Goal: Task Accomplishment & Management: Use online tool/utility

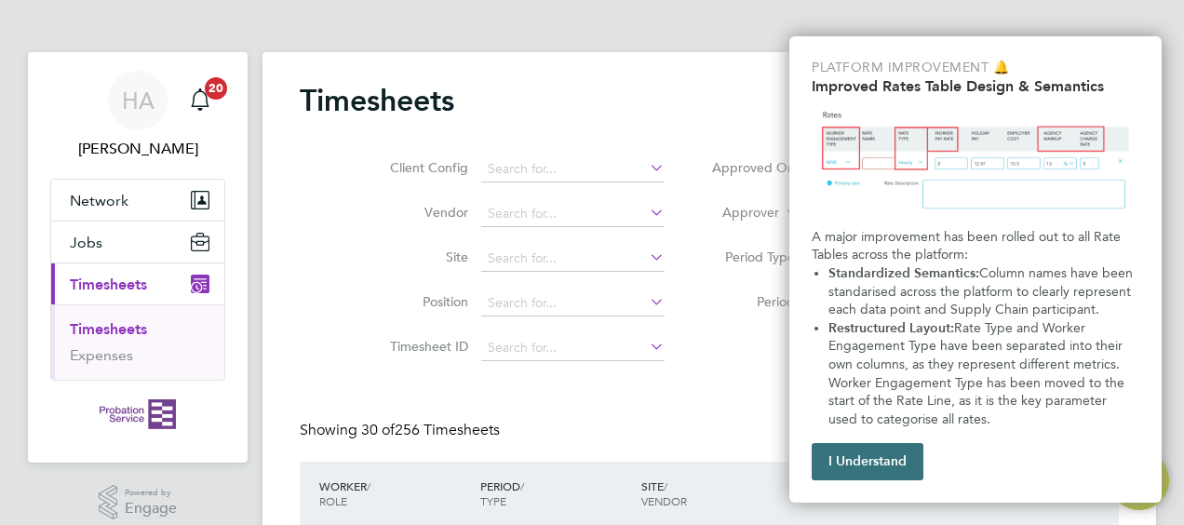
click at [872, 466] on button "I Understand" at bounding box center [868, 461] width 112 height 37
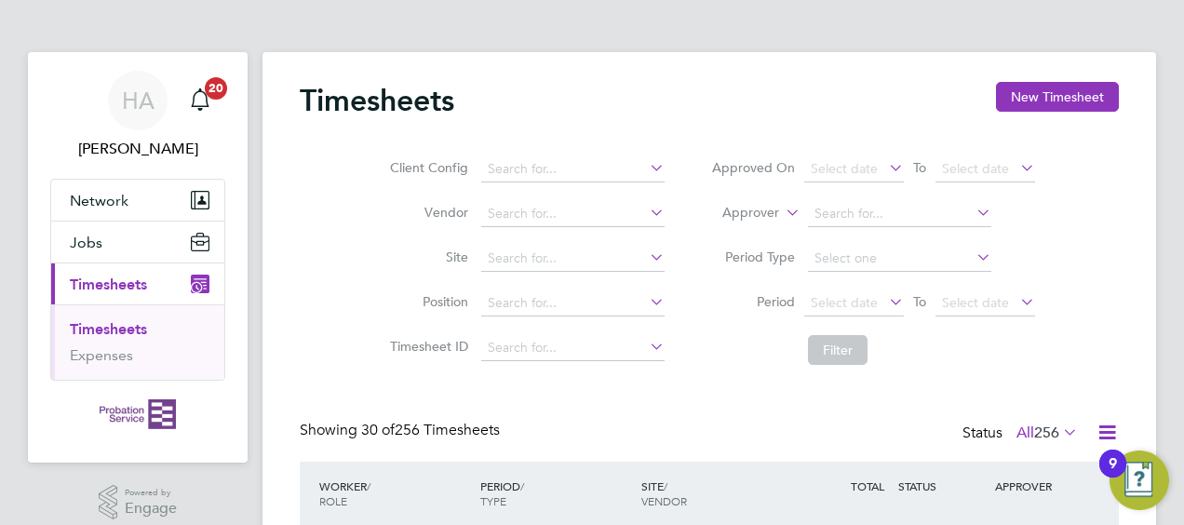
click at [885, 300] on icon at bounding box center [885, 302] width 0 height 26
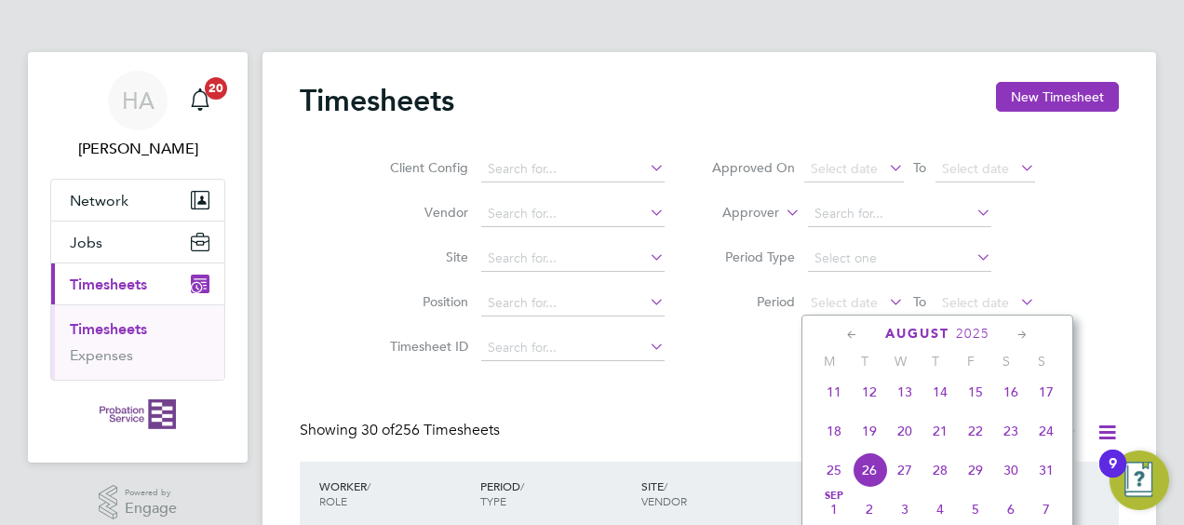
click at [853, 332] on icon at bounding box center [853, 335] width 18 height 20
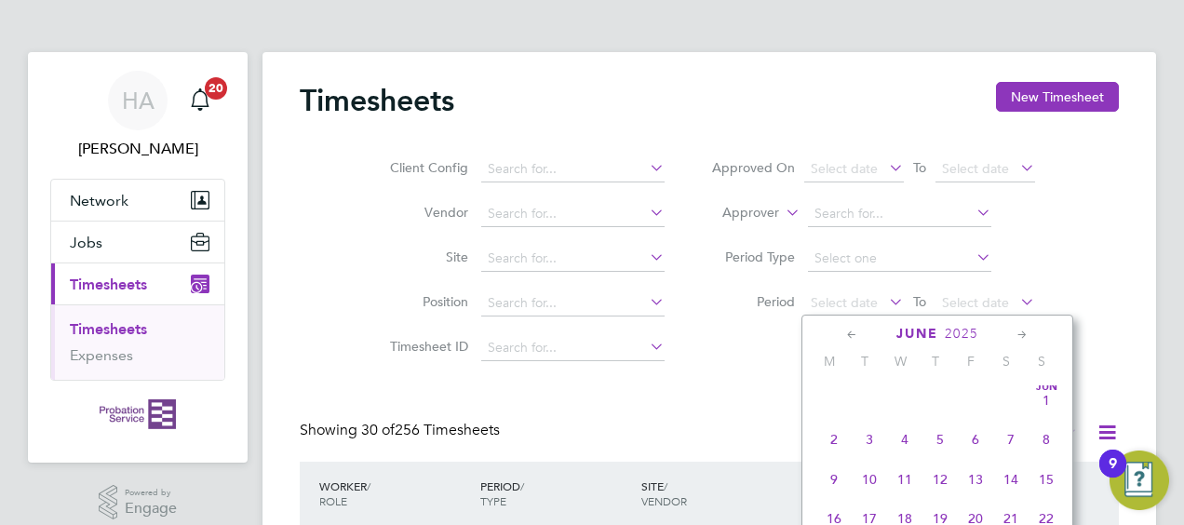
click at [1050, 405] on span "Jun 1" at bounding box center [1046, 400] width 35 height 35
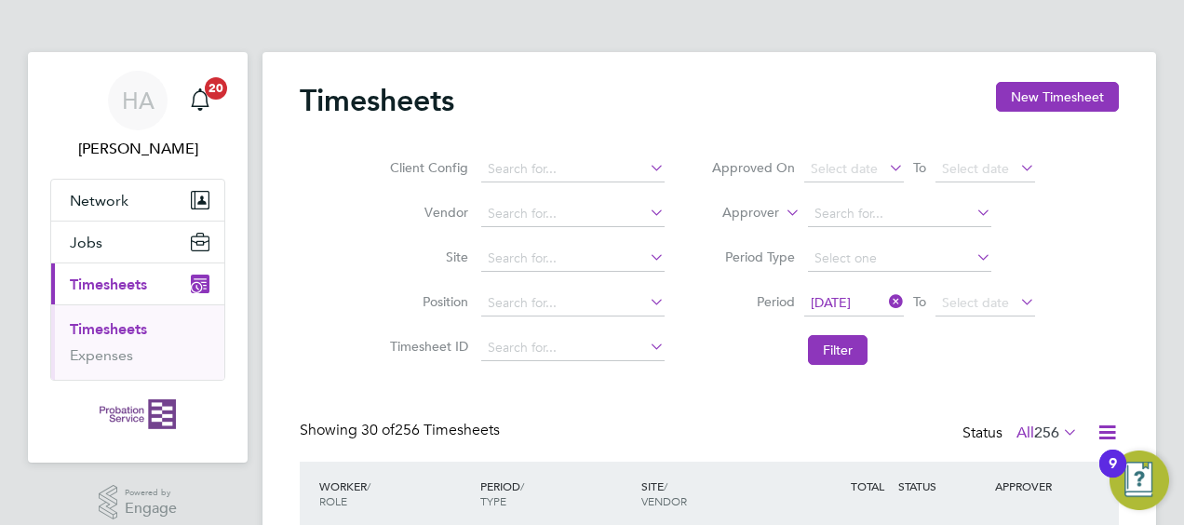
click at [1017, 304] on icon at bounding box center [1017, 302] width 0 height 26
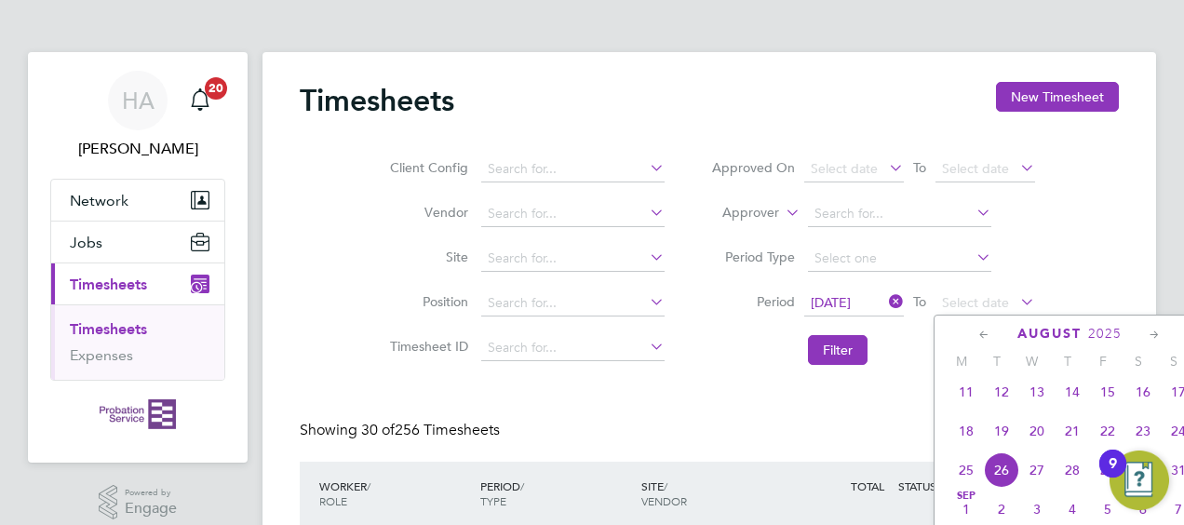
click at [980, 333] on icon at bounding box center [985, 335] width 18 height 20
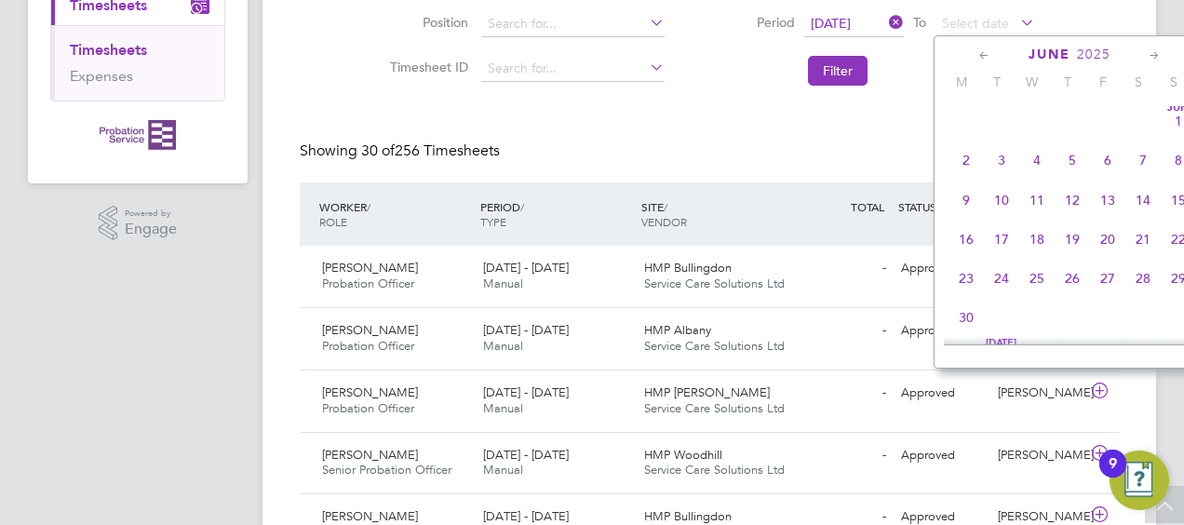
click at [966, 318] on span "30" at bounding box center [966, 317] width 35 height 35
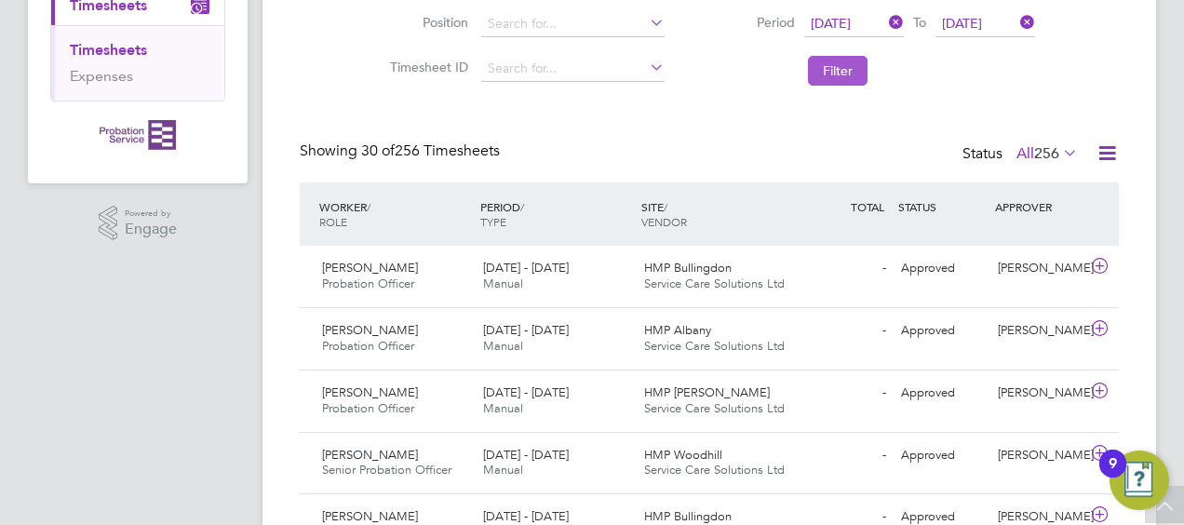
click at [835, 71] on button "Filter" at bounding box center [838, 71] width 60 height 30
click at [1103, 261] on icon at bounding box center [1099, 266] width 23 height 15
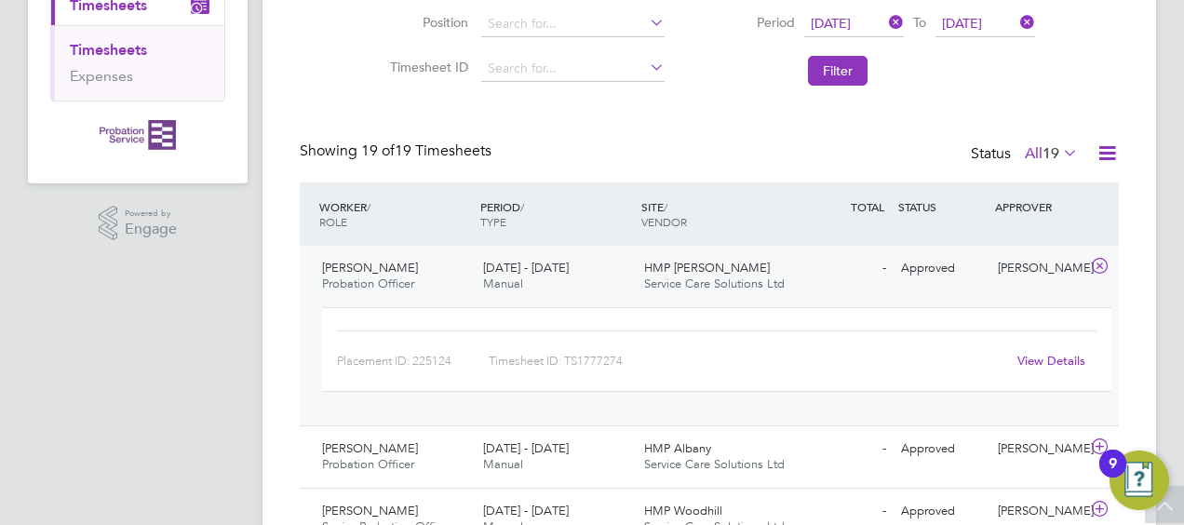
click at [1040, 354] on link "View Details" at bounding box center [1052, 361] width 68 height 16
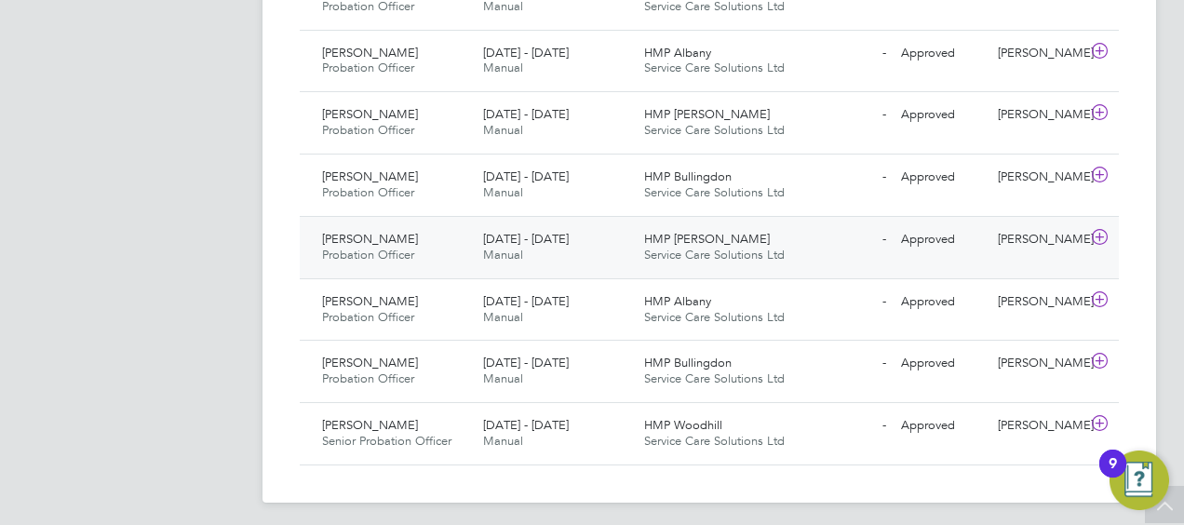
click at [1097, 230] on icon at bounding box center [1099, 237] width 23 height 15
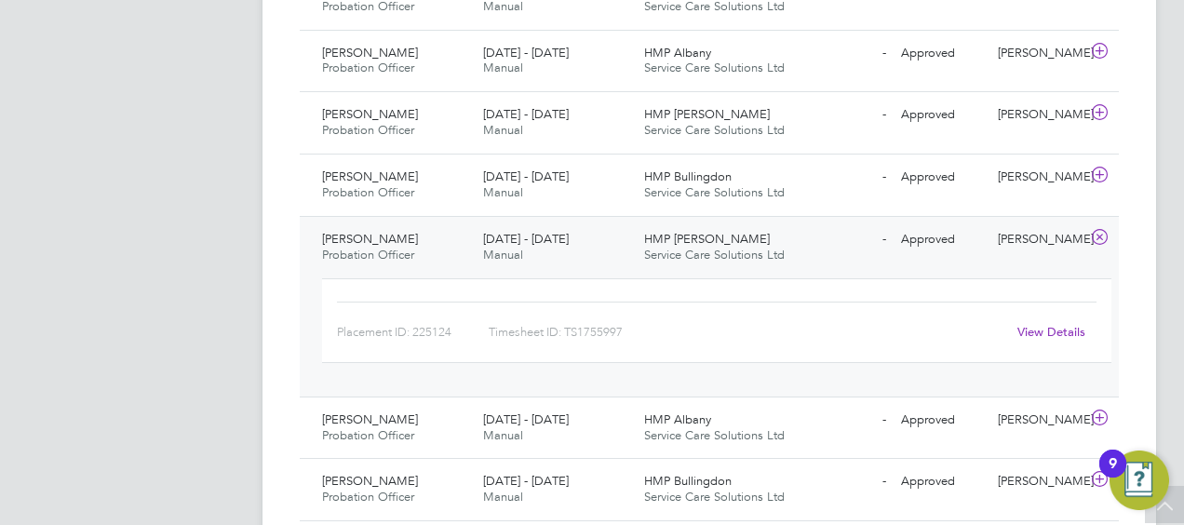
click at [1059, 324] on link "View Details" at bounding box center [1052, 332] width 68 height 16
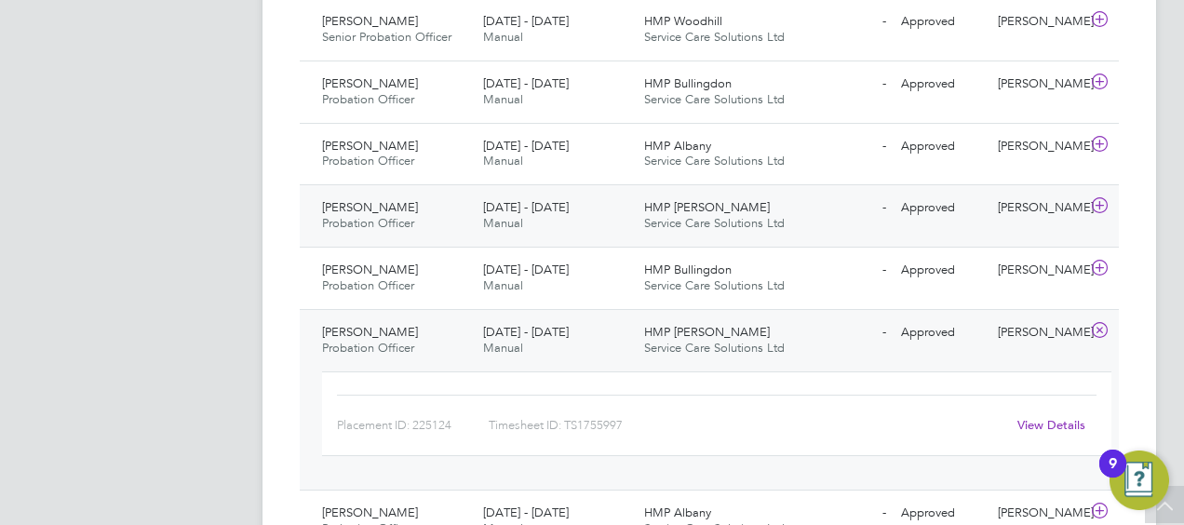
click at [1101, 201] on icon at bounding box center [1099, 205] width 23 height 15
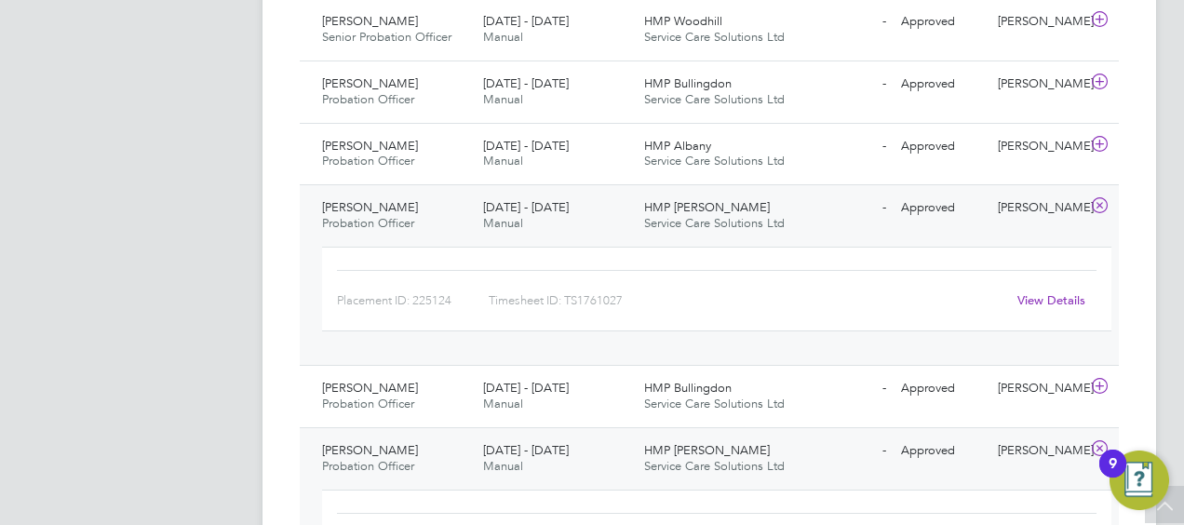
click at [1032, 292] on link "View Details" at bounding box center [1052, 300] width 68 height 16
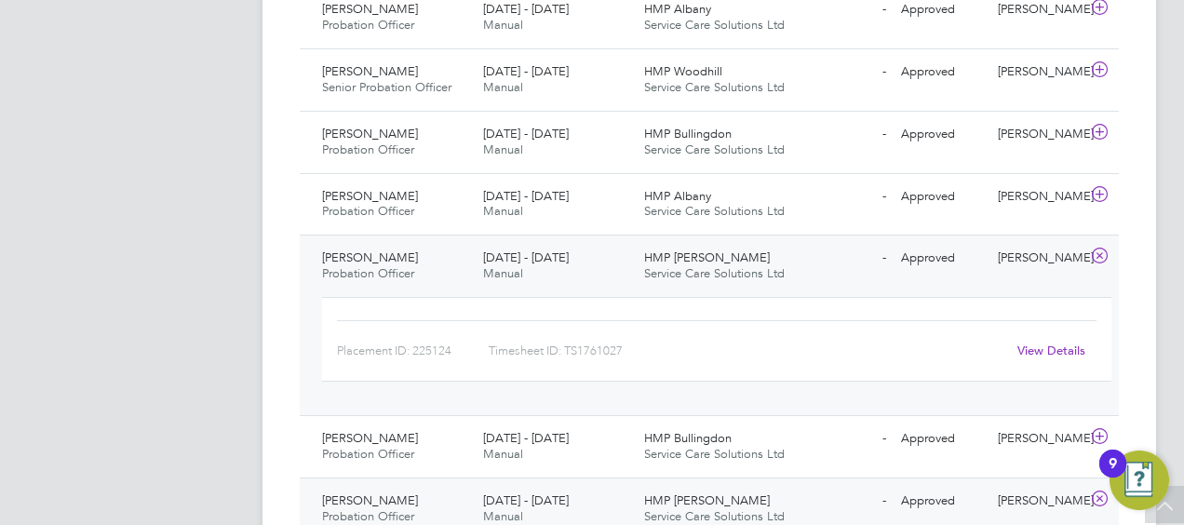
scroll to position [1173, 0]
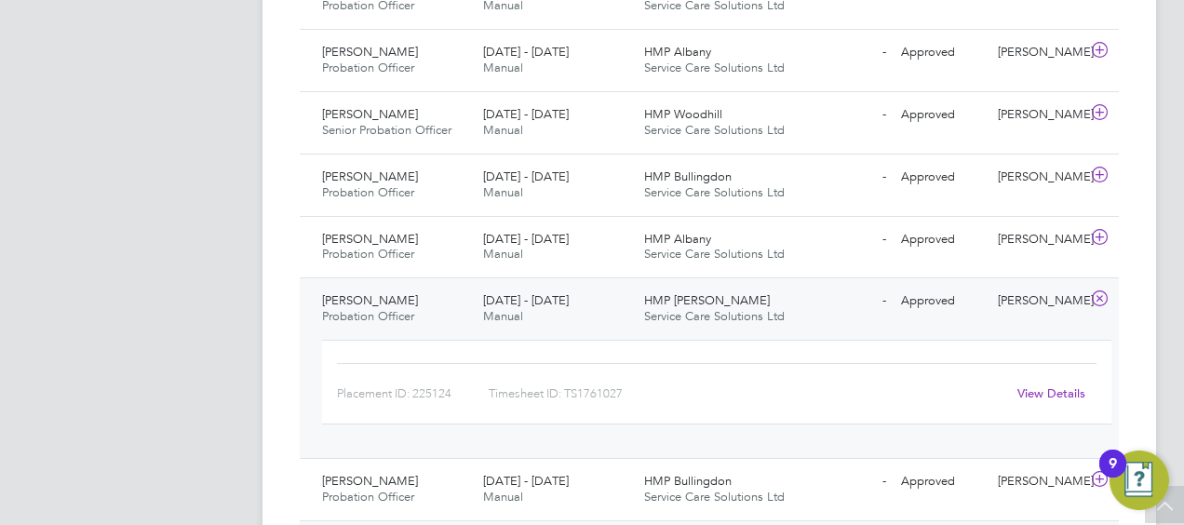
click at [1101, 291] on icon at bounding box center [1099, 298] width 23 height 15
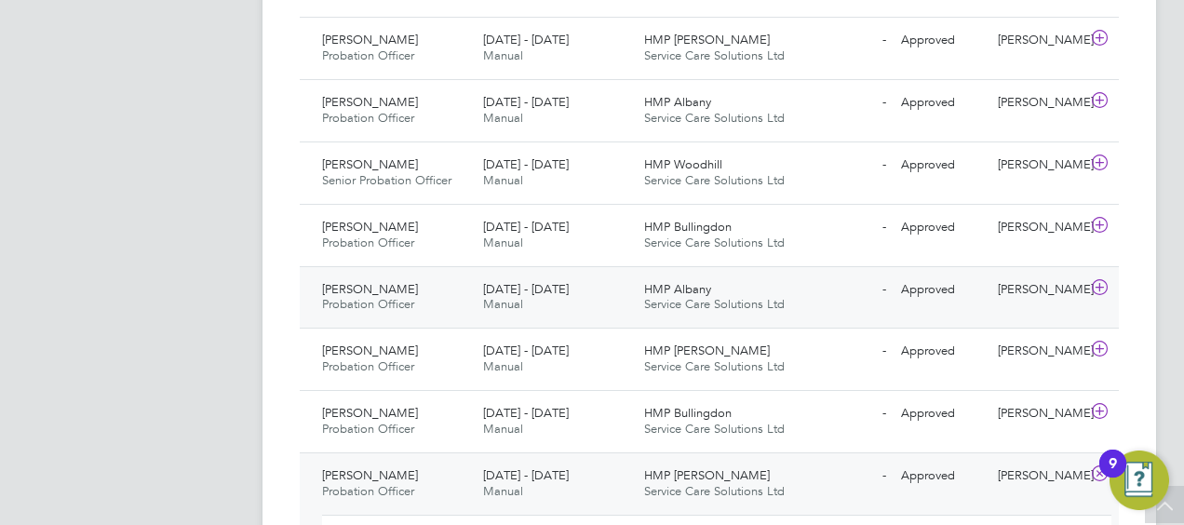
scroll to position [1080, 0]
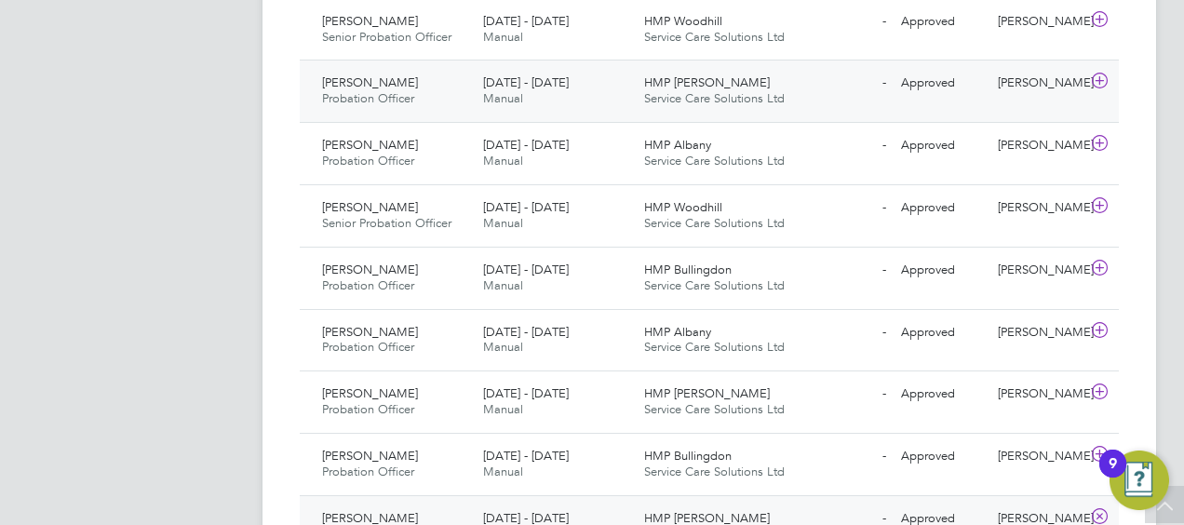
click at [1102, 76] on icon at bounding box center [1099, 81] width 23 height 15
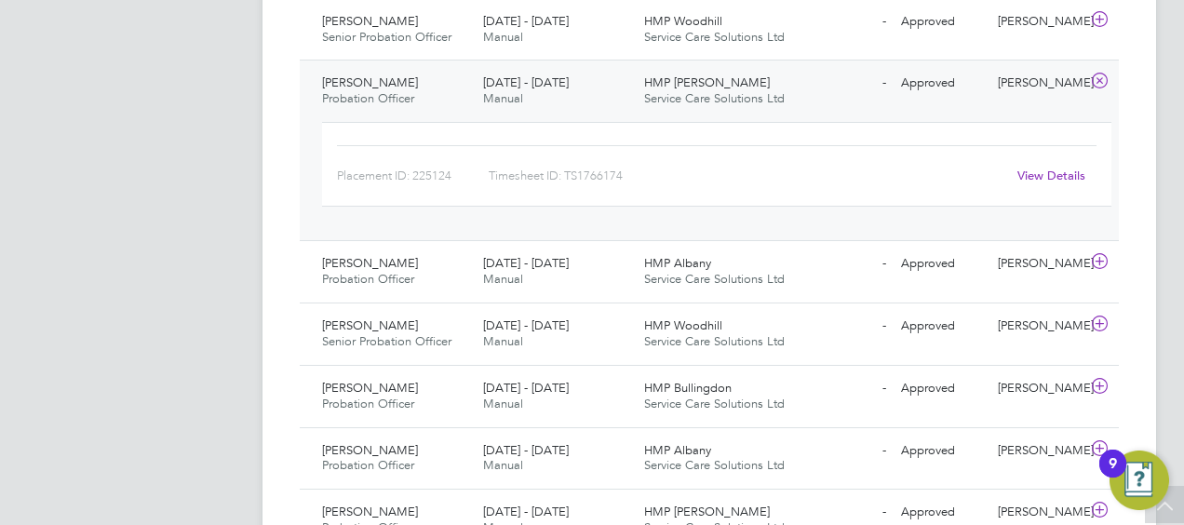
click at [1057, 168] on link "View Details" at bounding box center [1052, 176] width 68 height 16
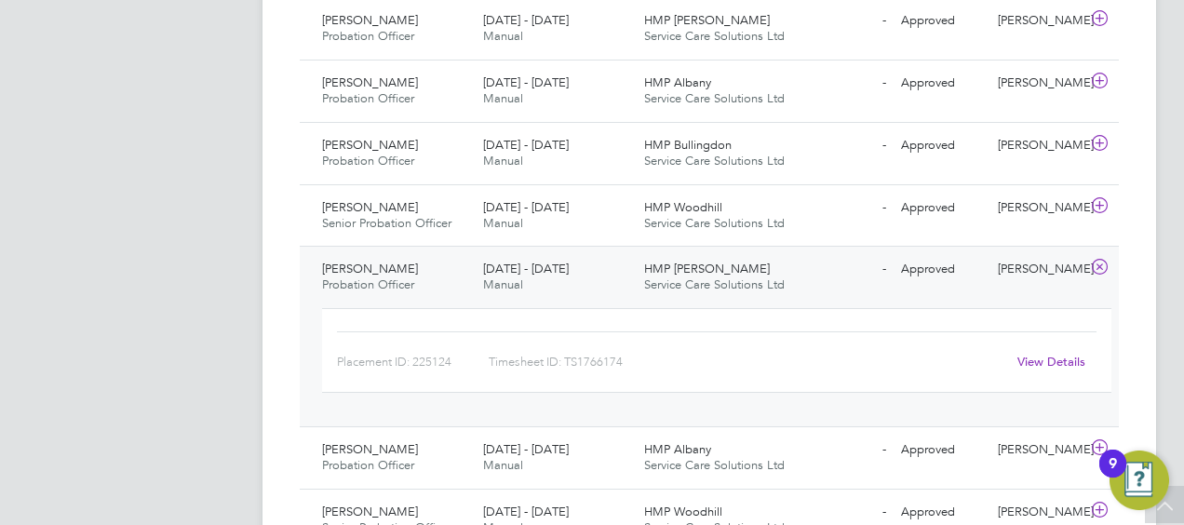
click at [1100, 262] on icon at bounding box center [1099, 267] width 23 height 15
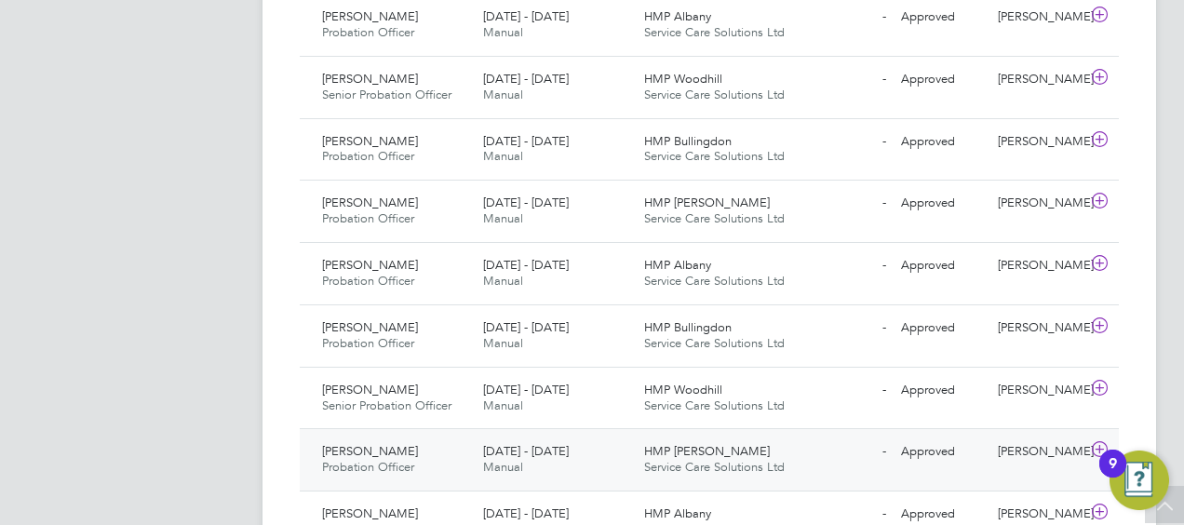
scroll to position [708, 0]
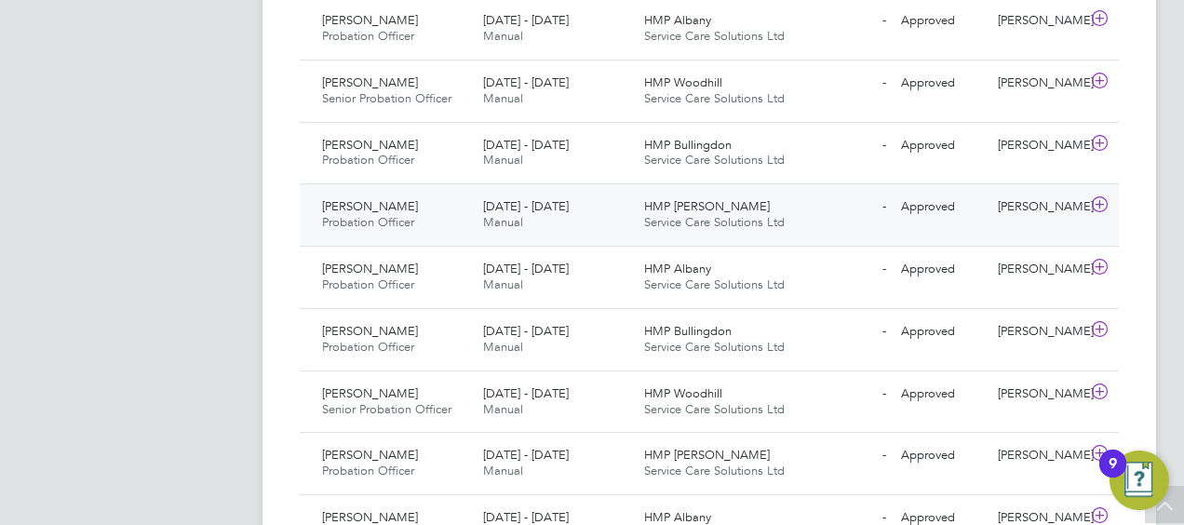
click at [1101, 201] on icon at bounding box center [1099, 204] width 23 height 15
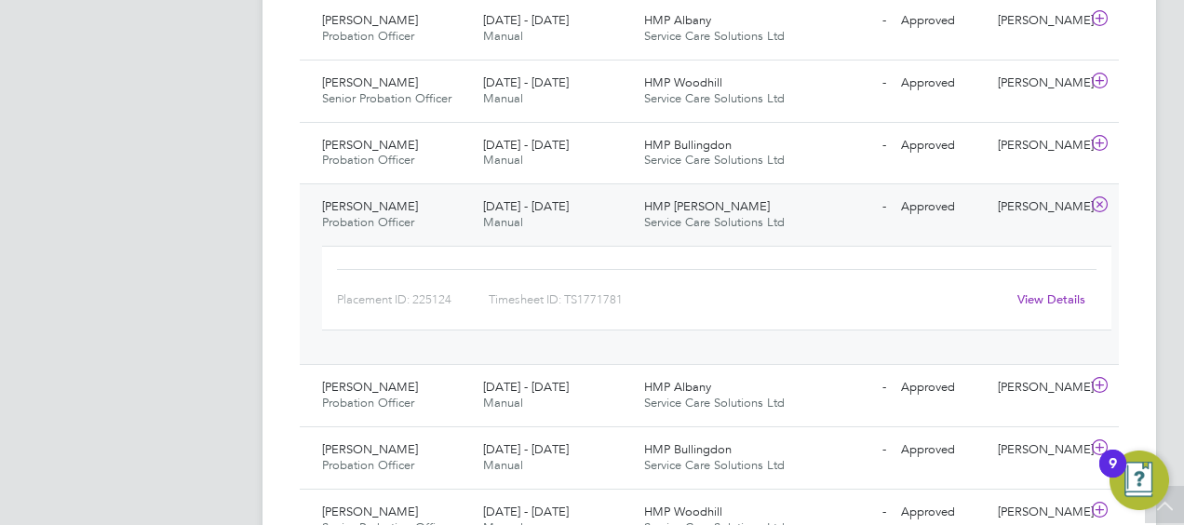
click at [1050, 298] on link "View Details" at bounding box center [1052, 299] width 68 height 16
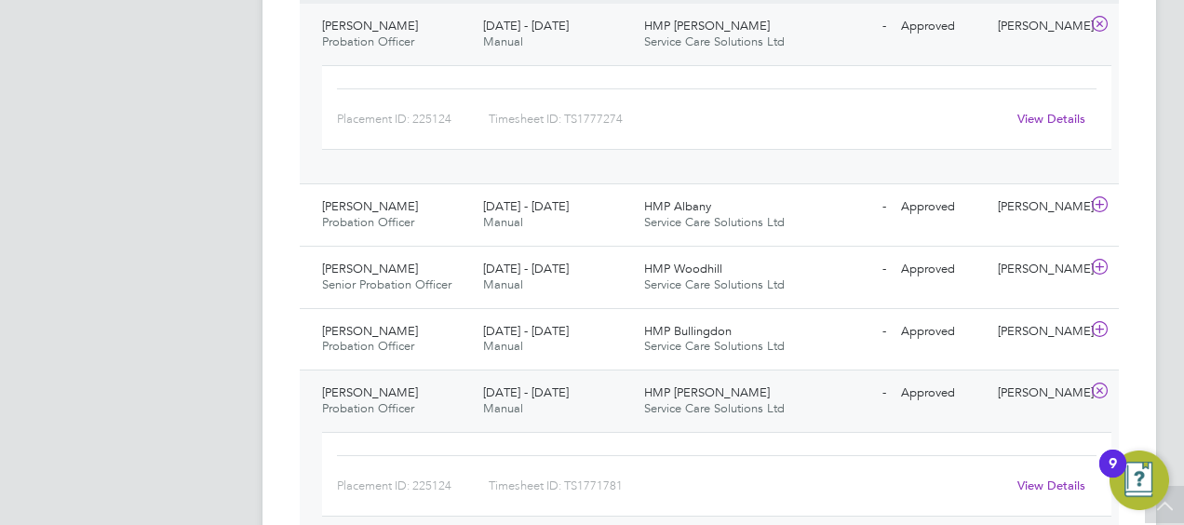
scroll to position [335, 0]
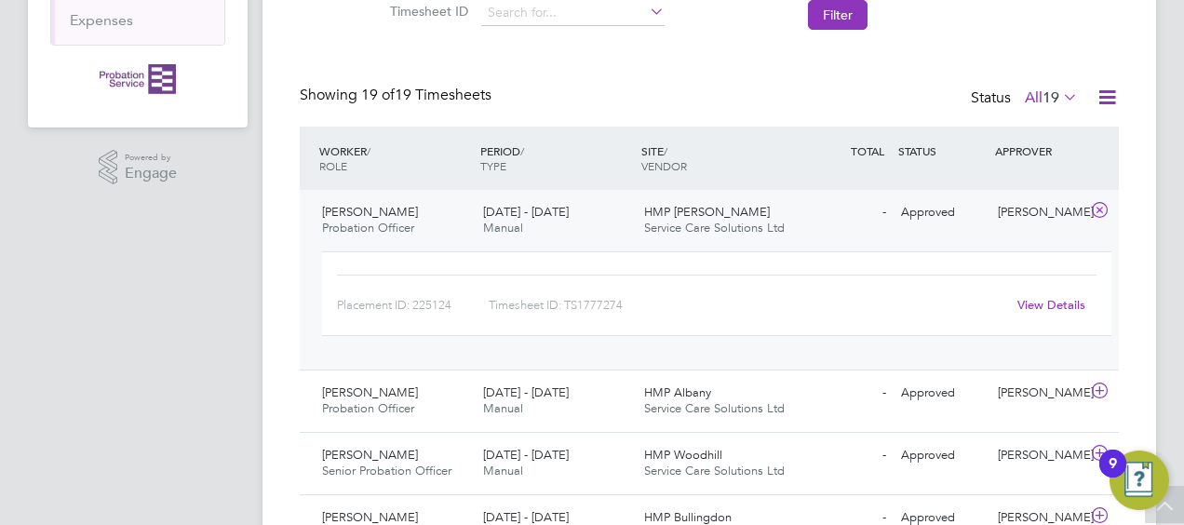
click at [1058, 302] on link "View Details" at bounding box center [1052, 305] width 68 height 16
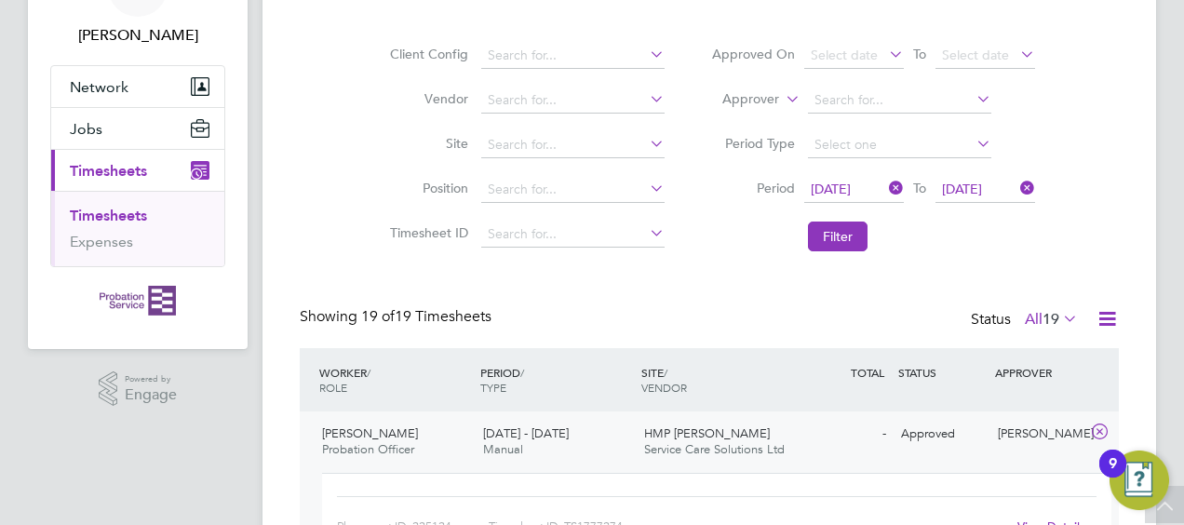
scroll to position [0, 0]
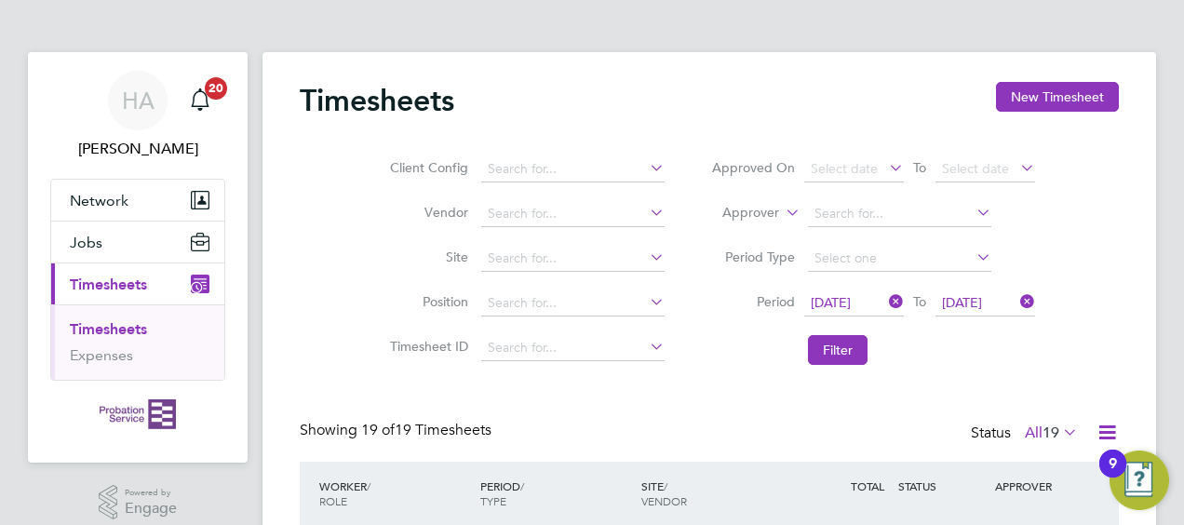
click at [885, 300] on icon at bounding box center [885, 302] width 0 height 26
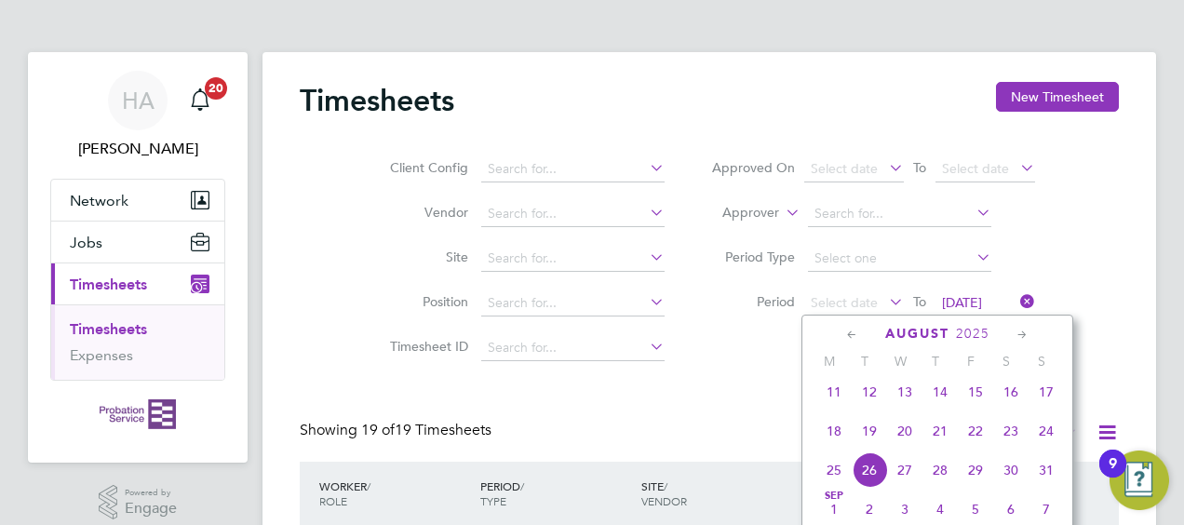
click at [853, 333] on icon at bounding box center [853, 335] width 18 height 20
click at [873, 412] on span "Jul 1" at bounding box center [869, 396] width 35 height 35
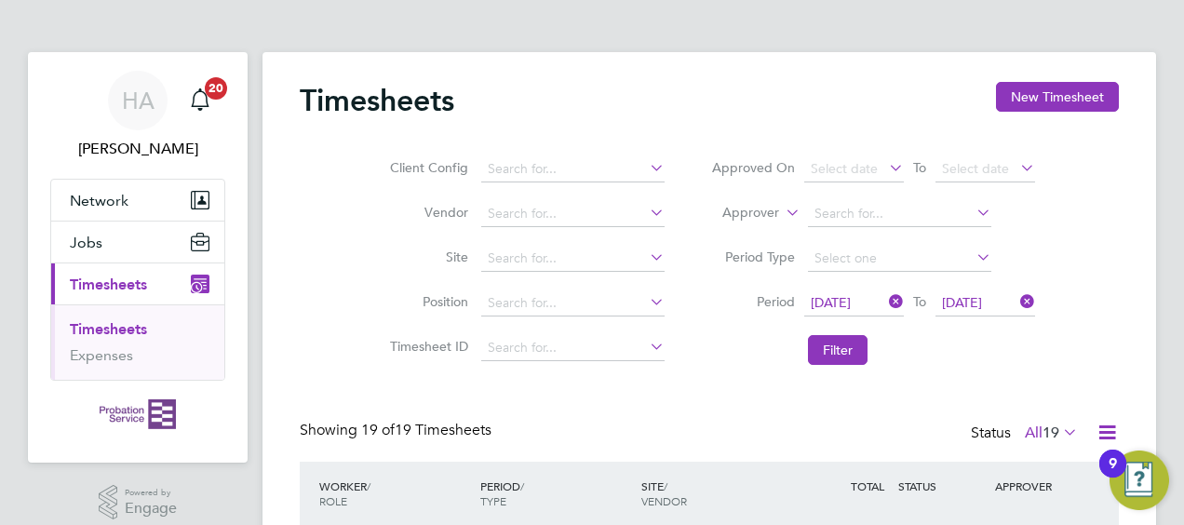
click at [1017, 293] on icon at bounding box center [1017, 302] width 0 height 26
click at [1017, 304] on icon at bounding box center [1017, 302] width 0 height 26
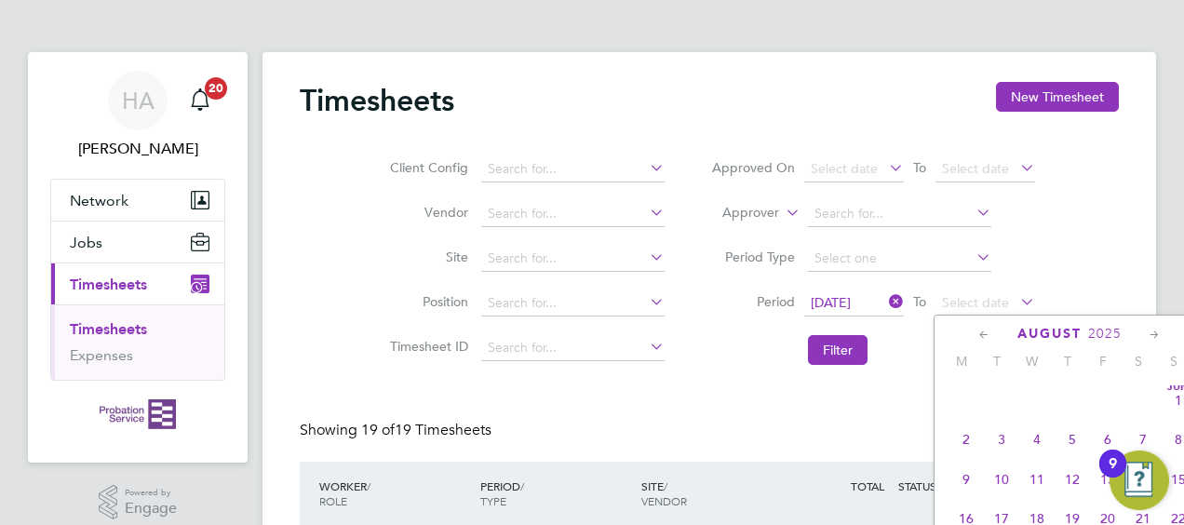
scroll to position [719, 0]
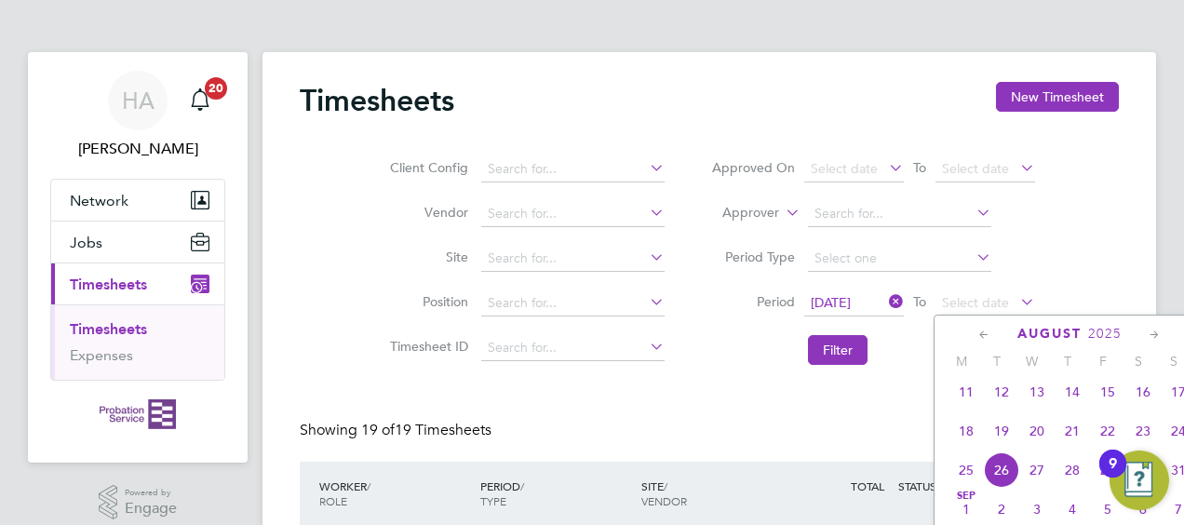
click at [900, 357] on li "Filter" at bounding box center [873, 350] width 371 height 48
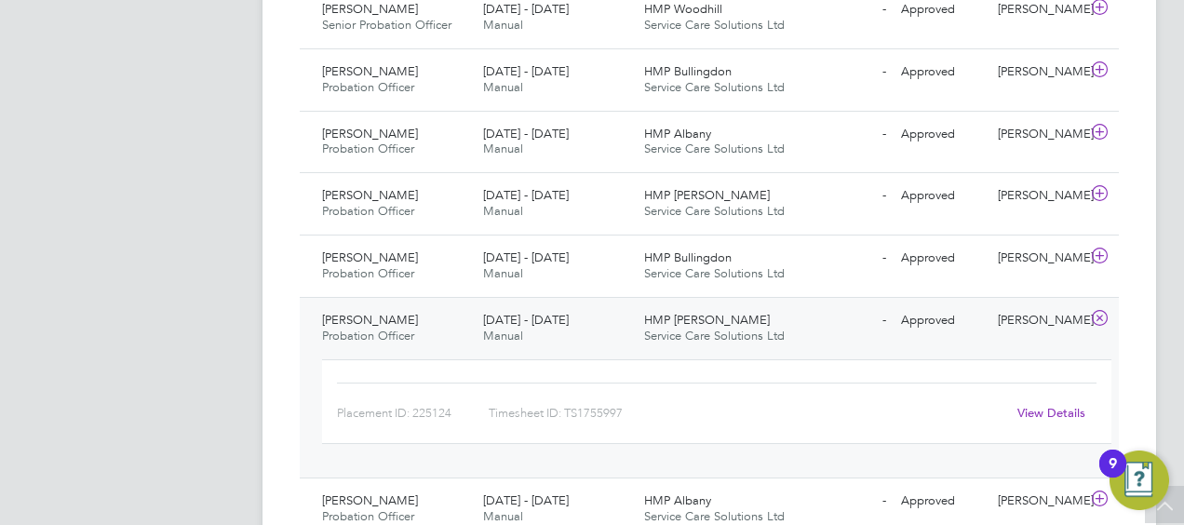
scroll to position [1596, 0]
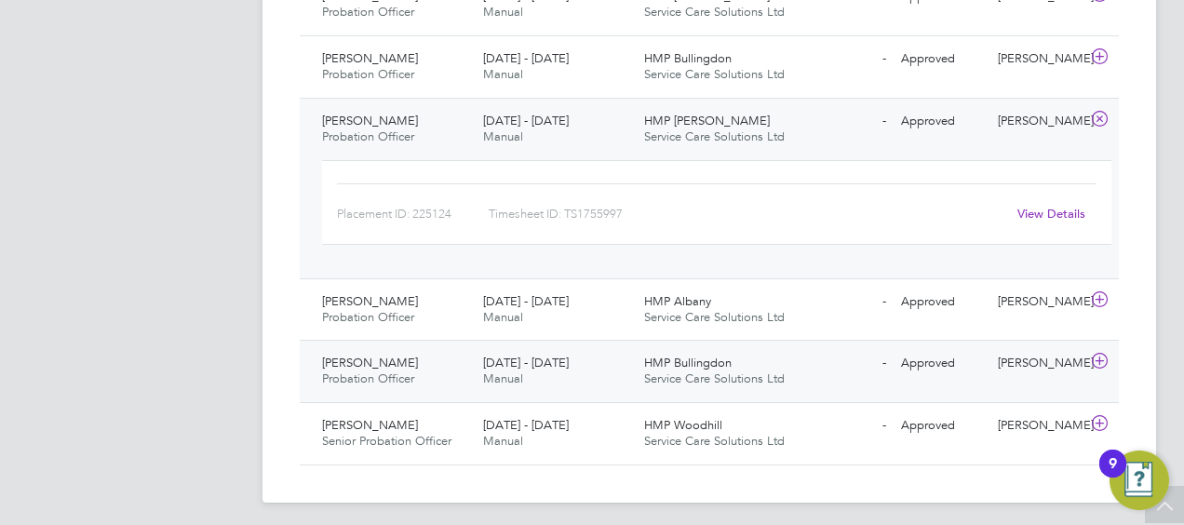
click at [1101, 354] on icon at bounding box center [1099, 361] width 23 height 15
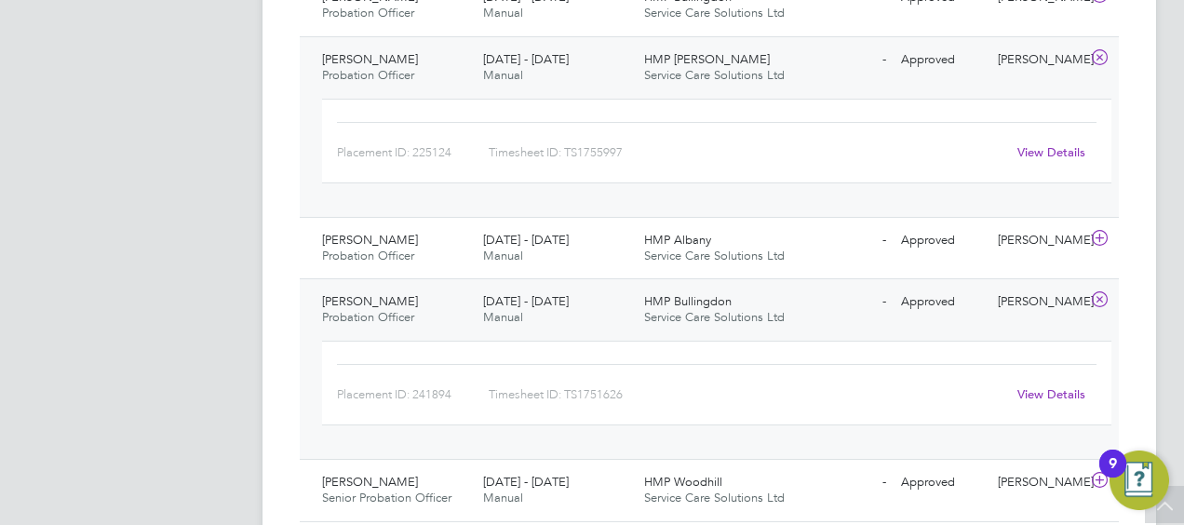
scroll to position [1713, 0]
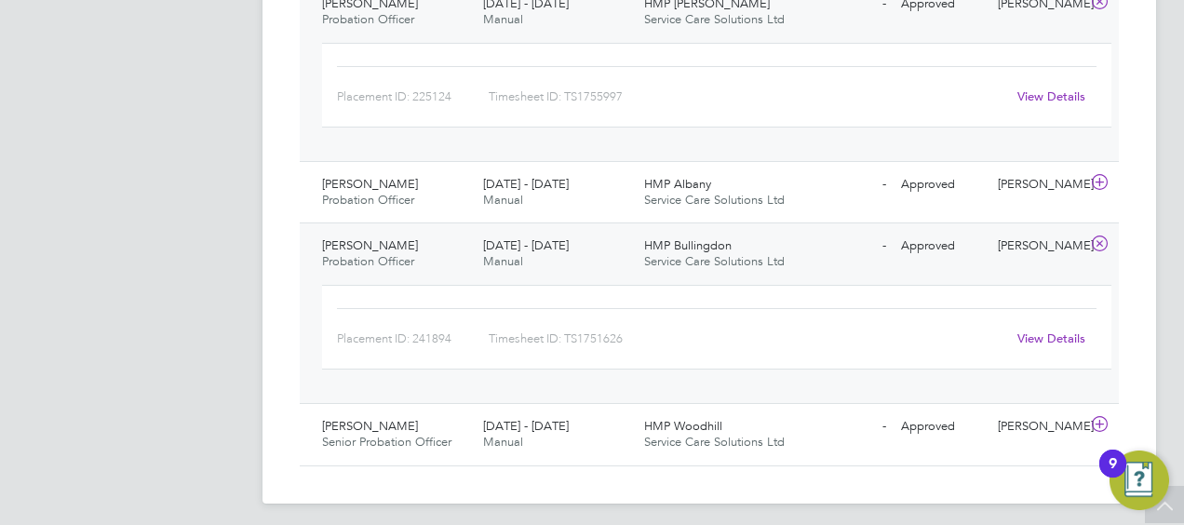
click at [1040, 335] on link "View Details" at bounding box center [1052, 339] width 68 height 16
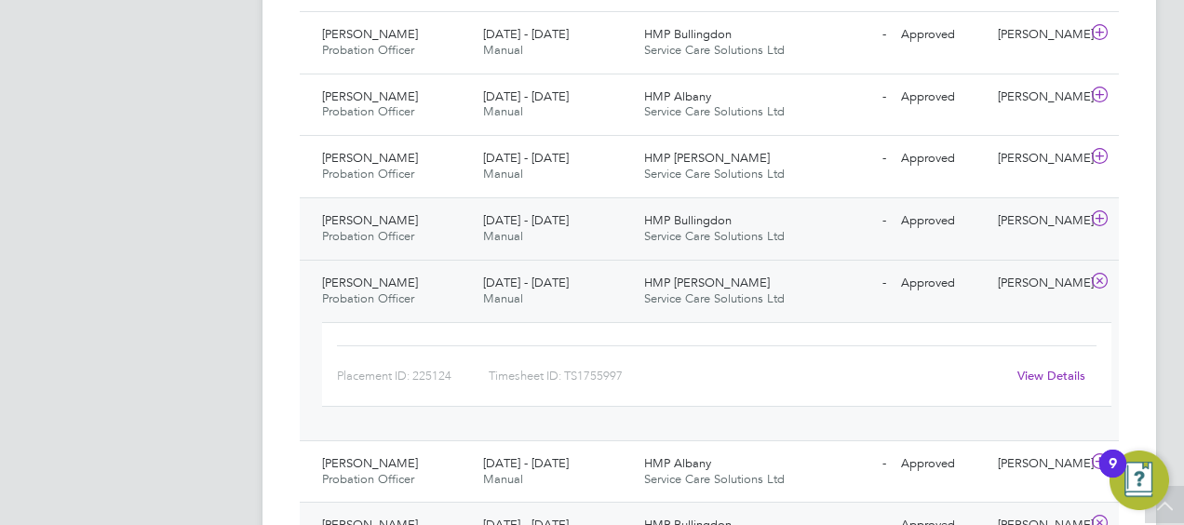
click at [1101, 211] on icon at bounding box center [1099, 218] width 23 height 15
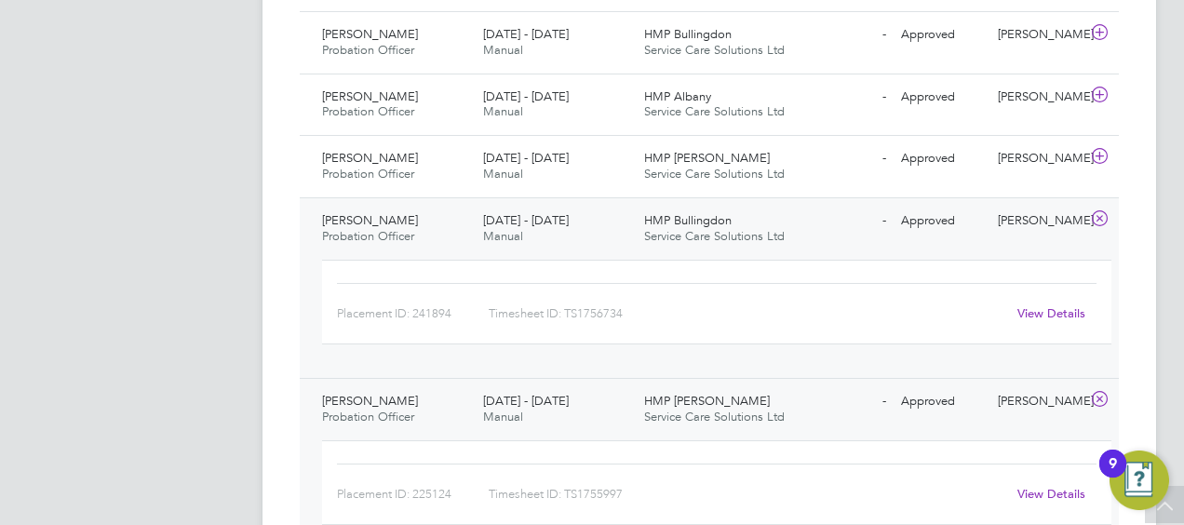
click at [1054, 299] on div "View Details" at bounding box center [1051, 314] width 91 height 30
click at [1054, 305] on link "View Details" at bounding box center [1052, 313] width 68 height 16
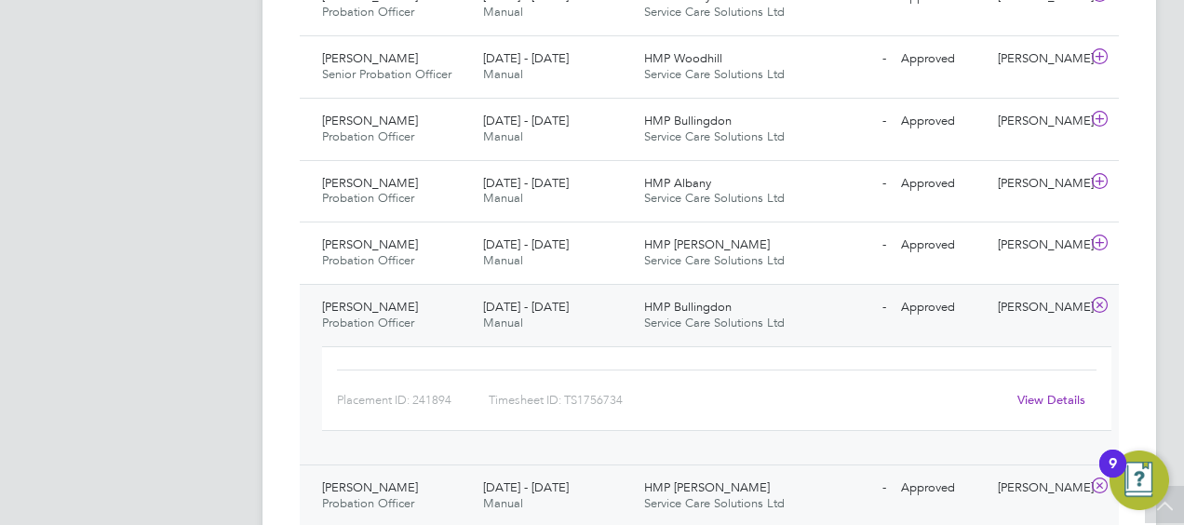
scroll to position [1248, 0]
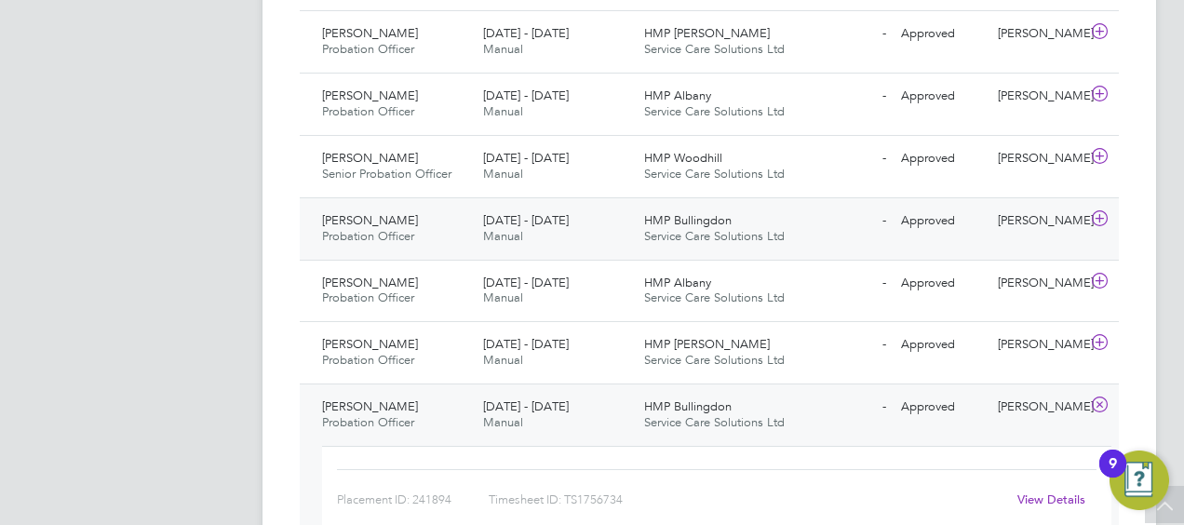
click at [1101, 214] on icon at bounding box center [1099, 218] width 23 height 15
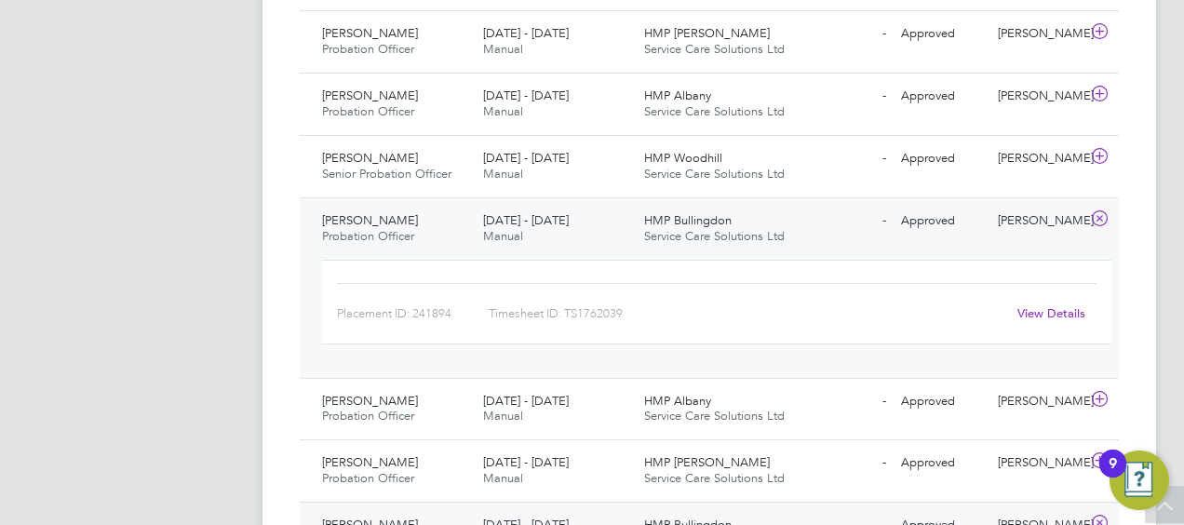
click at [1073, 312] on link "View Details" at bounding box center [1052, 313] width 68 height 16
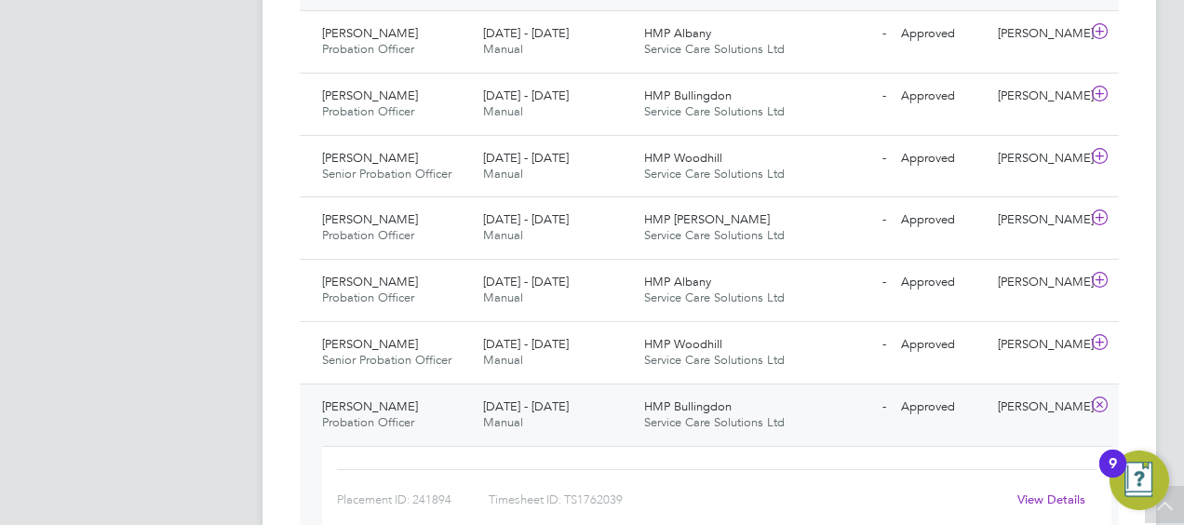
scroll to position [875, 0]
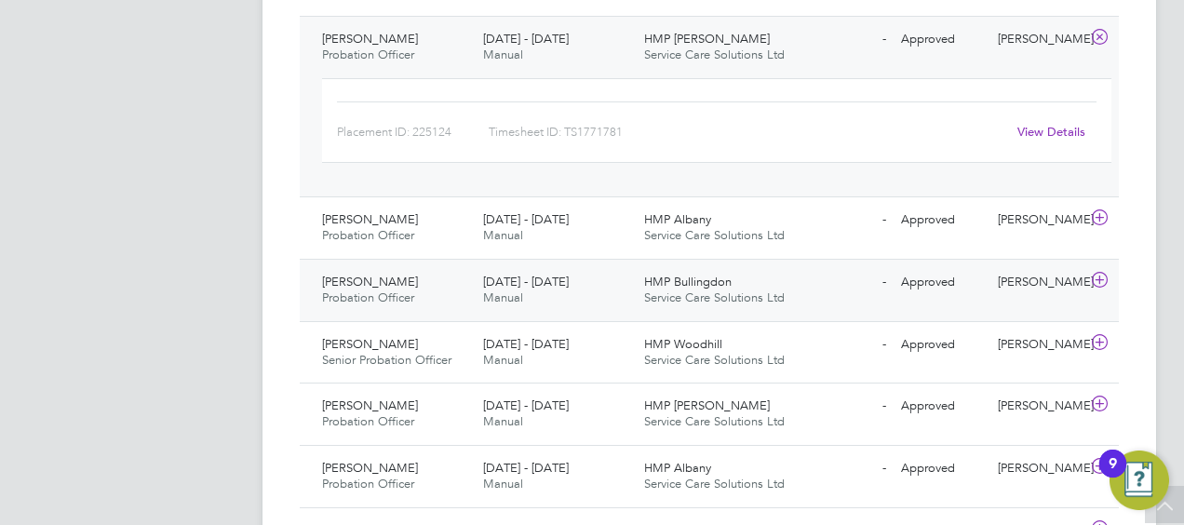
click at [1101, 276] on icon at bounding box center [1099, 280] width 23 height 15
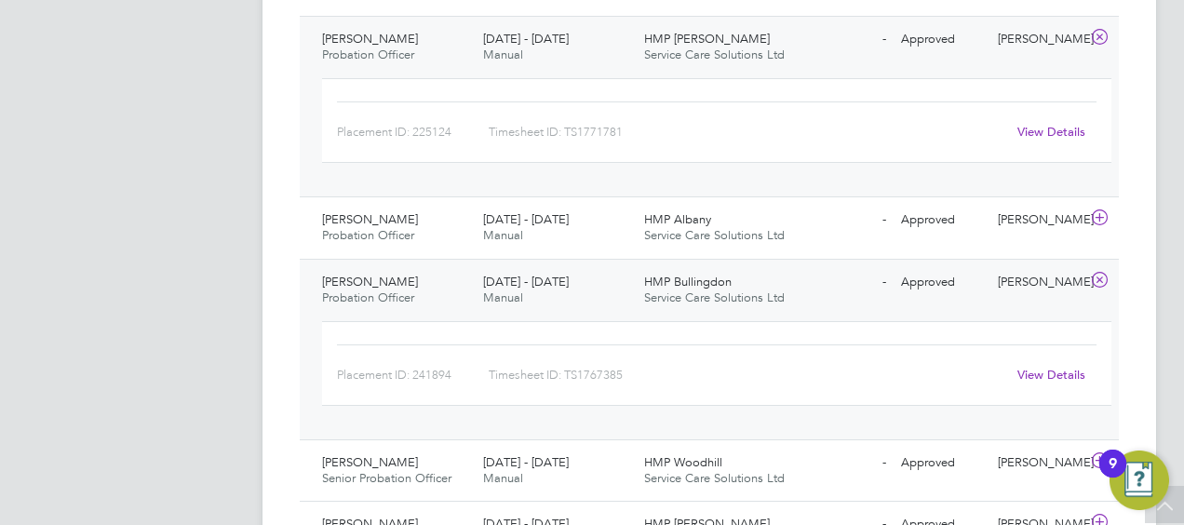
click at [1067, 369] on link "View Details" at bounding box center [1052, 375] width 68 height 16
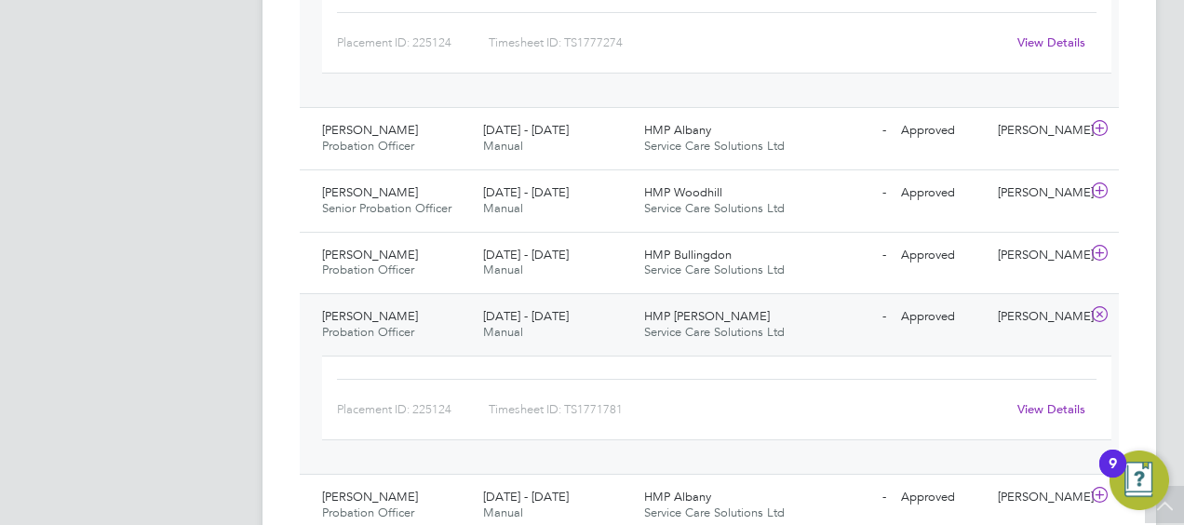
scroll to position [596, 0]
click at [1103, 248] on icon at bounding box center [1099, 255] width 23 height 15
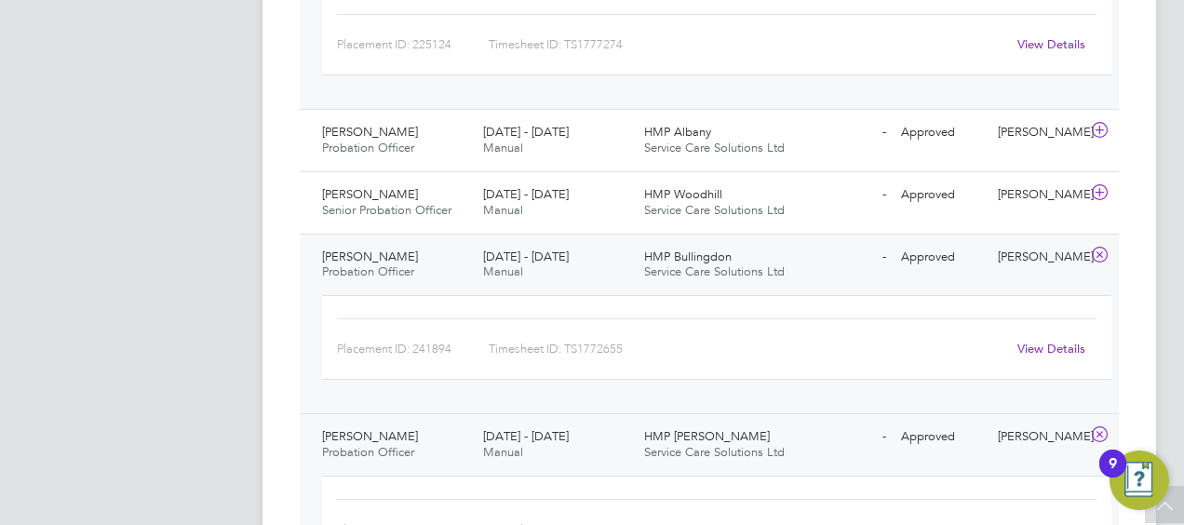
click at [1044, 341] on link "View Details" at bounding box center [1052, 349] width 68 height 16
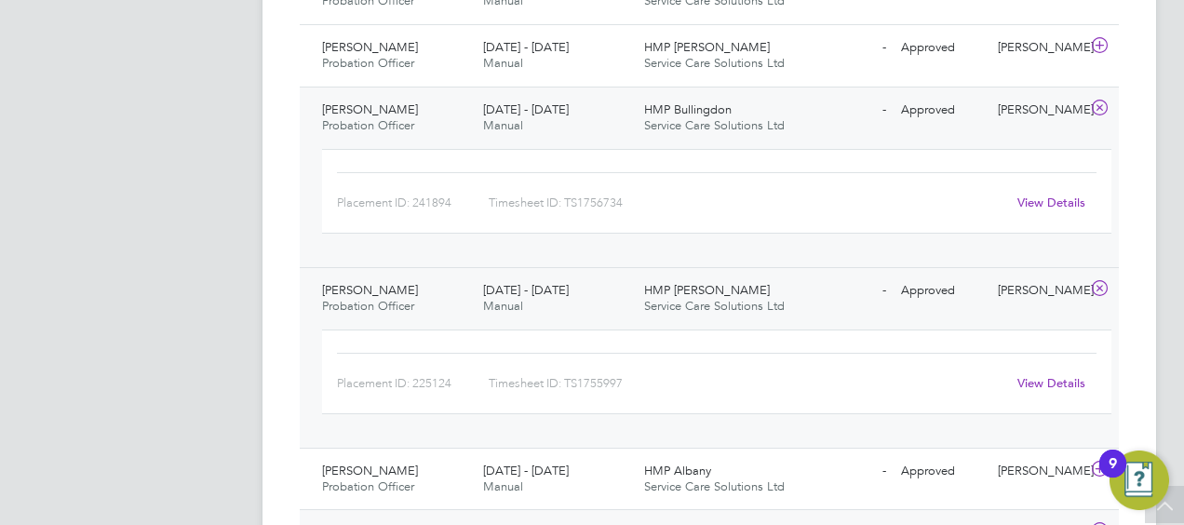
scroll to position [2179, 0]
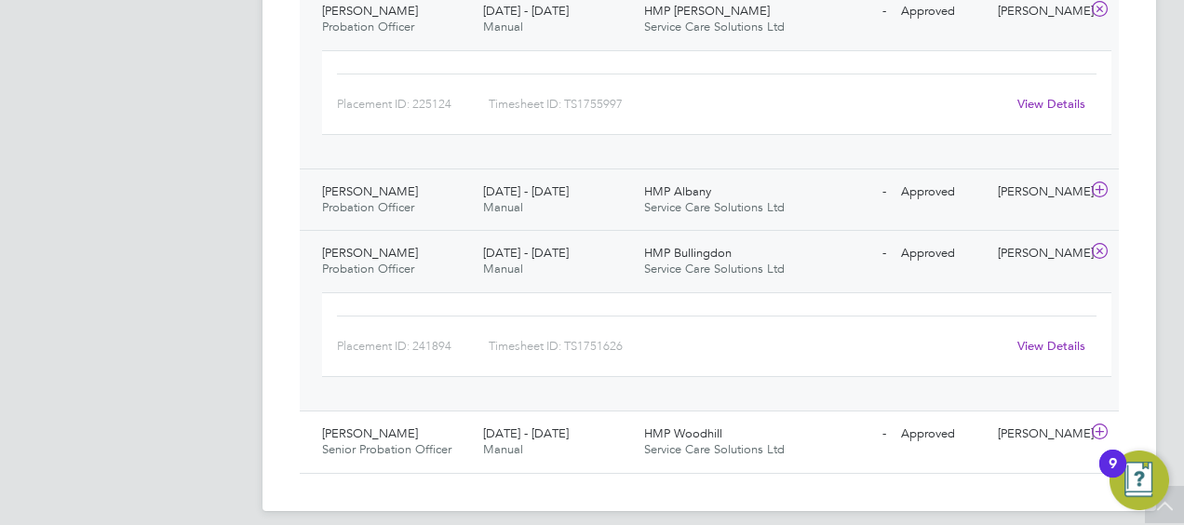
click at [1099, 182] on icon at bounding box center [1099, 189] width 23 height 15
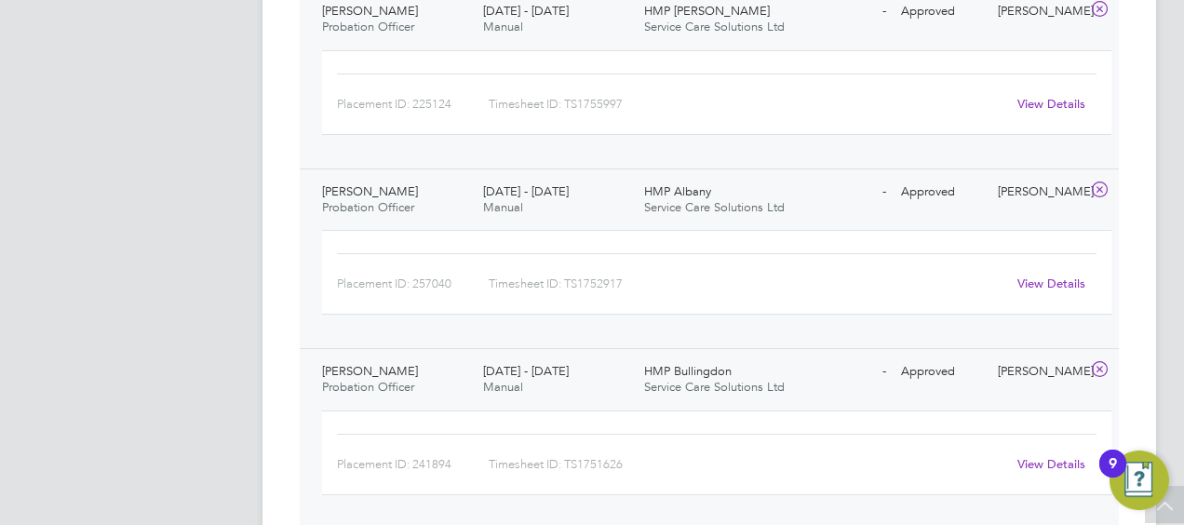
click at [1047, 276] on link "View Details" at bounding box center [1052, 284] width 68 height 16
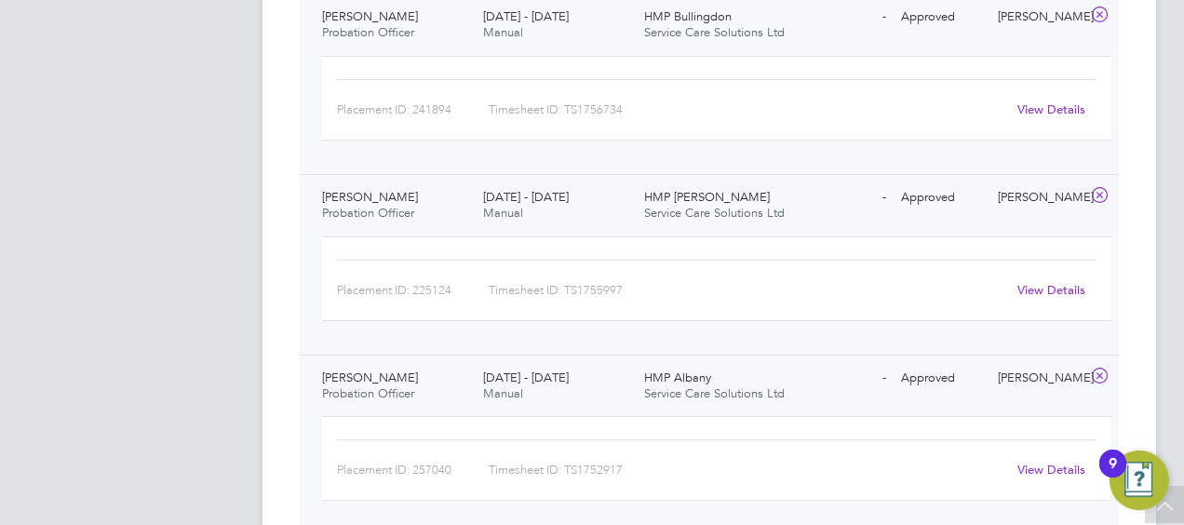
scroll to position [1806, 0]
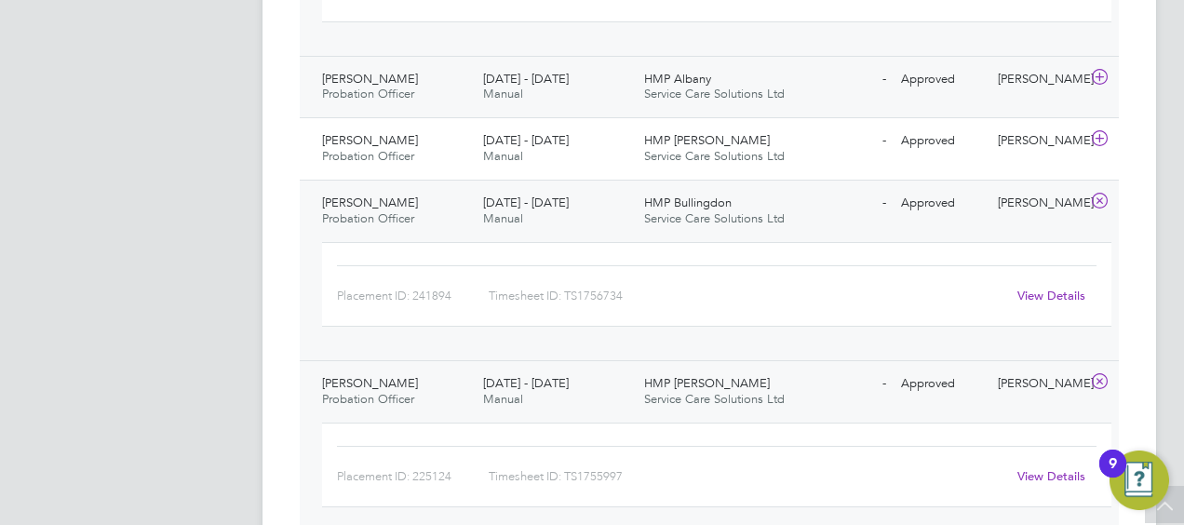
click at [1100, 71] on icon at bounding box center [1099, 77] width 23 height 15
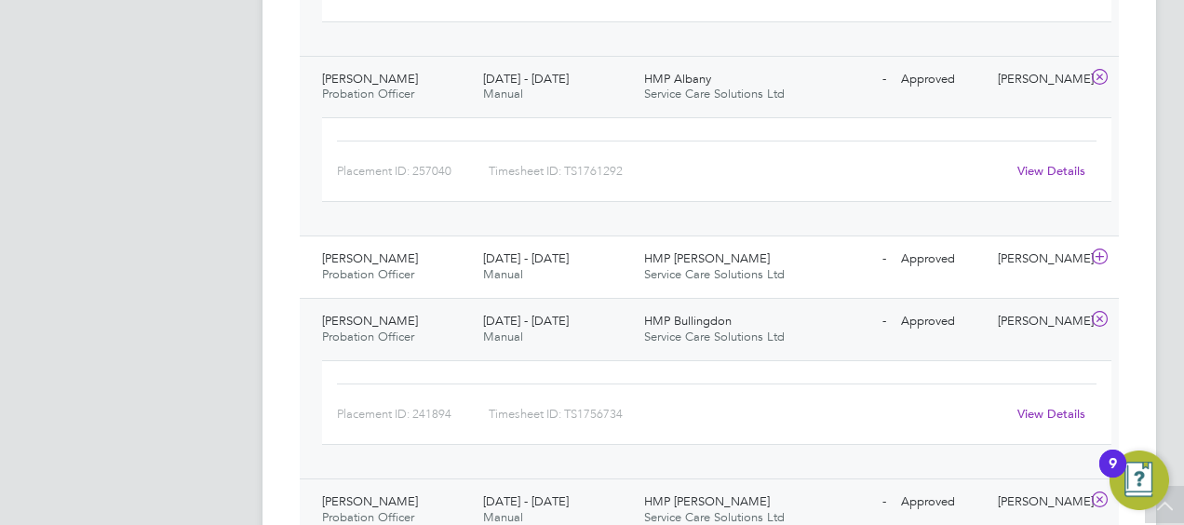
click at [1039, 168] on link "View Details" at bounding box center [1052, 171] width 68 height 16
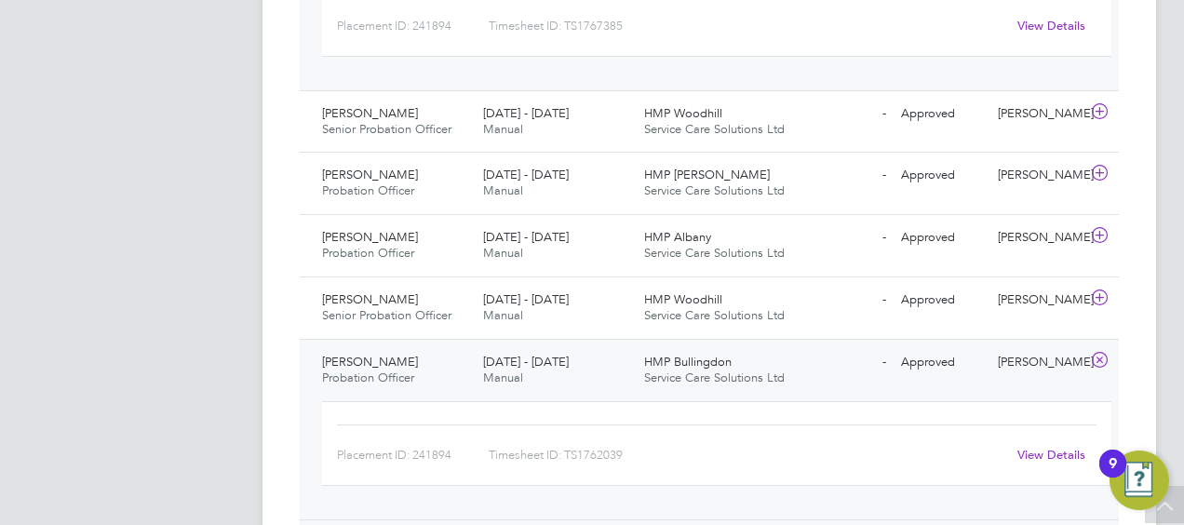
scroll to position [1341, 0]
click at [1096, 230] on icon at bounding box center [1099, 237] width 23 height 15
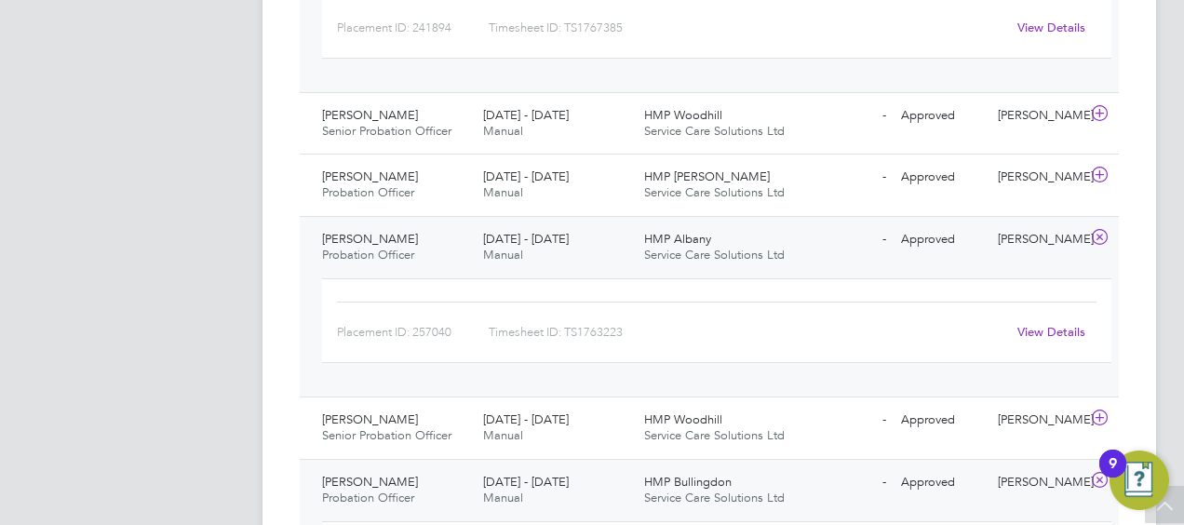
click at [1043, 324] on link "View Details" at bounding box center [1052, 332] width 68 height 16
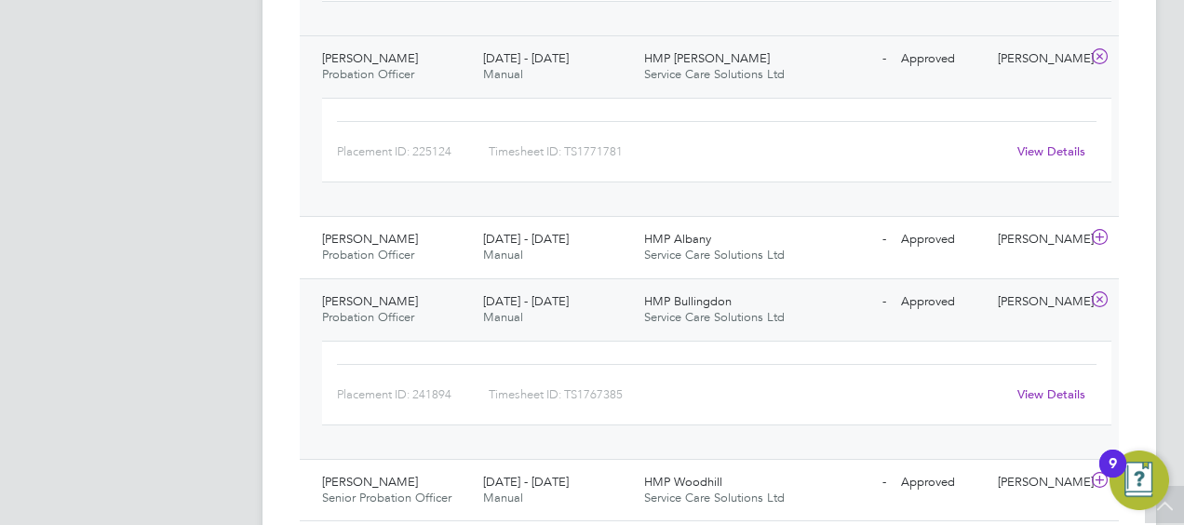
scroll to position [968, 0]
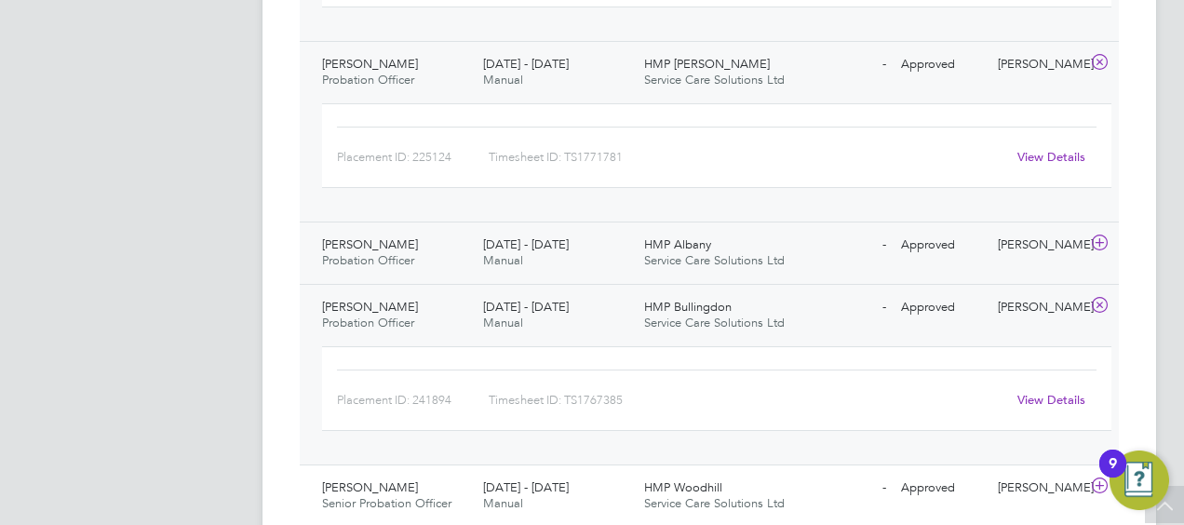
click at [1097, 246] on icon at bounding box center [1099, 243] width 23 height 15
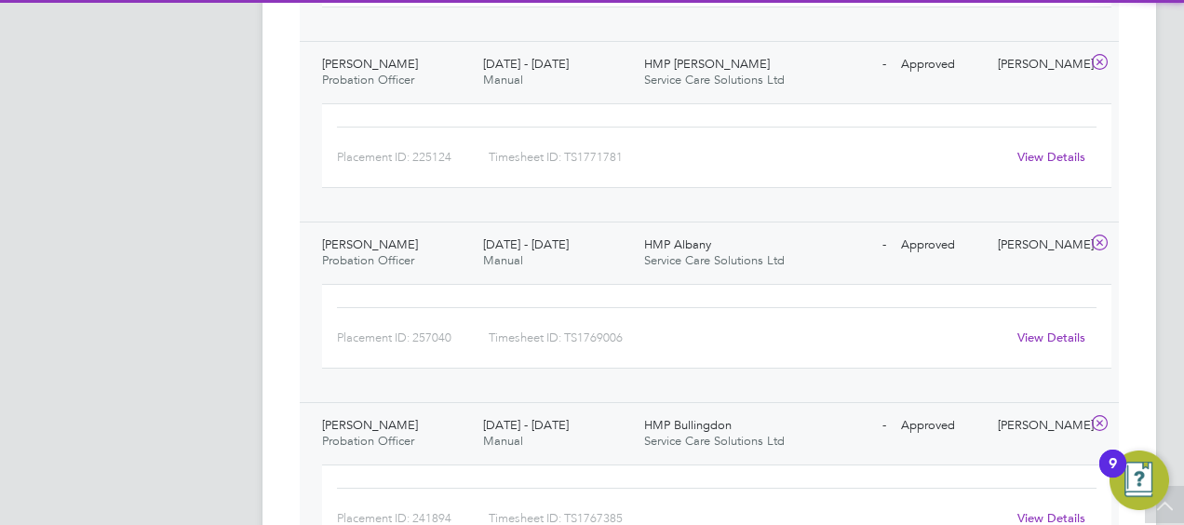
click at [1046, 333] on link "View Details" at bounding box center [1052, 338] width 68 height 16
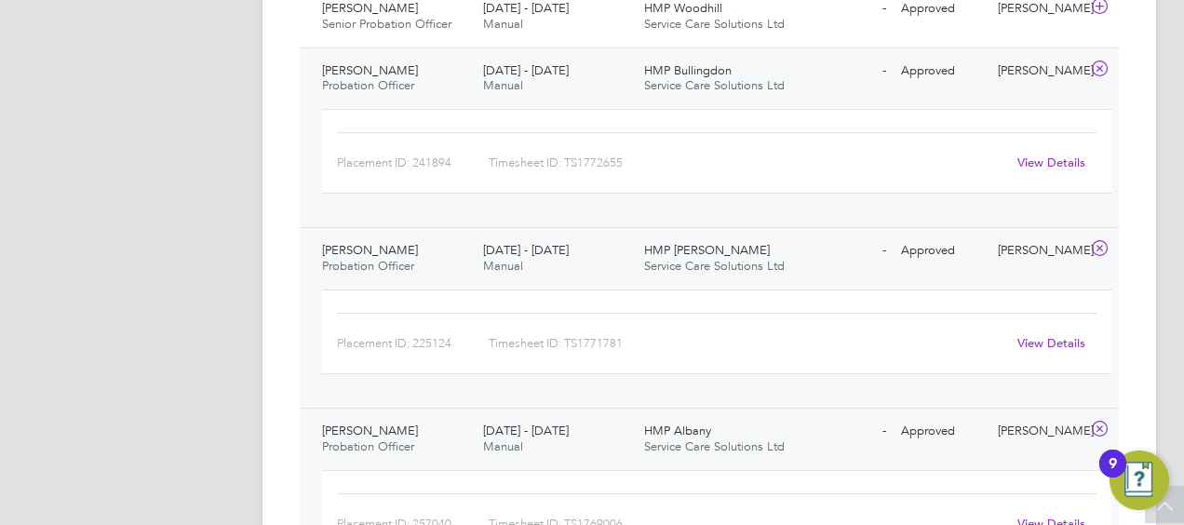
scroll to position [596, 0]
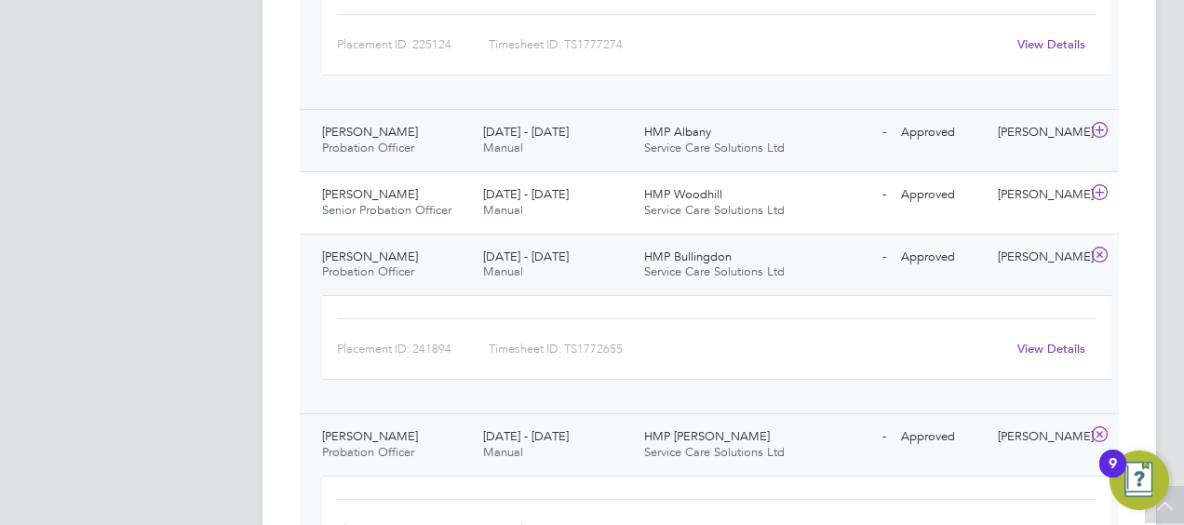
click at [1088, 132] on div at bounding box center [1103, 132] width 33 height 30
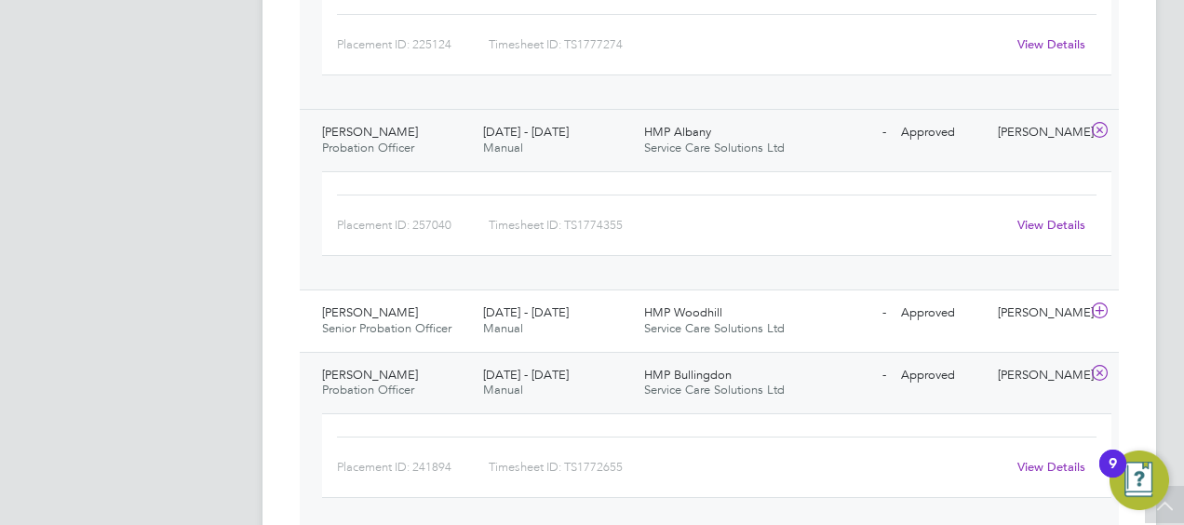
click at [1034, 227] on link "View Details" at bounding box center [1052, 225] width 68 height 16
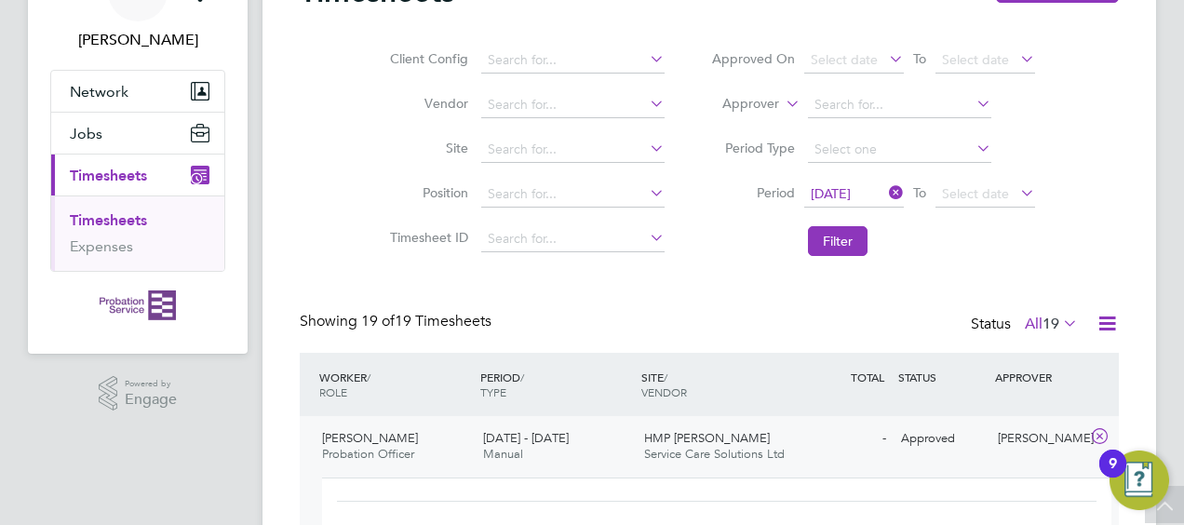
scroll to position [0, 0]
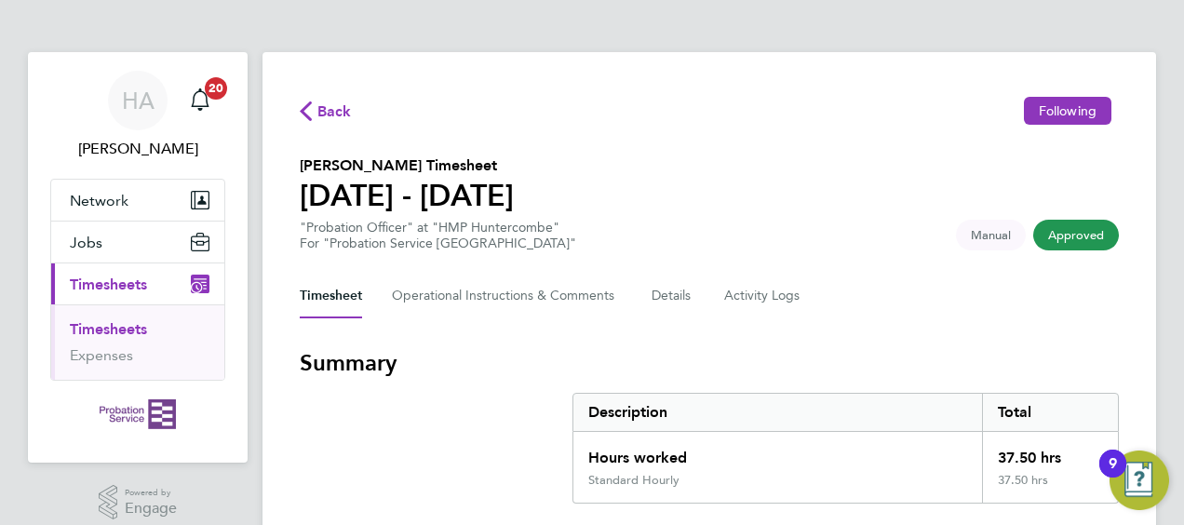
click at [327, 116] on span "Back" at bounding box center [335, 112] width 34 height 22
click at [329, 111] on span "Back" at bounding box center [335, 112] width 34 height 22
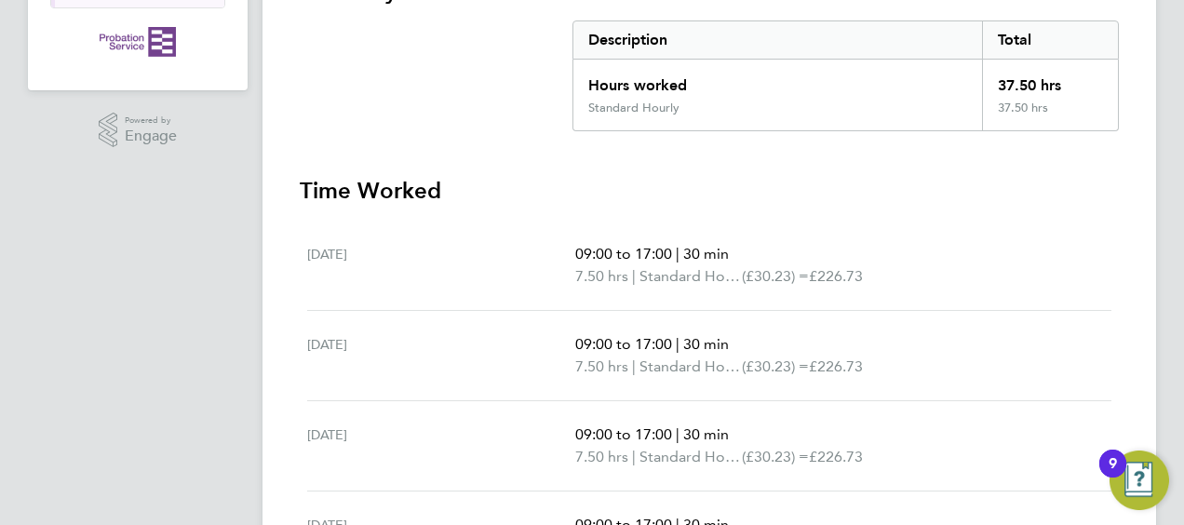
scroll to position [93, 0]
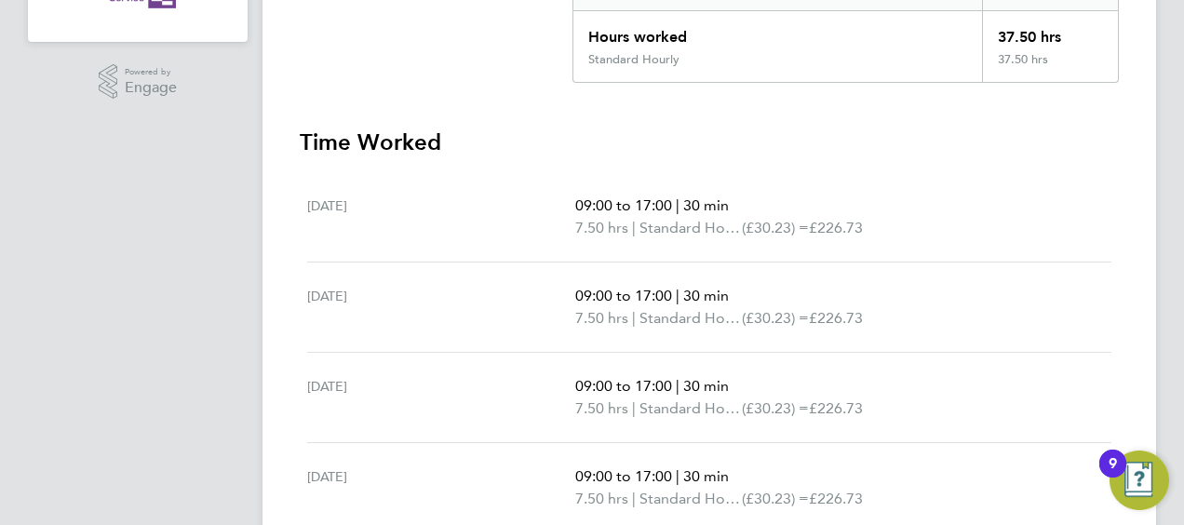
scroll to position [466, 0]
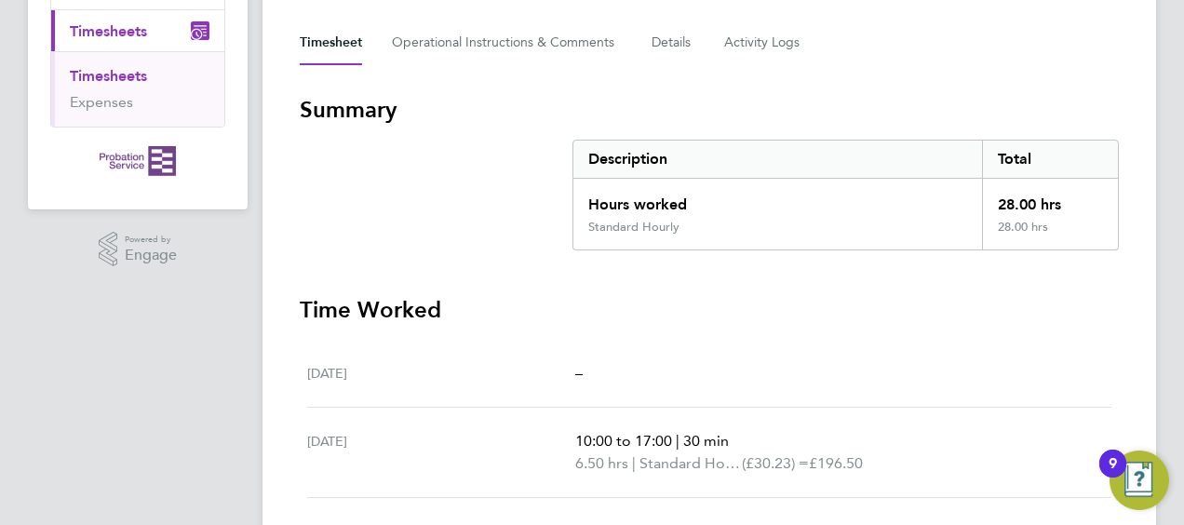
scroll to position [186, 0]
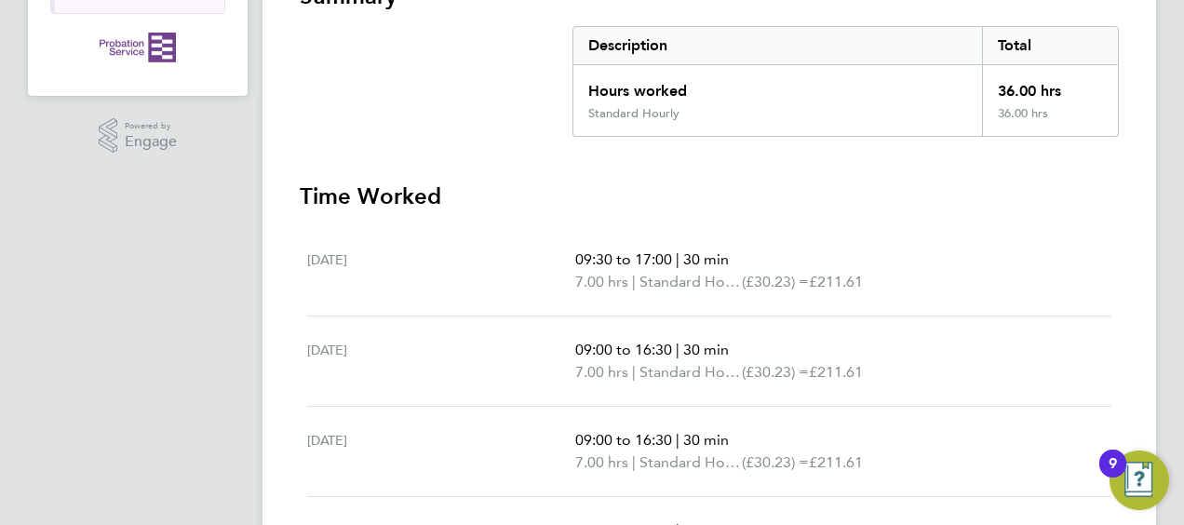
scroll to position [279, 0]
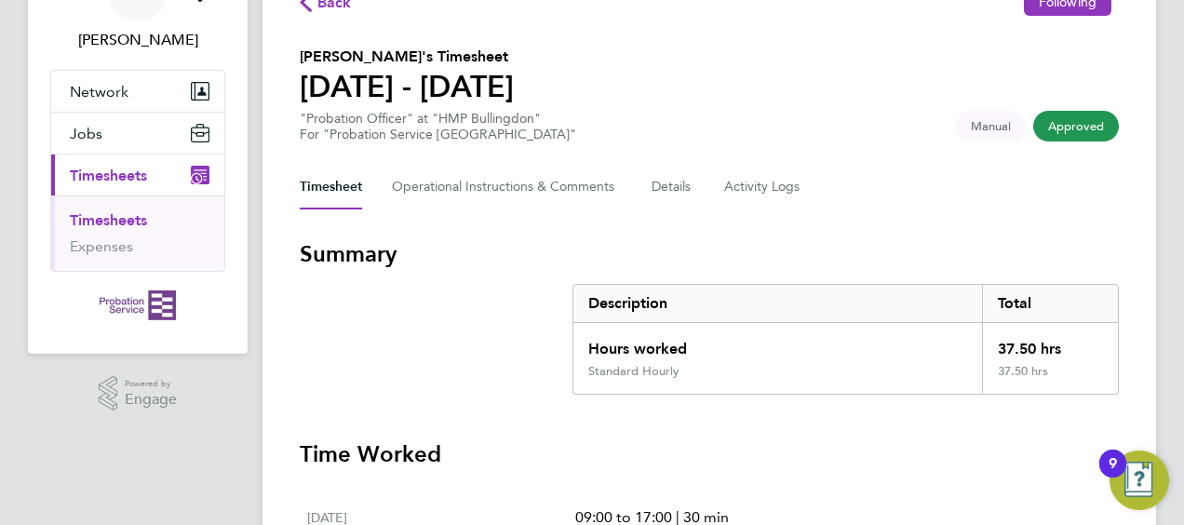
scroll to position [186, 0]
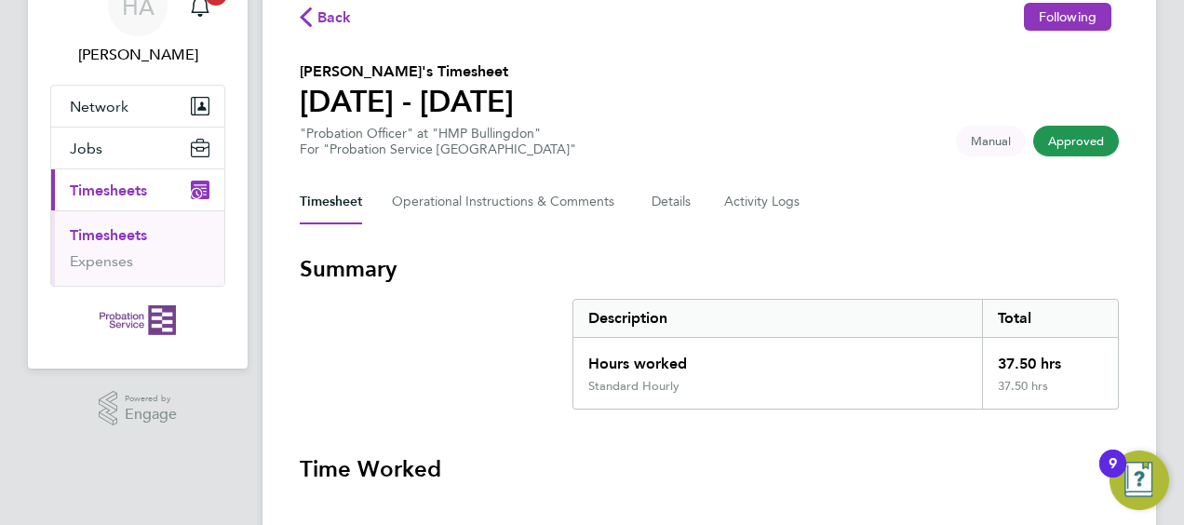
scroll to position [93, 0]
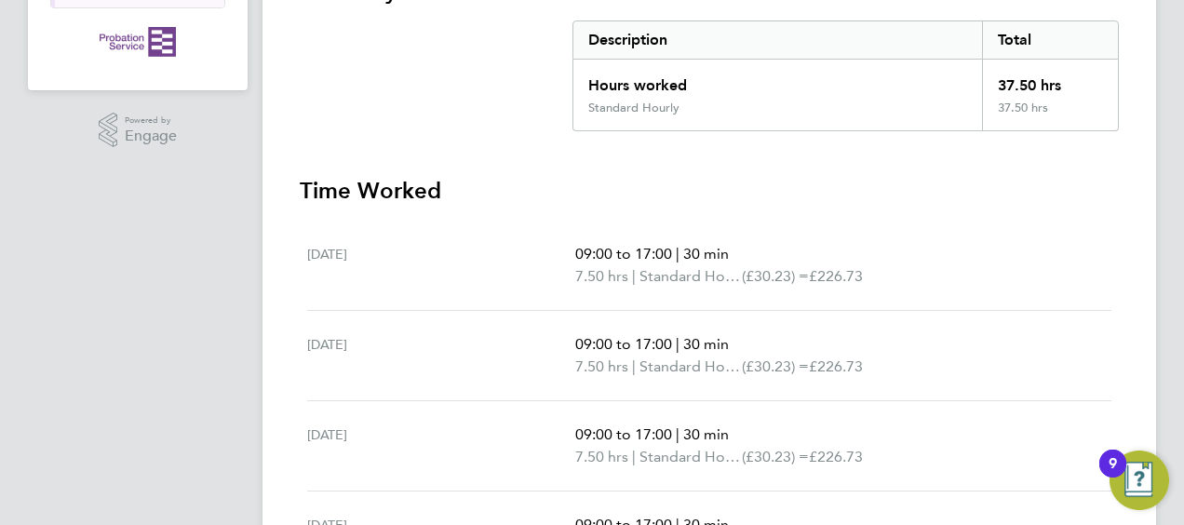
scroll to position [20, 0]
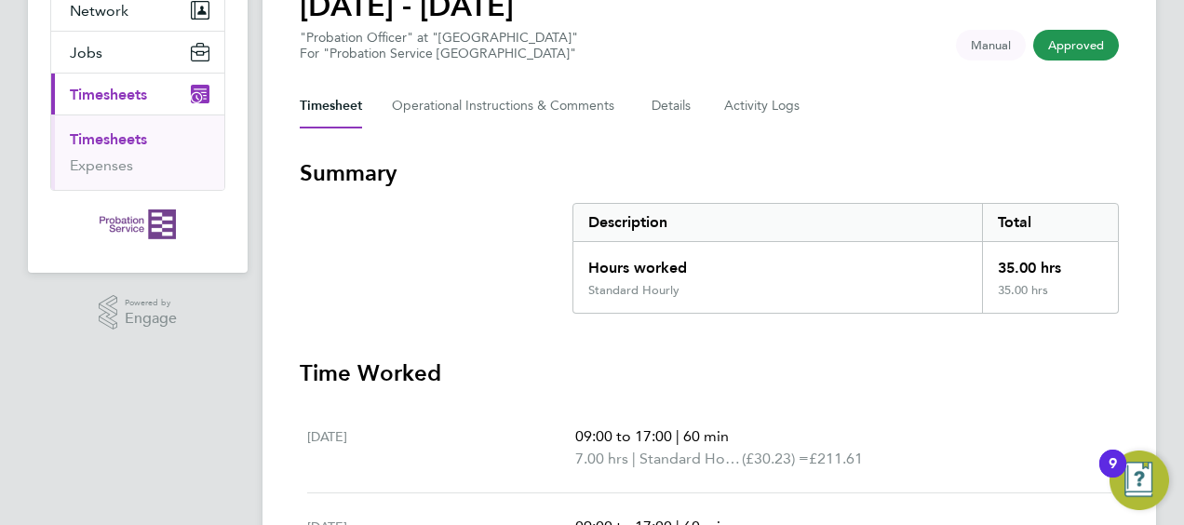
scroll to position [186, 0]
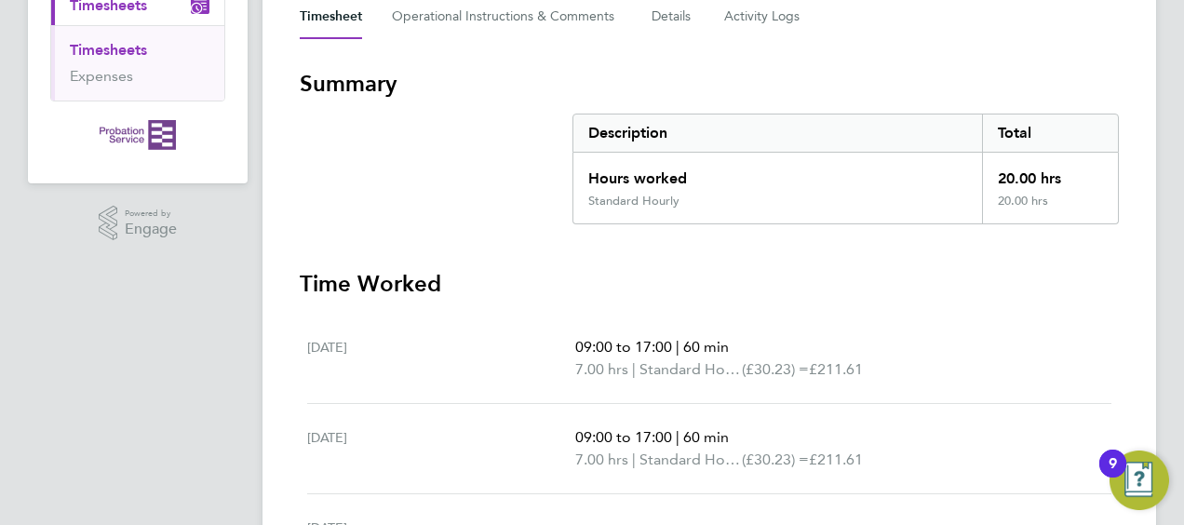
scroll to position [186, 0]
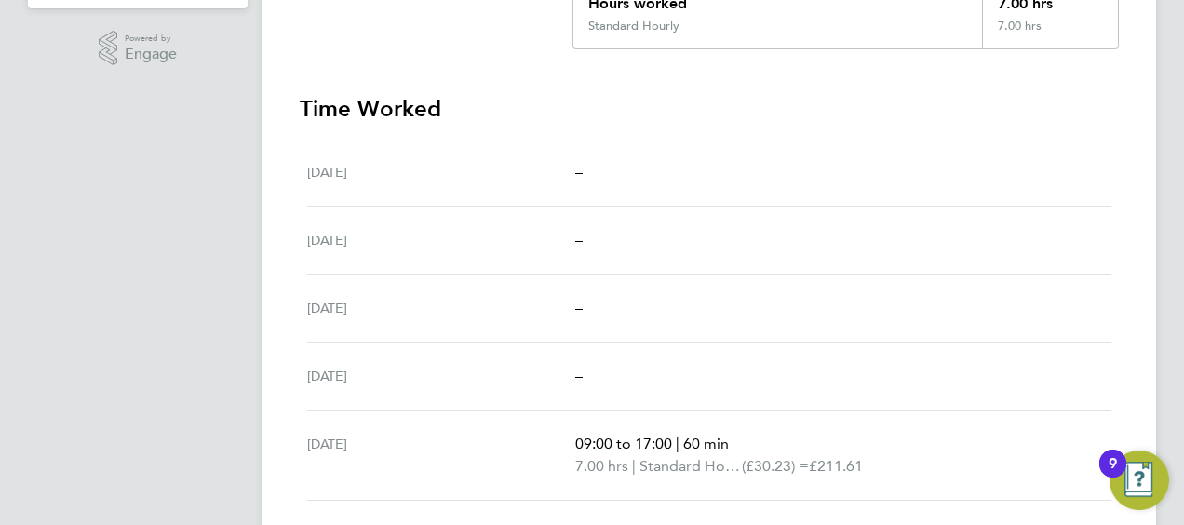
scroll to position [466, 0]
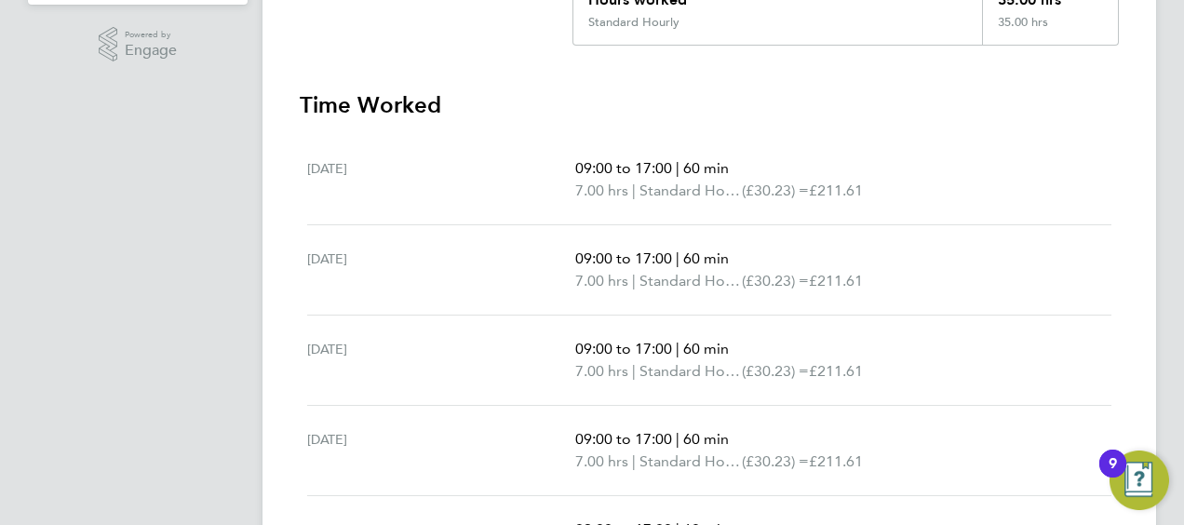
scroll to position [466, 0]
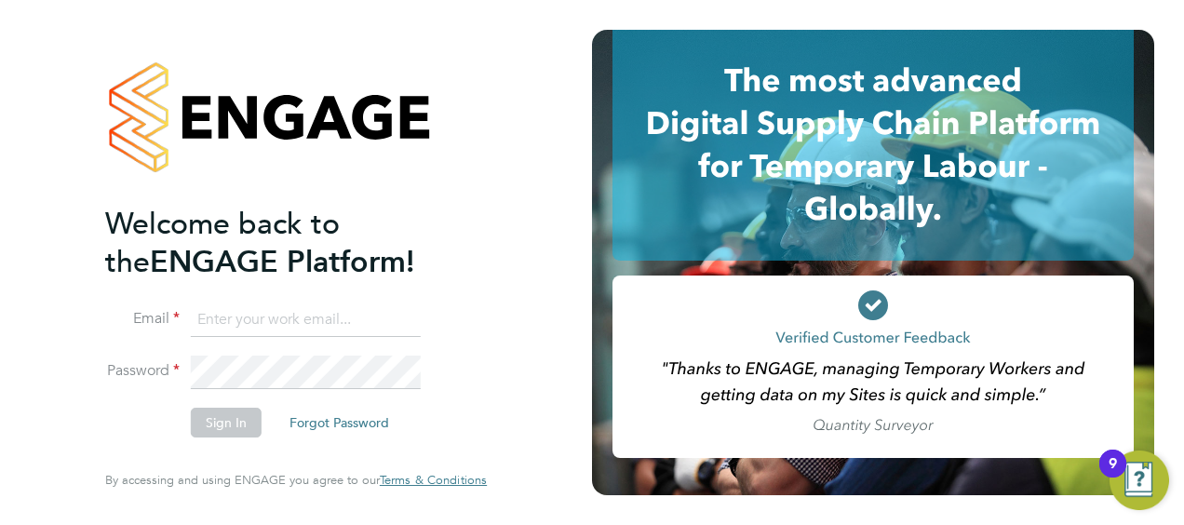
click at [276, 311] on input at bounding box center [306, 321] width 230 height 34
drag, startPoint x: 406, startPoint y: 328, endPoint x: 97, endPoint y: 331, distance: 309.1
click at [97, 331] on div "Welcome back to the ENGAGE Platform! Email linda.pickering@justice.gov.uk Passw…" at bounding box center [296, 262] width 456 height 525
type input "heidi.abbott@justice.gov.uk"
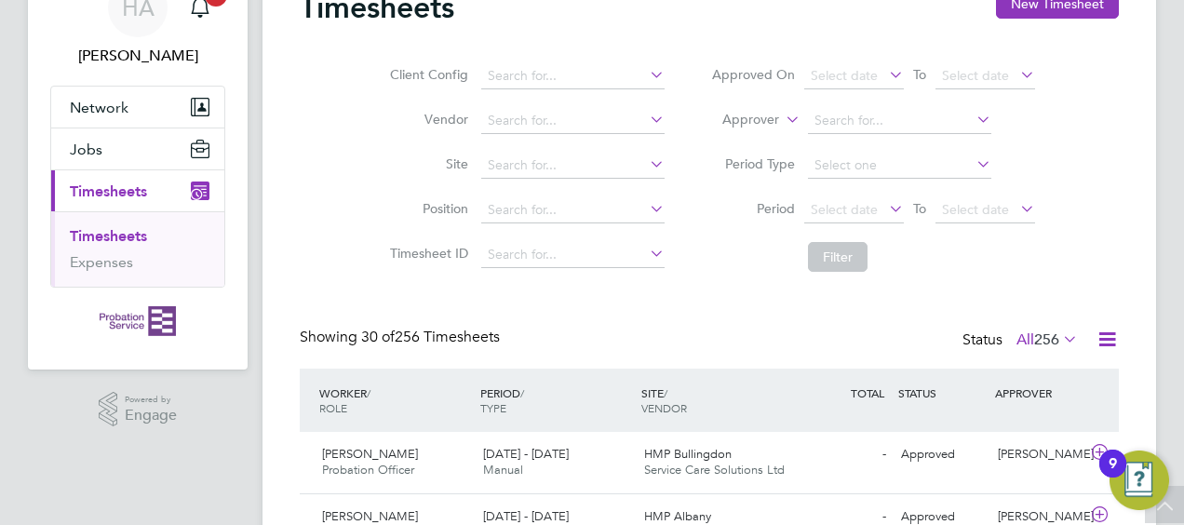
click at [885, 207] on icon at bounding box center [885, 209] width 0 height 26
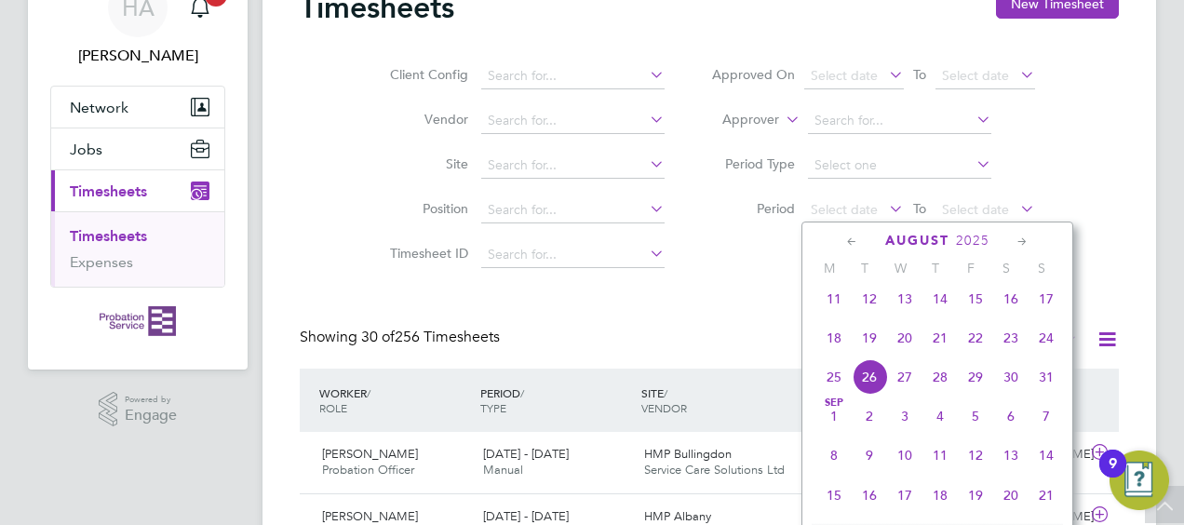
click at [850, 244] on icon at bounding box center [853, 242] width 18 height 20
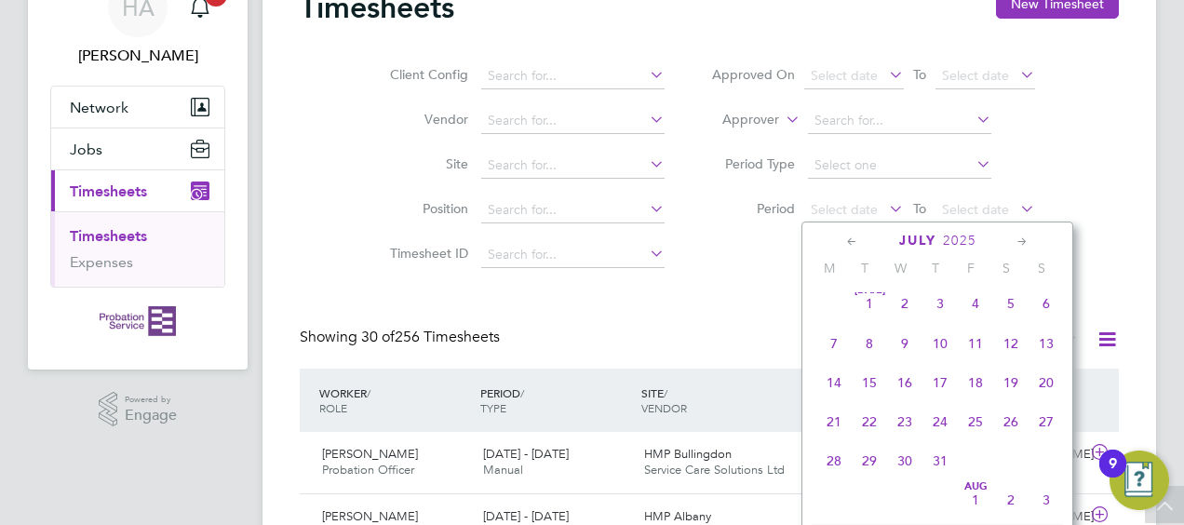
click at [850, 244] on icon at bounding box center [853, 242] width 18 height 20
click at [1047, 306] on span "Jun 1" at bounding box center [1046, 307] width 35 height 35
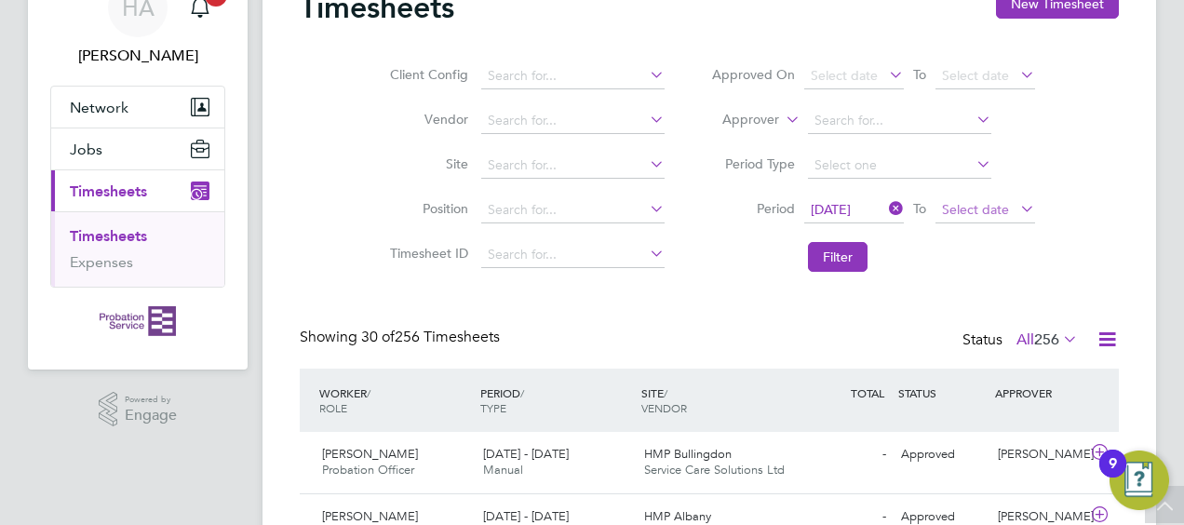
click at [1015, 209] on span "Select date" at bounding box center [986, 210] width 100 height 25
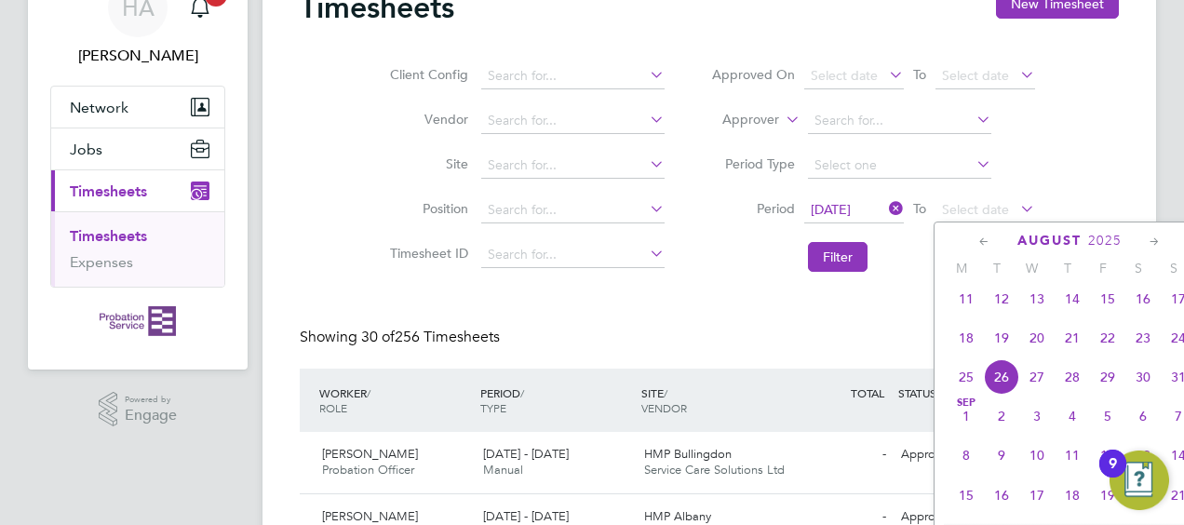
click at [986, 243] on icon at bounding box center [985, 242] width 18 height 20
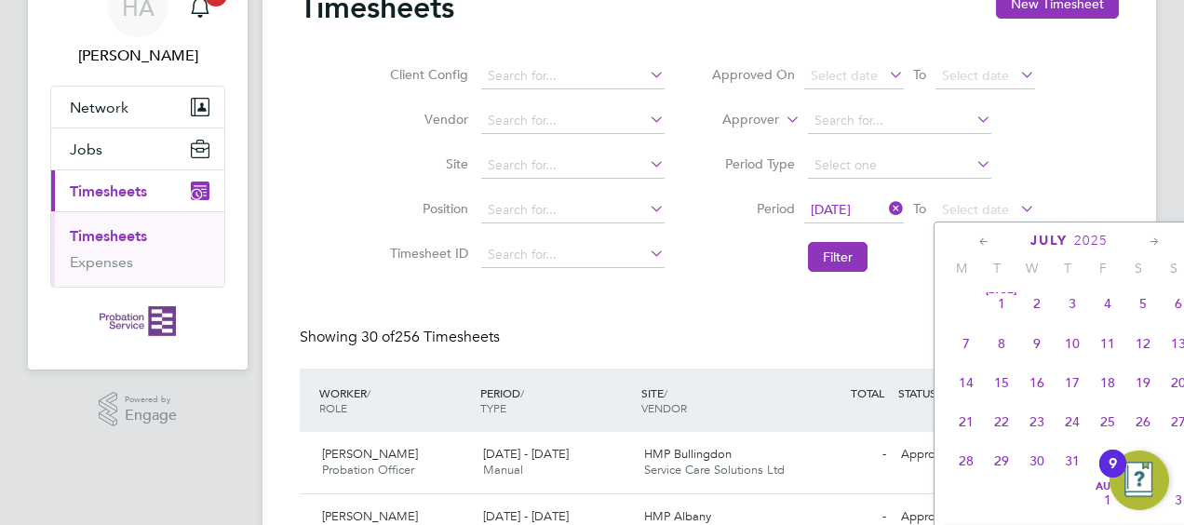
click at [986, 243] on icon at bounding box center [985, 242] width 18 height 20
click at [965, 510] on span "30" at bounding box center [966, 503] width 35 height 35
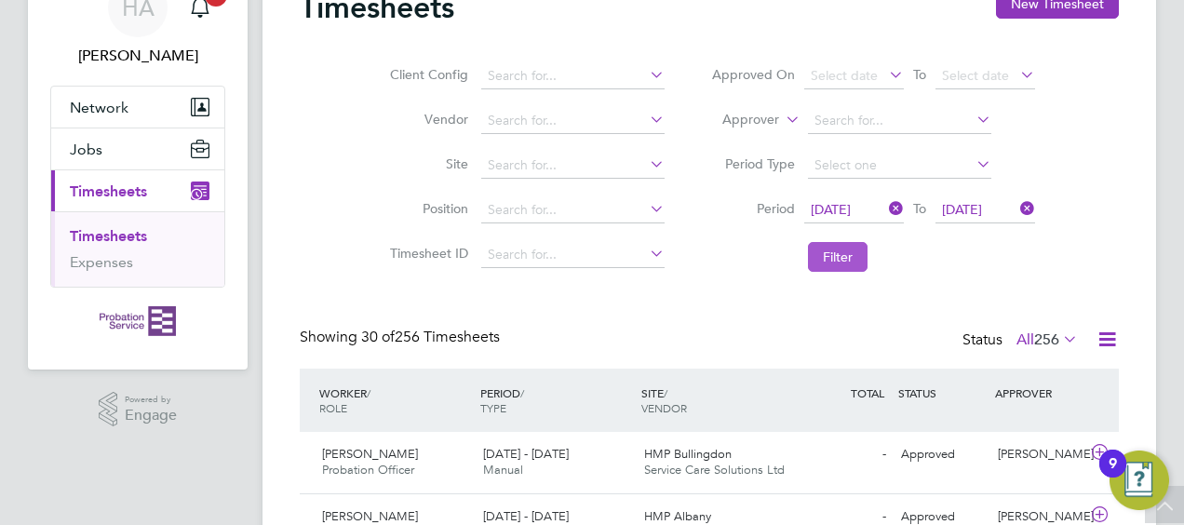
click at [854, 255] on button "Filter" at bounding box center [838, 257] width 60 height 30
click at [885, 213] on icon at bounding box center [885, 209] width 0 height 26
click at [885, 210] on icon at bounding box center [885, 209] width 0 height 26
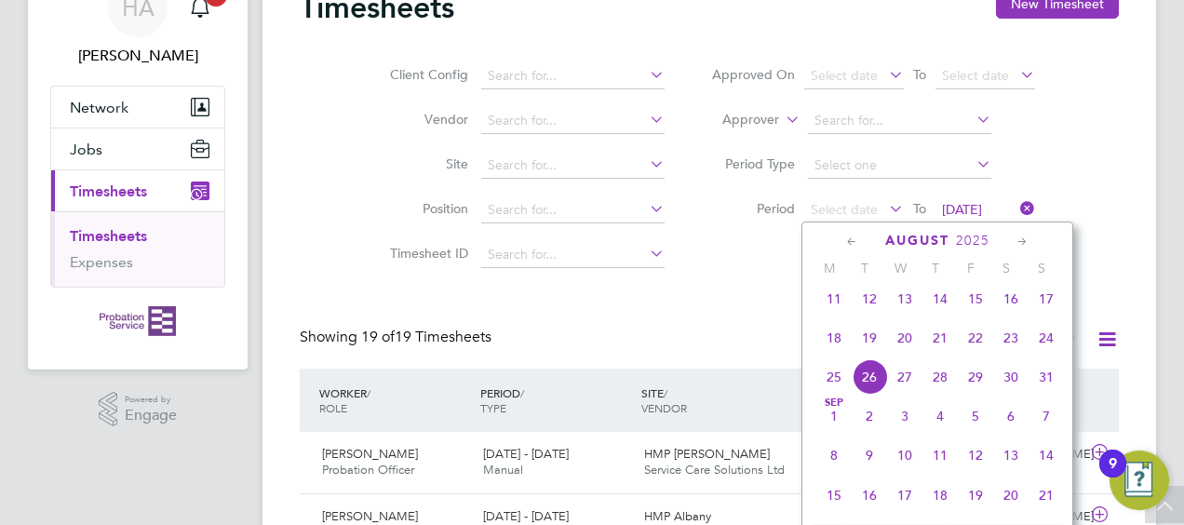
click at [851, 242] on icon at bounding box center [853, 242] width 18 height 20
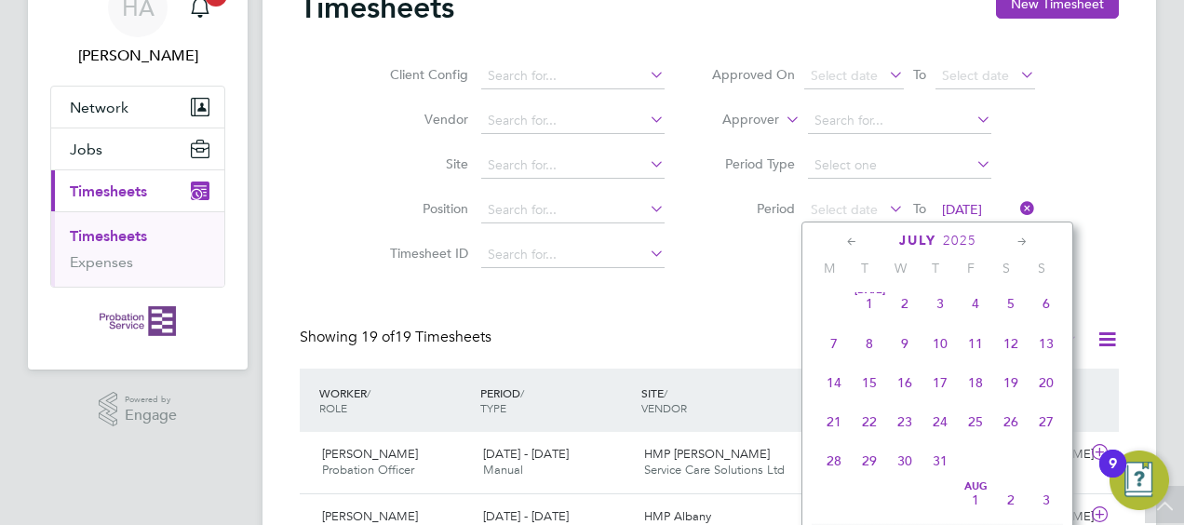
click at [866, 313] on span "Jul 1" at bounding box center [869, 303] width 35 height 35
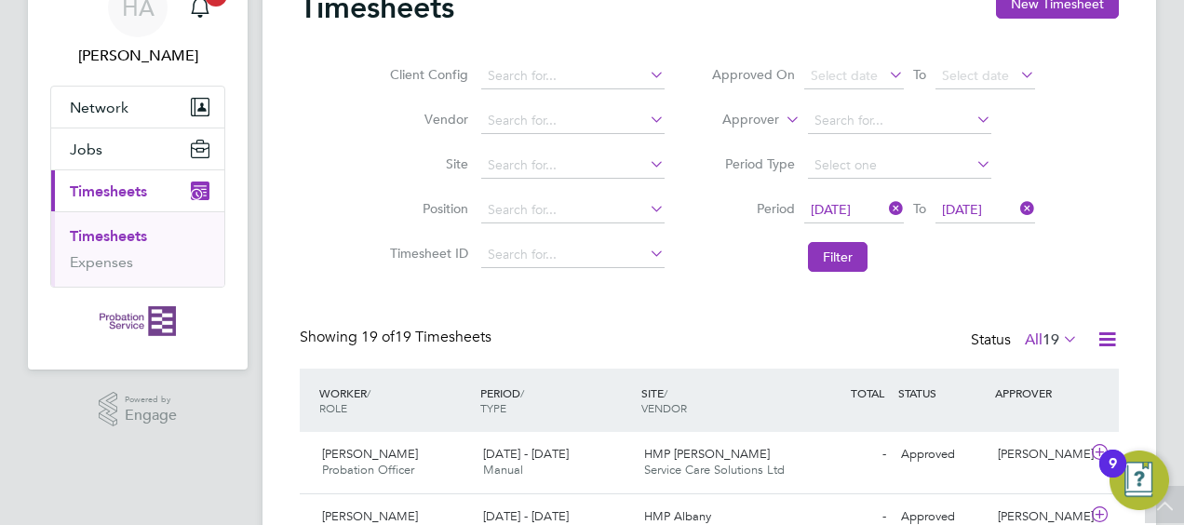
click at [1017, 208] on icon at bounding box center [1017, 209] width 0 height 26
click at [1017, 207] on icon at bounding box center [1017, 209] width 0 height 26
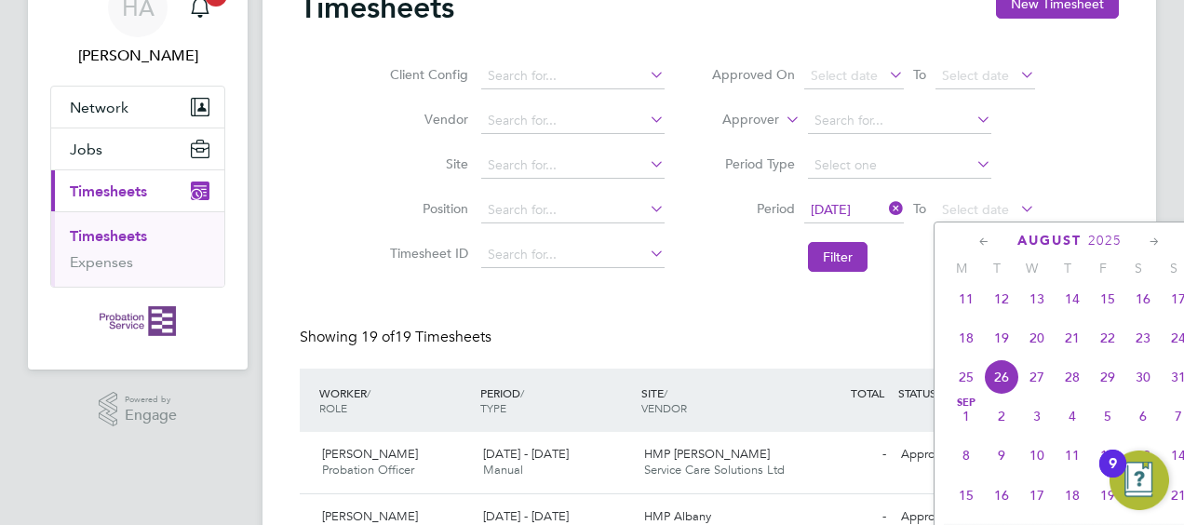
click at [987, 240] on icon at bounding box center [985, 242] width 18 height 20
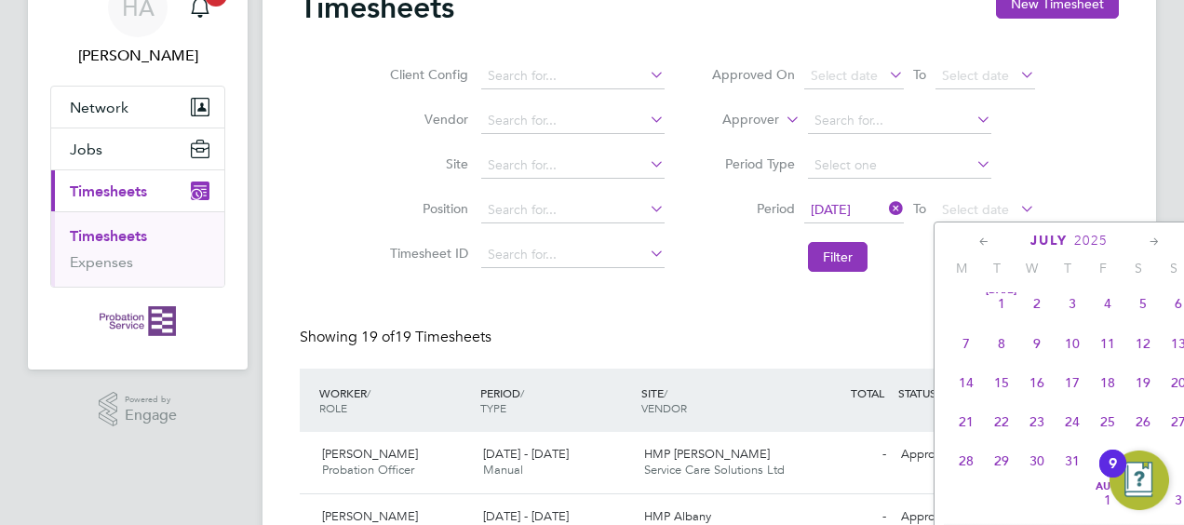
click at [1069, 469] on span "31" at bounding box center [1072, 460] width 35 height 35
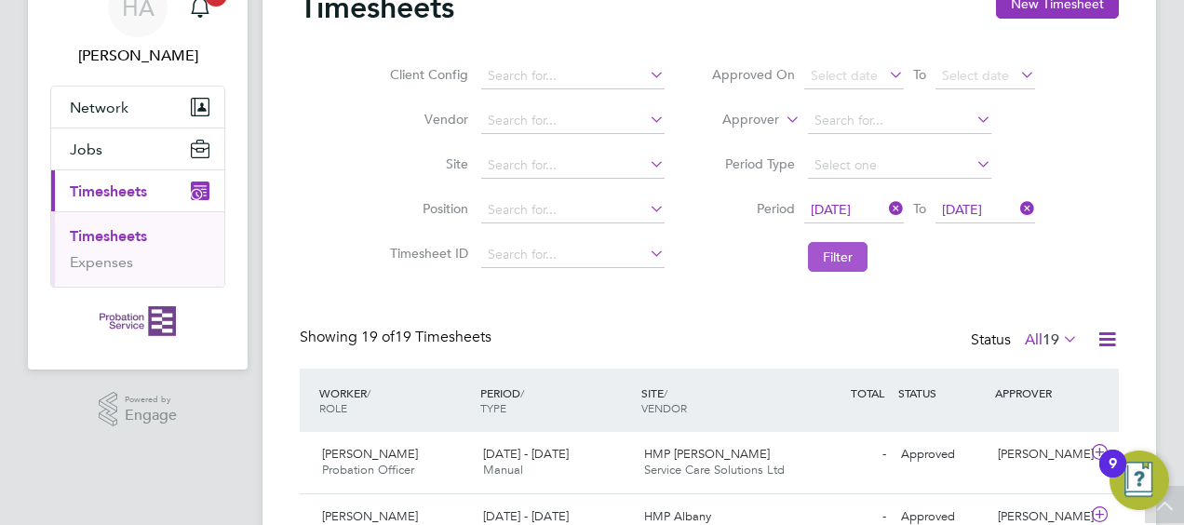
click at [846, 263] on button "Filter" at bounding box center [838, 257] width 60 height 30
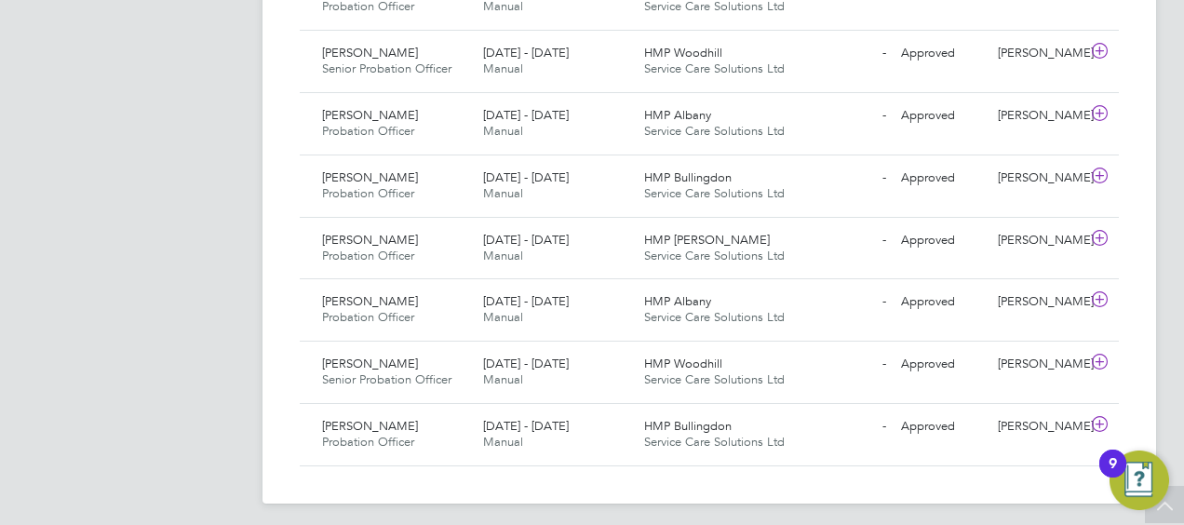
scroll to position [1304, 0]
click at [1106, 291] on icon at bounding box center [1099, 298] width 23 height 15
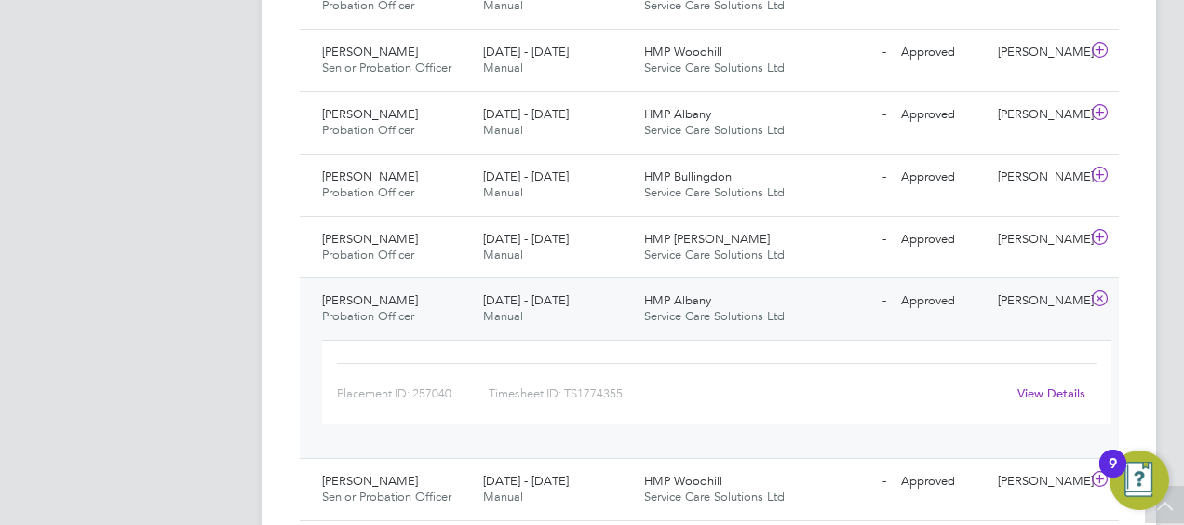
click at [1054, 385] on link "View Details" at bounding box center [1052, 393] width 68 height 16
click at [1100, 105] on icon at bounding box center [1099, 112] width 23 height 15
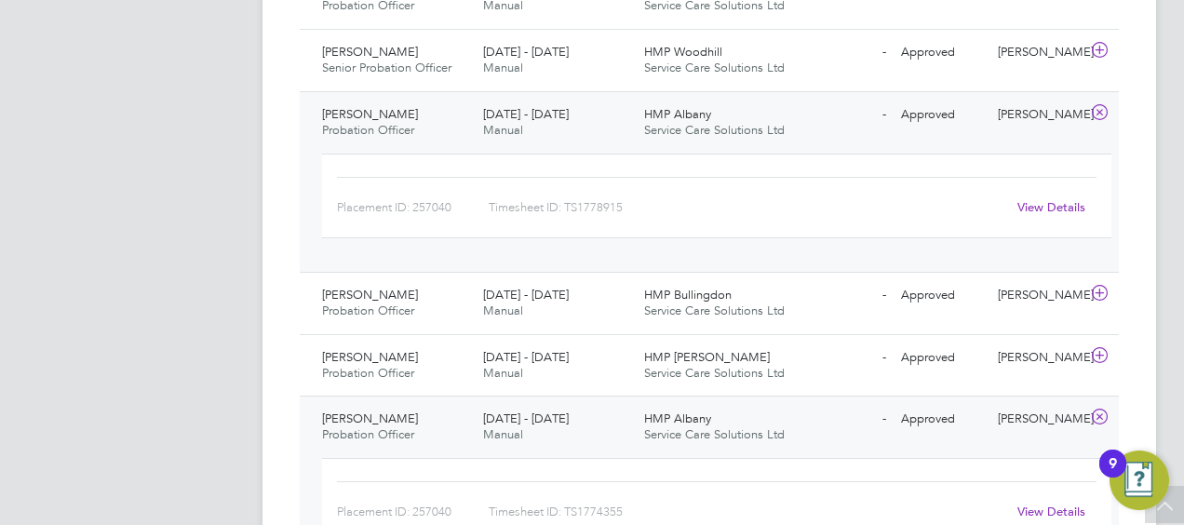
click at [1045, 202] on link "View Details" at bounding box center [1052, 207] width 68 height 16
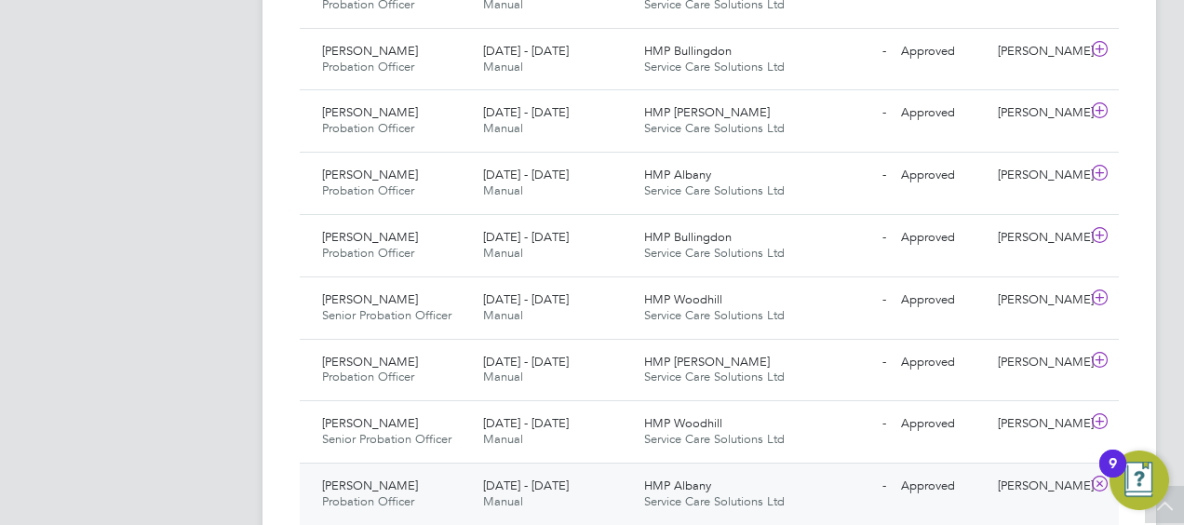
scroll to position [931, 0]
click at [1095, 167] on icon at bounding box center [1099, 174] width 23 height 15
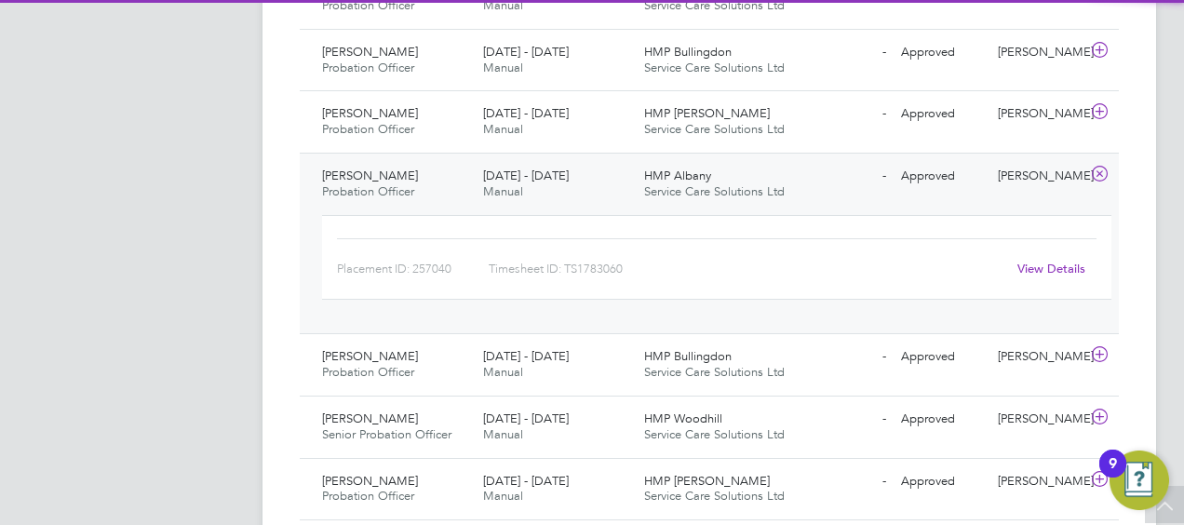
click at [1046, 263] on link "View Details" at bounding box center [1052, 269] width 68 height 16
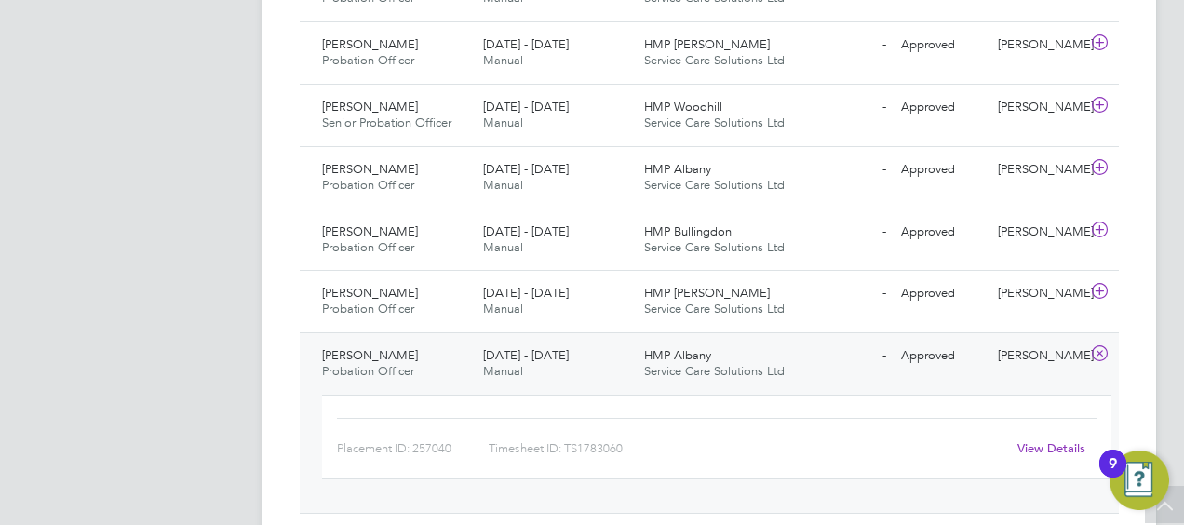
scroll to position [745, 0]
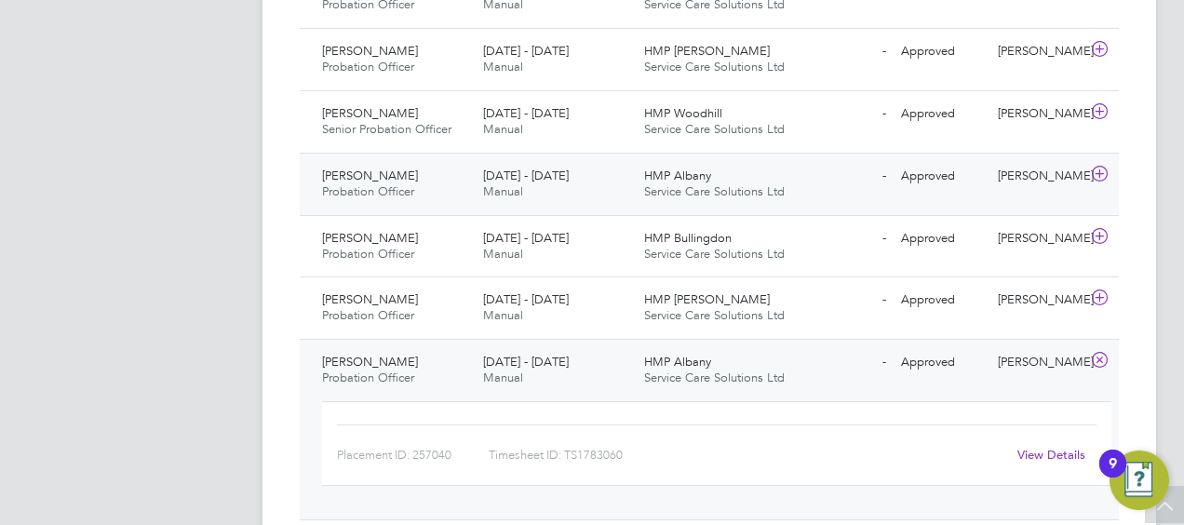
click at [1091, 167] on icon at bounding box center [1099, 174] width 23 height 15
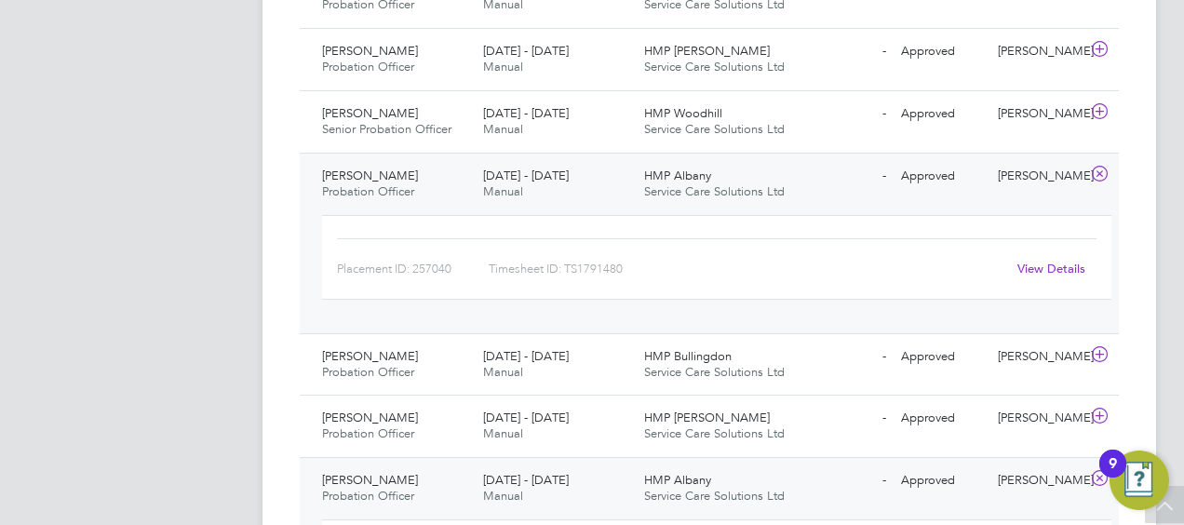
click at [1047, 268] on link "View Details" at bounding box center [1052, 269] width 68 height 16
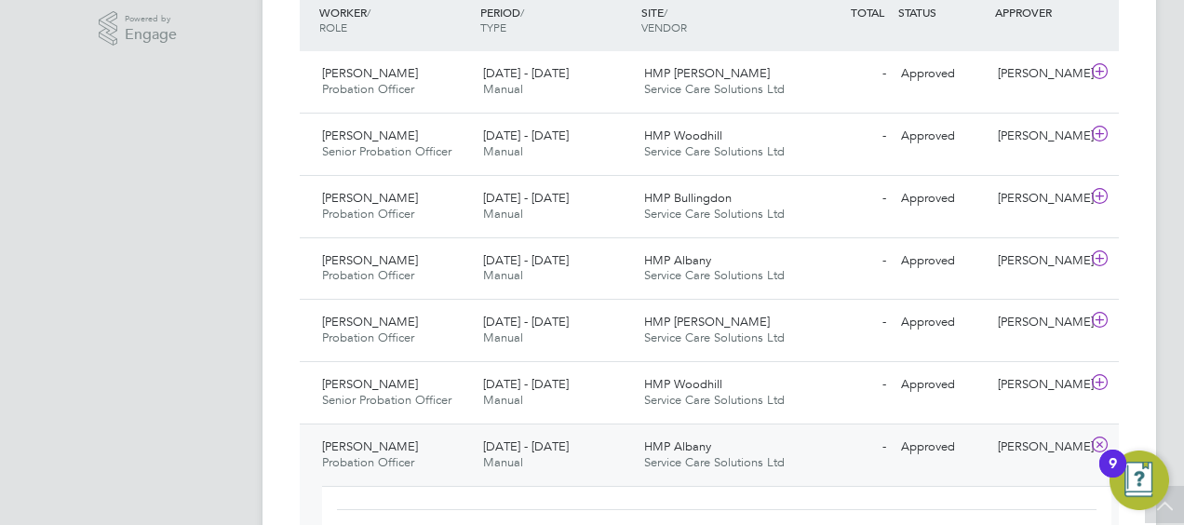
scroll to position [466, 0]
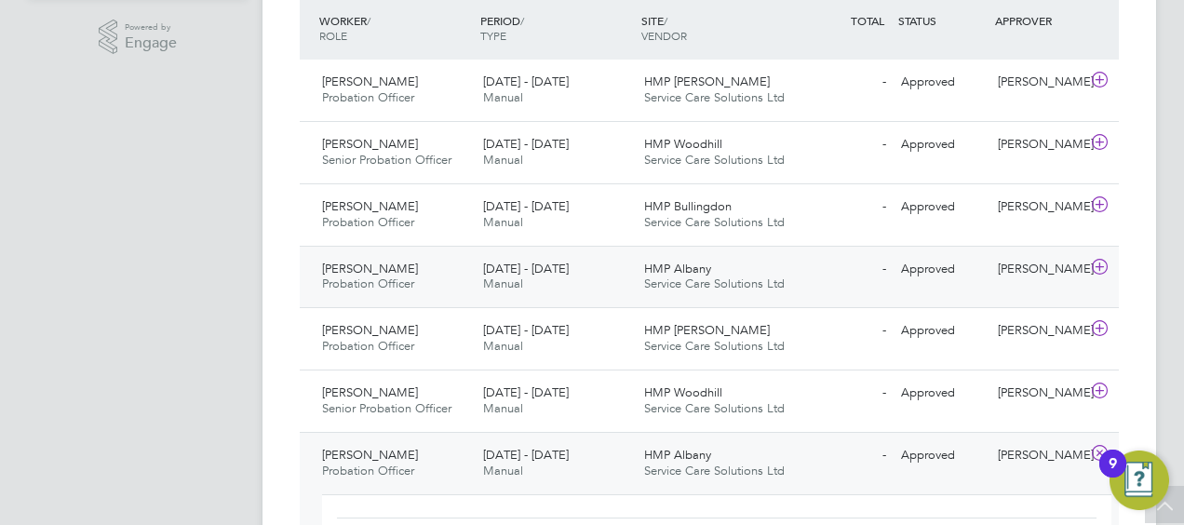
click at [1093, 260] on icon at bounding box center [1099, 267] width 23 height 15
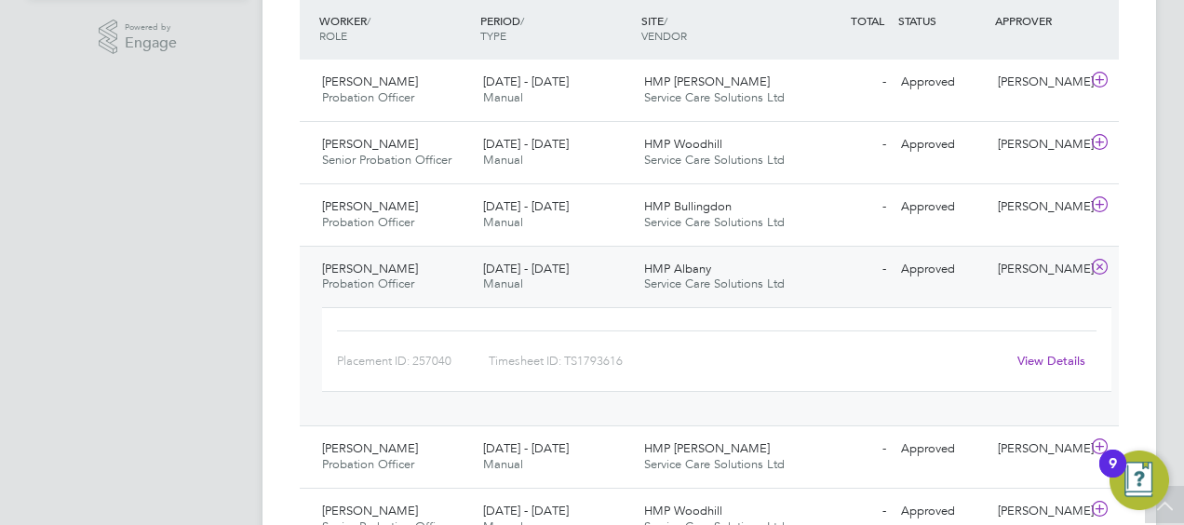
click at [1048, 360] on link "View Details" at bounding box center [1052, 361] width 68 height 16
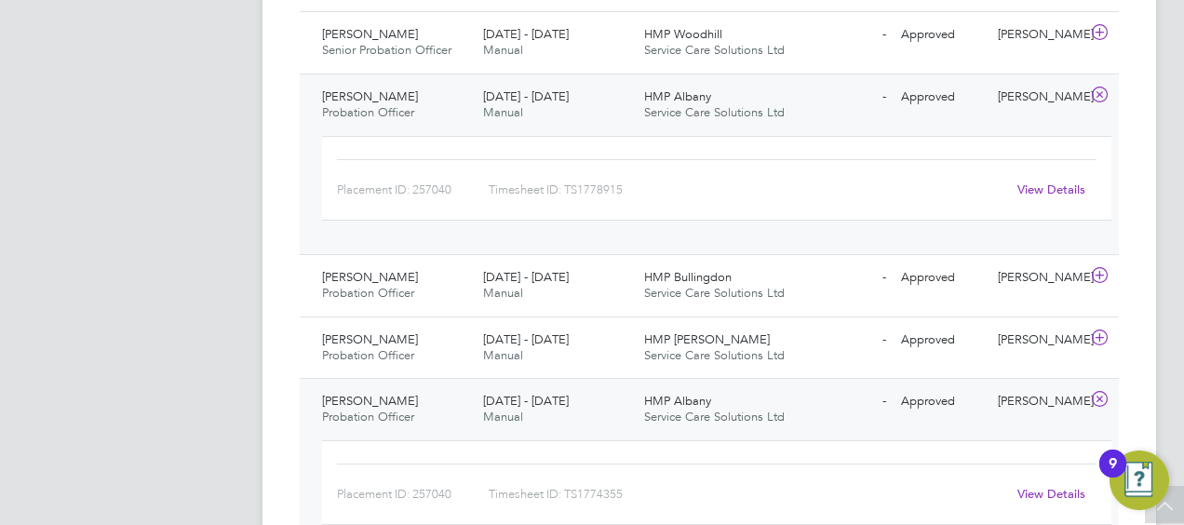
scroll to position [1894, 0]
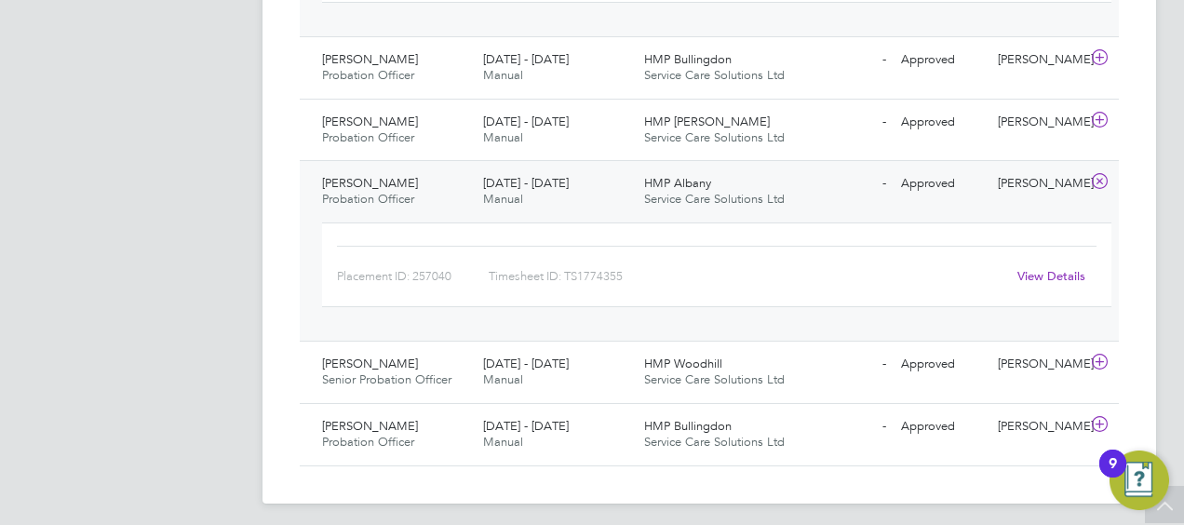
click at [1100, 174] on icon at bounding box center [1099, 181] width 23 height 15
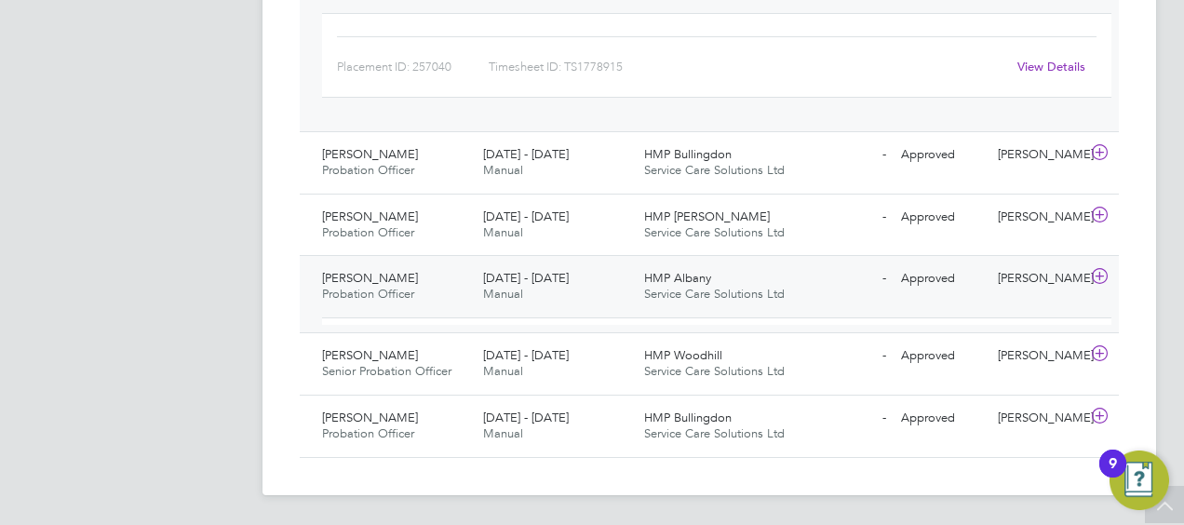
scroll to position [1776, 0]
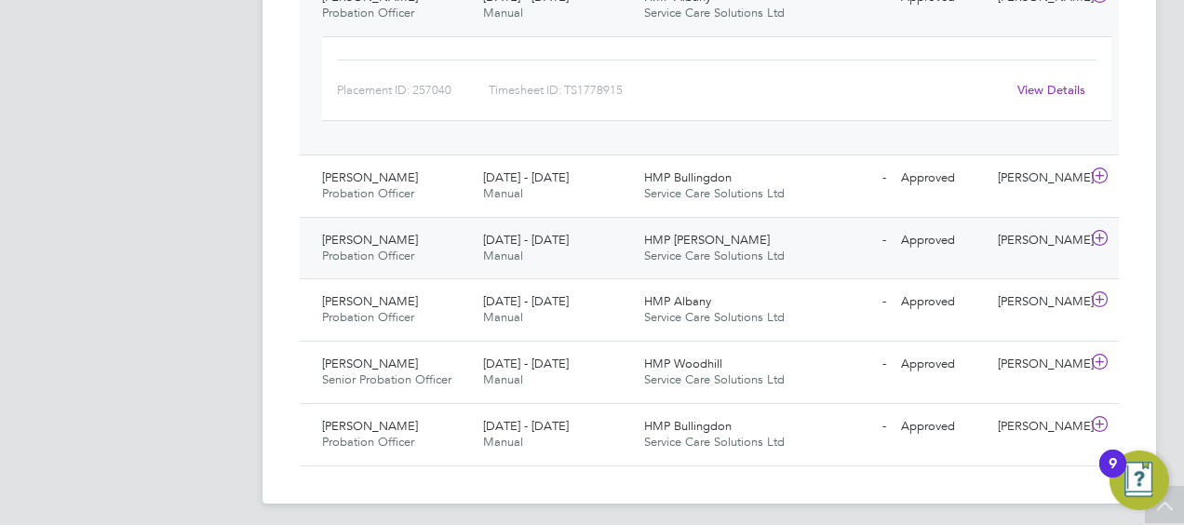
click at [1102, 231] on icon at bounding box center [1099, 238] width 23 height 15
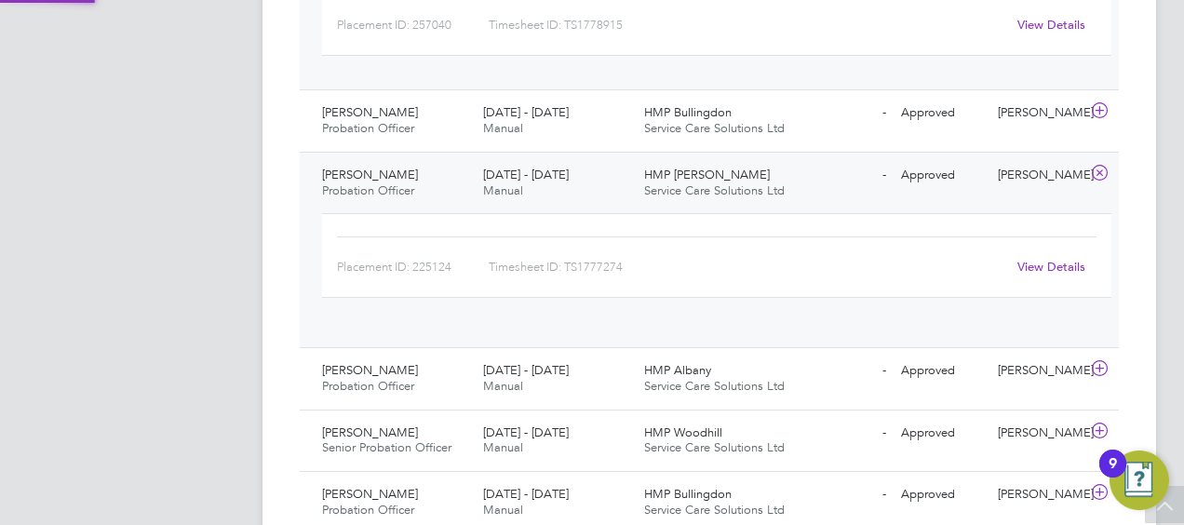
scroll to position [1894, 0]
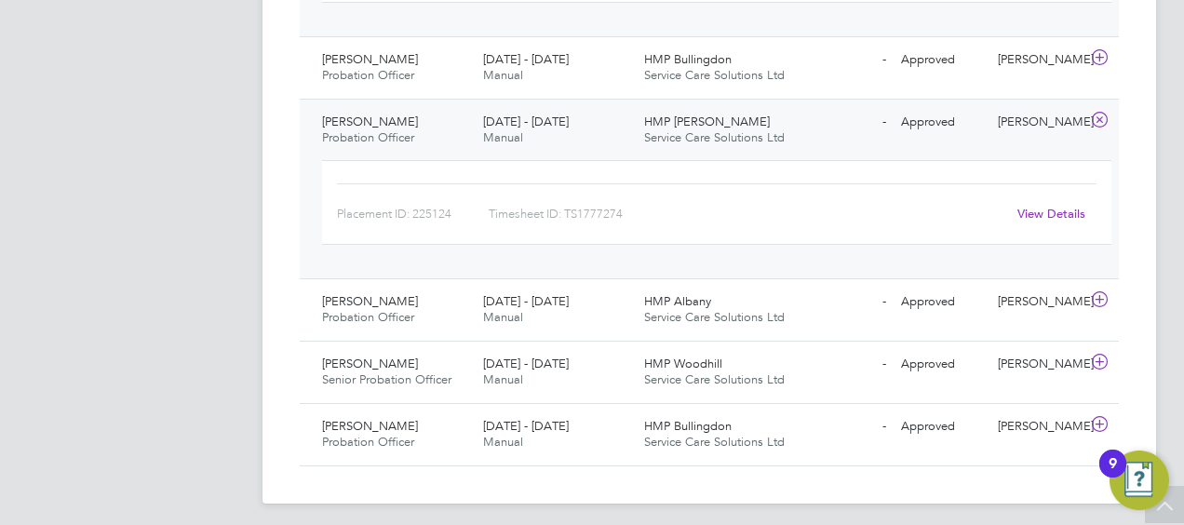
click at [1057, 212] on link "View Details" at bounding box center [1052, 214] width 68 height 16
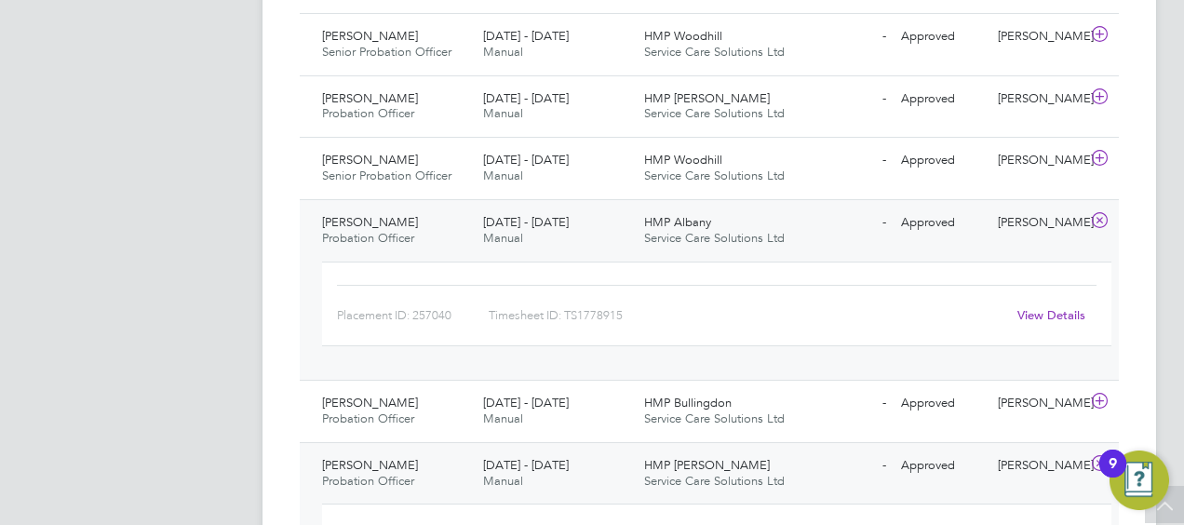
scroll to position [1521, 0]
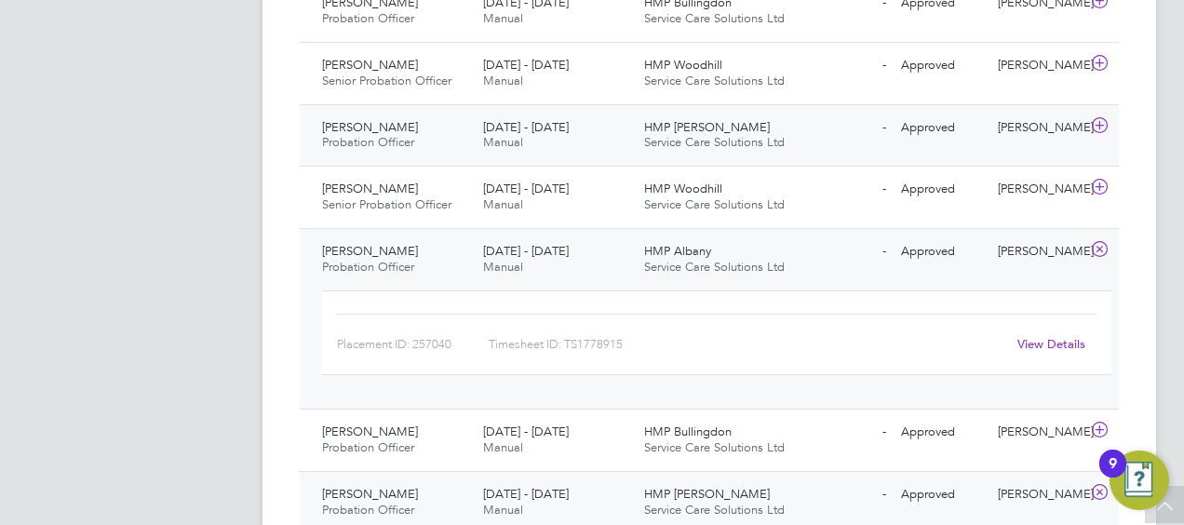
click at [1100, 123] on icon at bounding box center [1099, 125] width 23 height 15
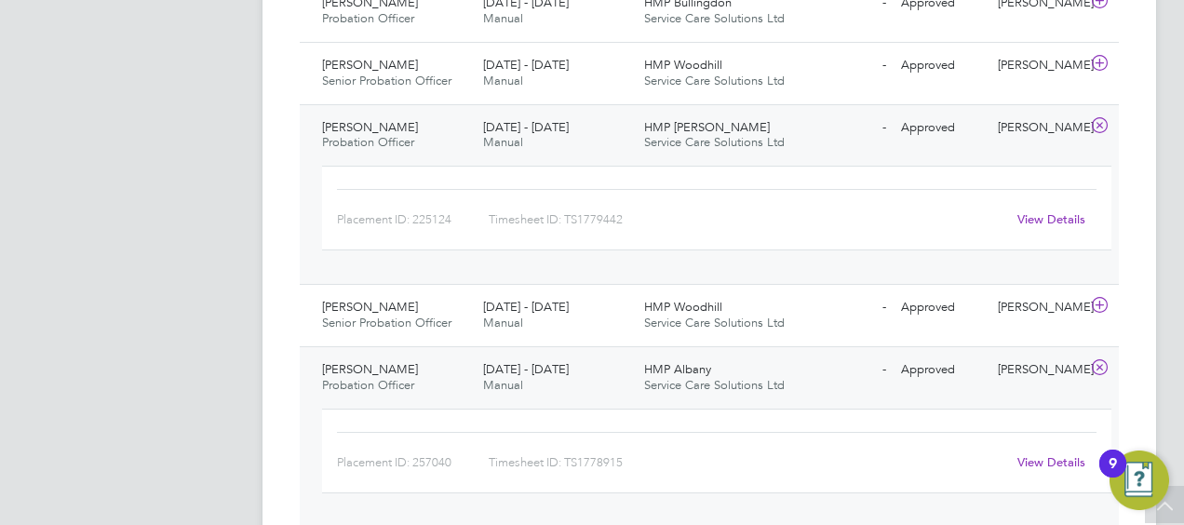
click at [1041, 211] on link "View Details" at bounding box center [1052, 219] width 68 height 16
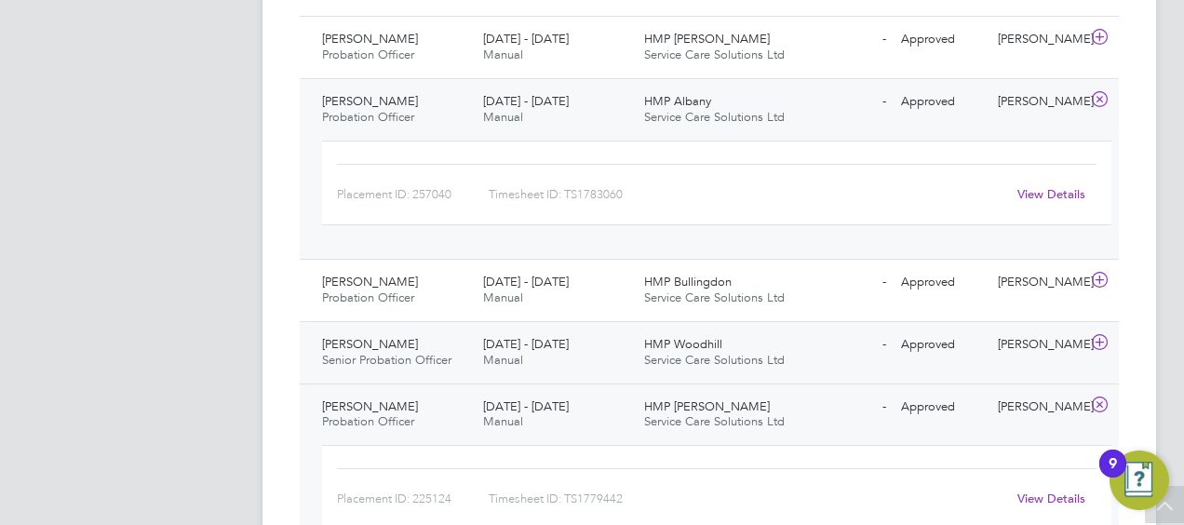
scroll to position [1056, 0]
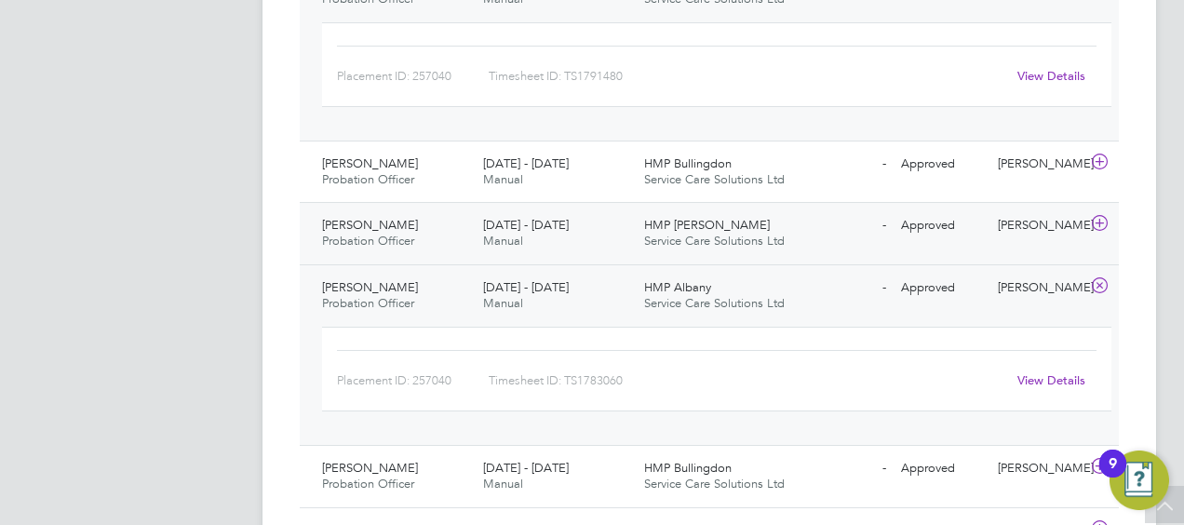
click at [1097, 218] on icon at bounding box center [1099, 223] width 23 height 15
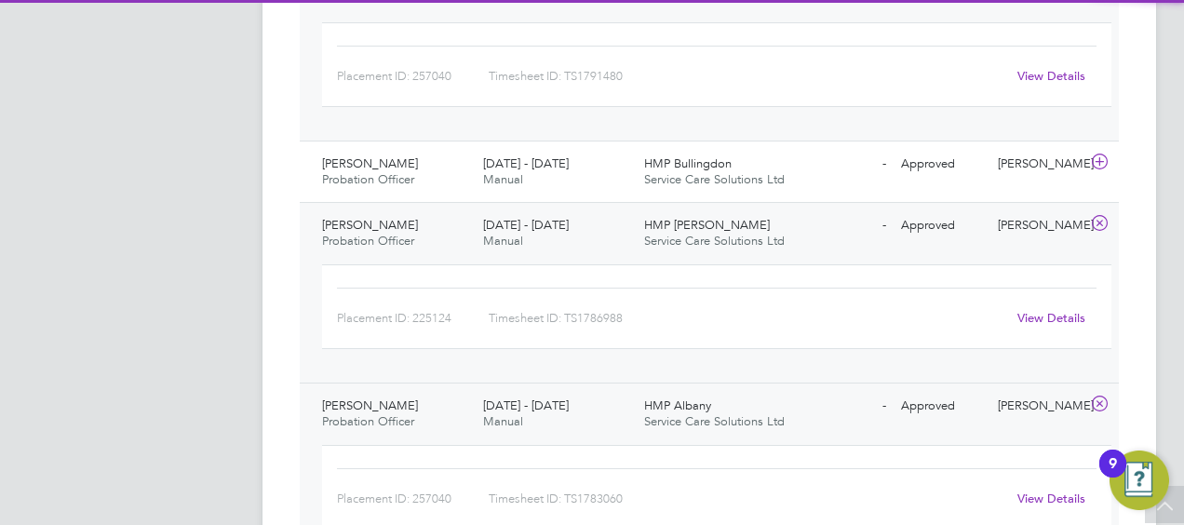
click at [1045, 319] on link "View Details" at bounding box center [1052, 318] width 68 height 16
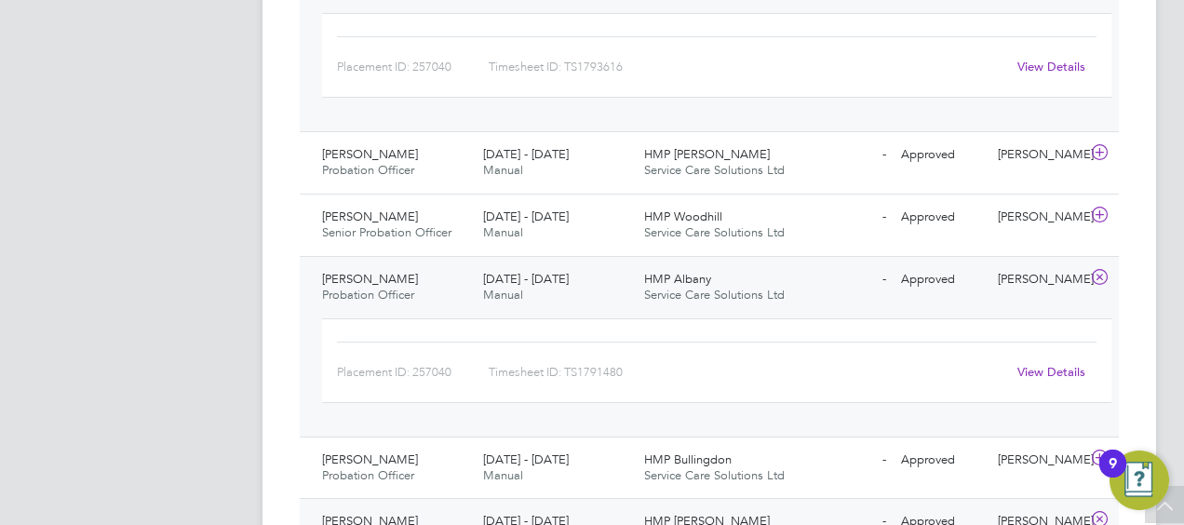
scroll to position [683, 0]
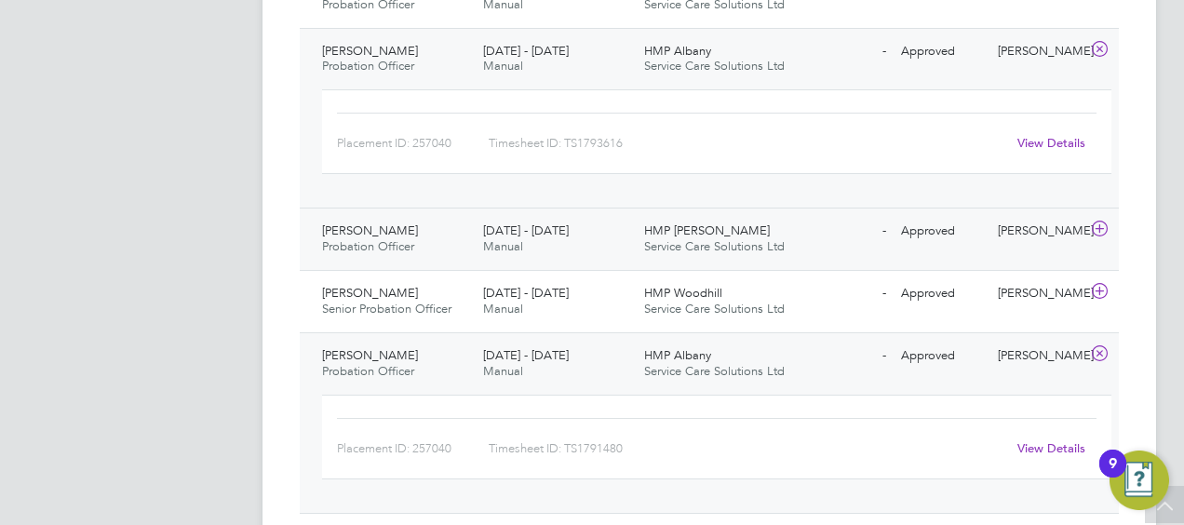
click at [1099, 228] on icon at bounding box center [1099, 229] width 23 height 15
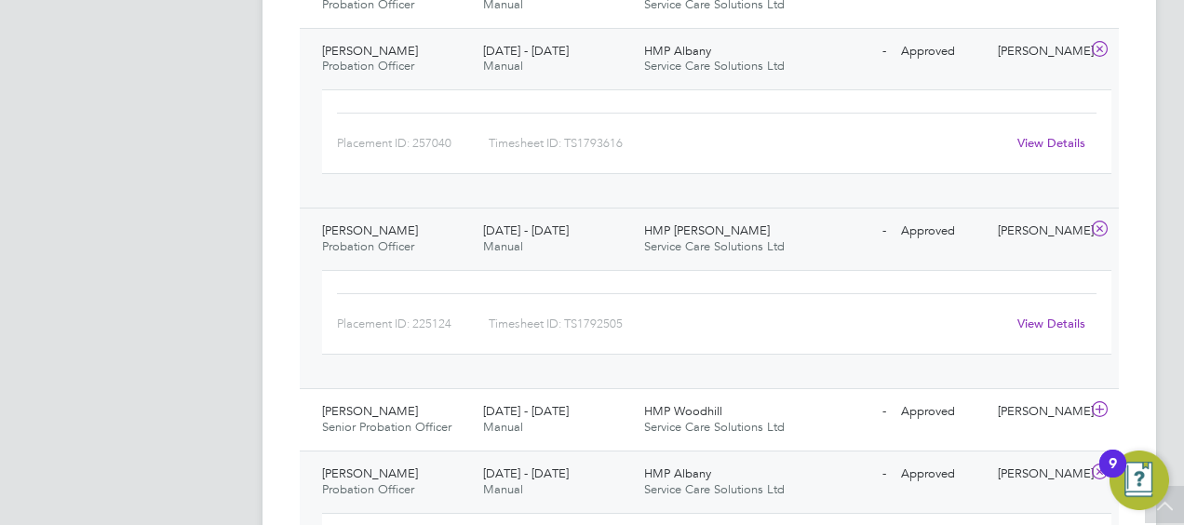
click at [1060, 322] on link "View Details" at bounding box center [1052, 324] width 68 height 16
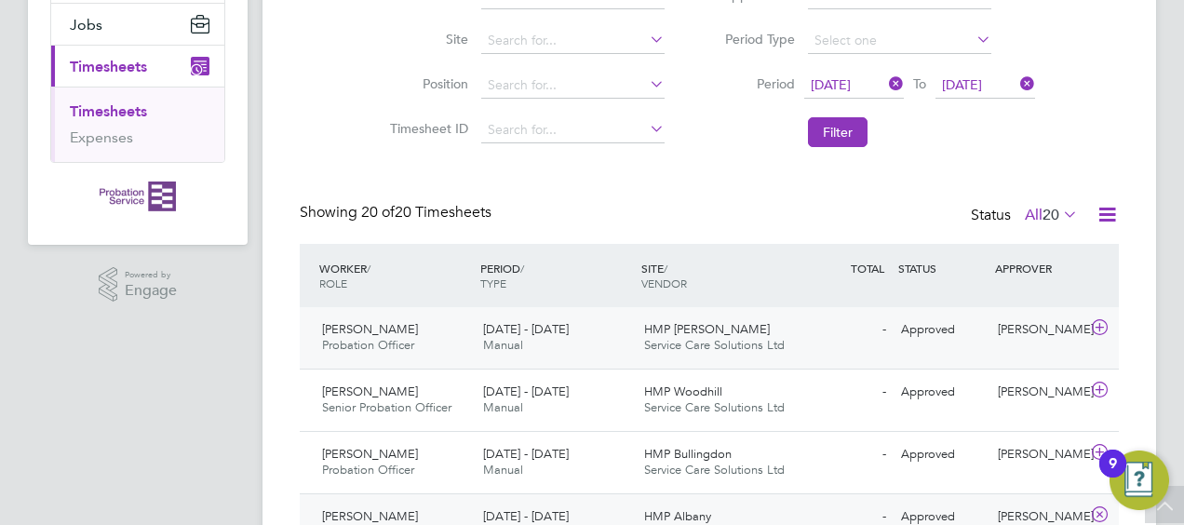
click at [1101, 322] on icon at bounding box center [1099, 327] width 23 height 15
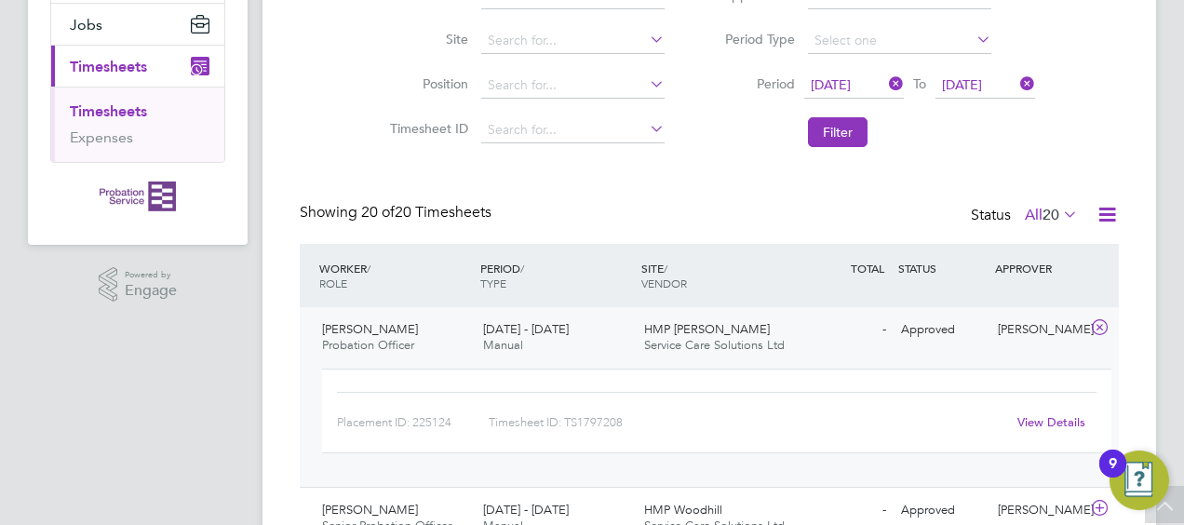
click at [1045, 420] on link "View Details" at bounding box center [1052, 422] width 68 height 16
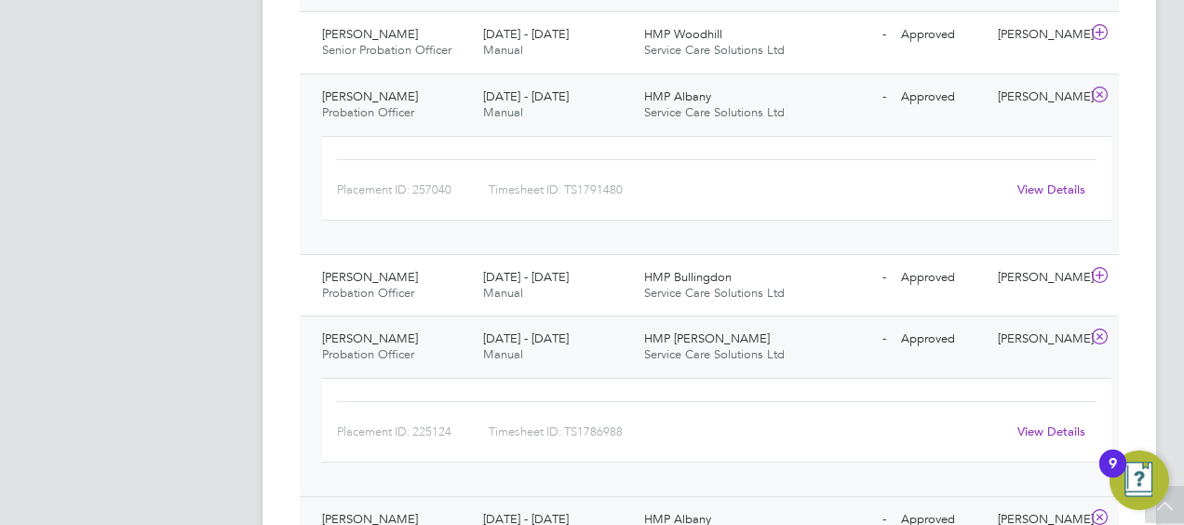
scroll to position [1149, 0]
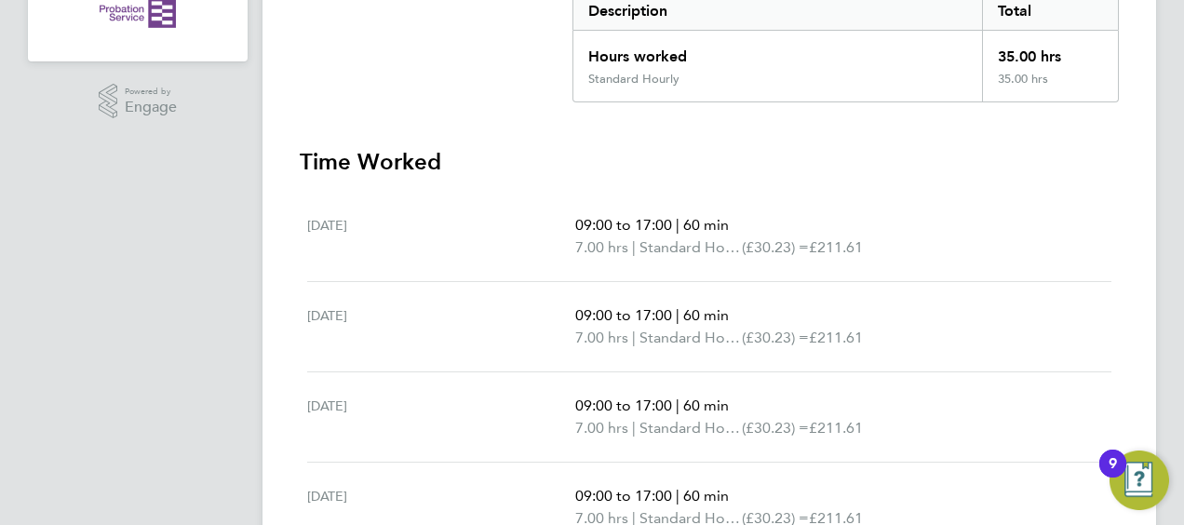
scroll to position [372, 0]
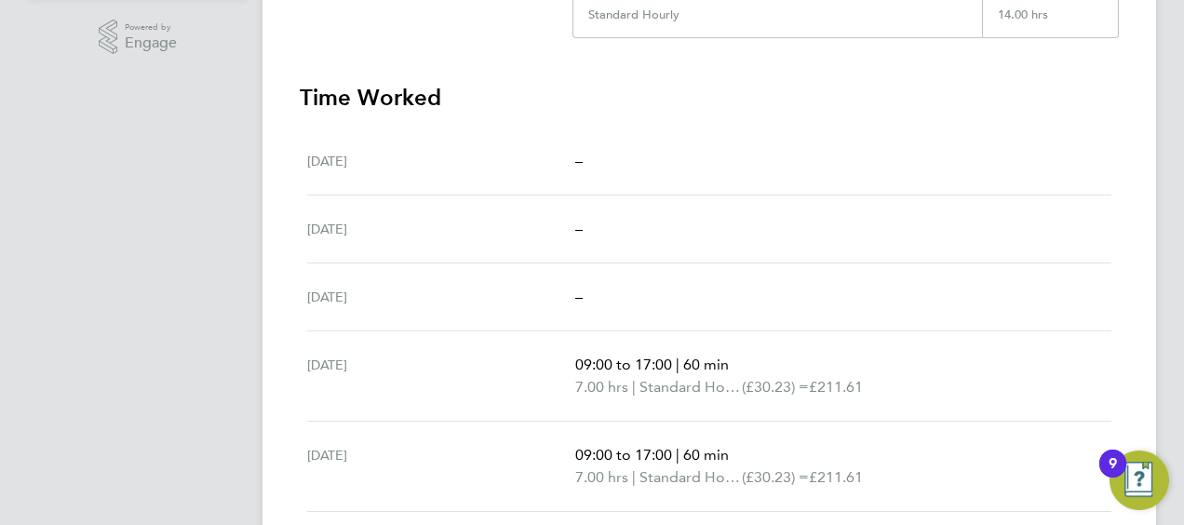
scroll to position [559, 0]
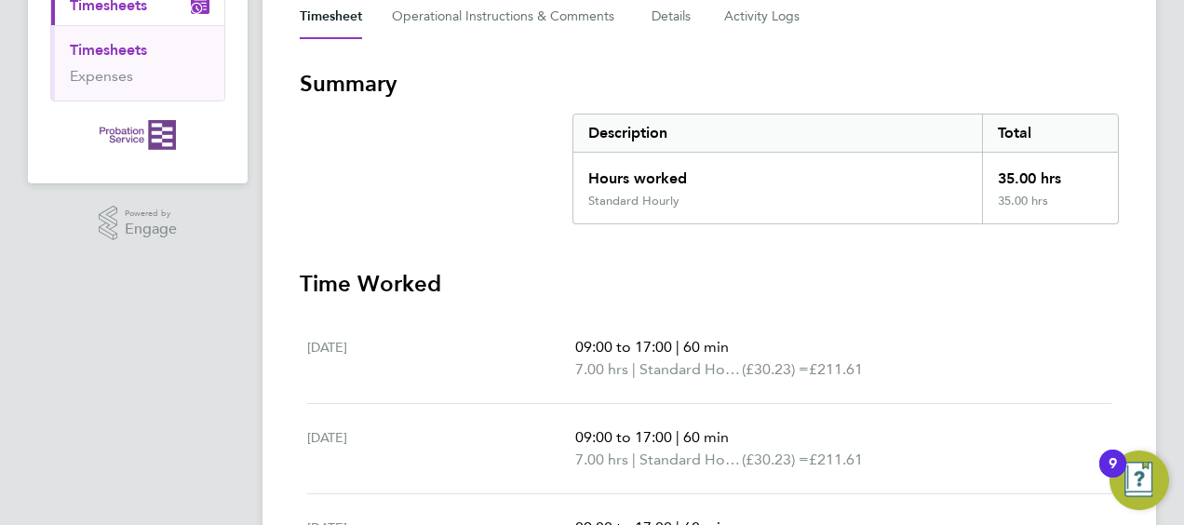
scroll to position [263, 0]
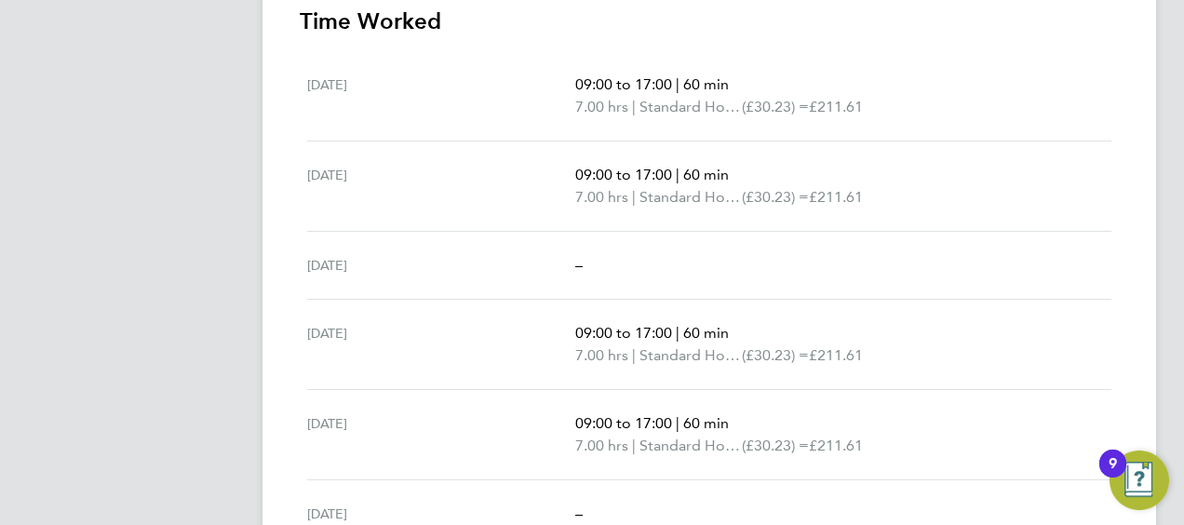
scroll to position [559, 0]
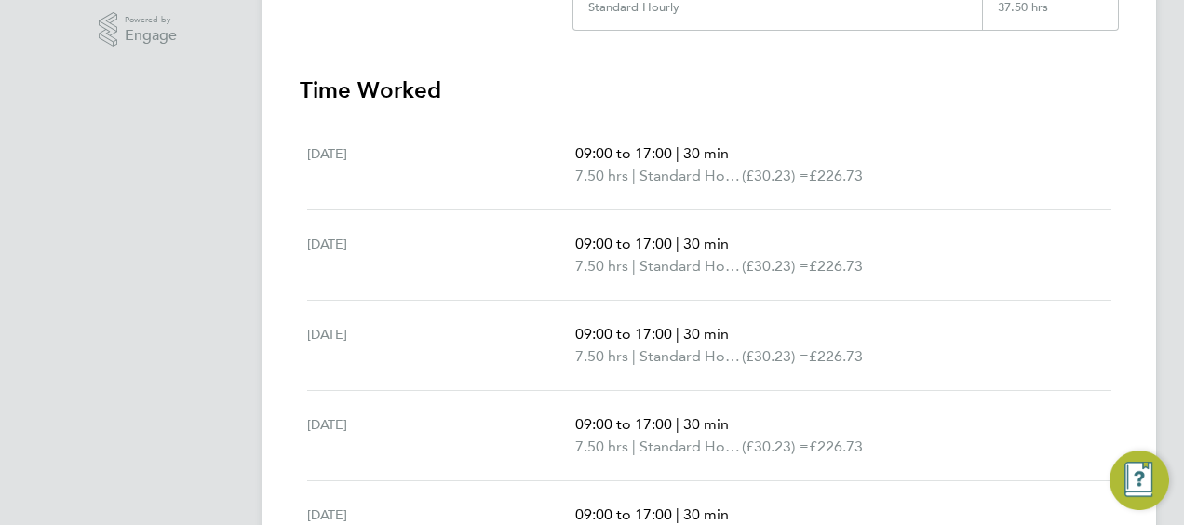
scroll to position [559, 0]
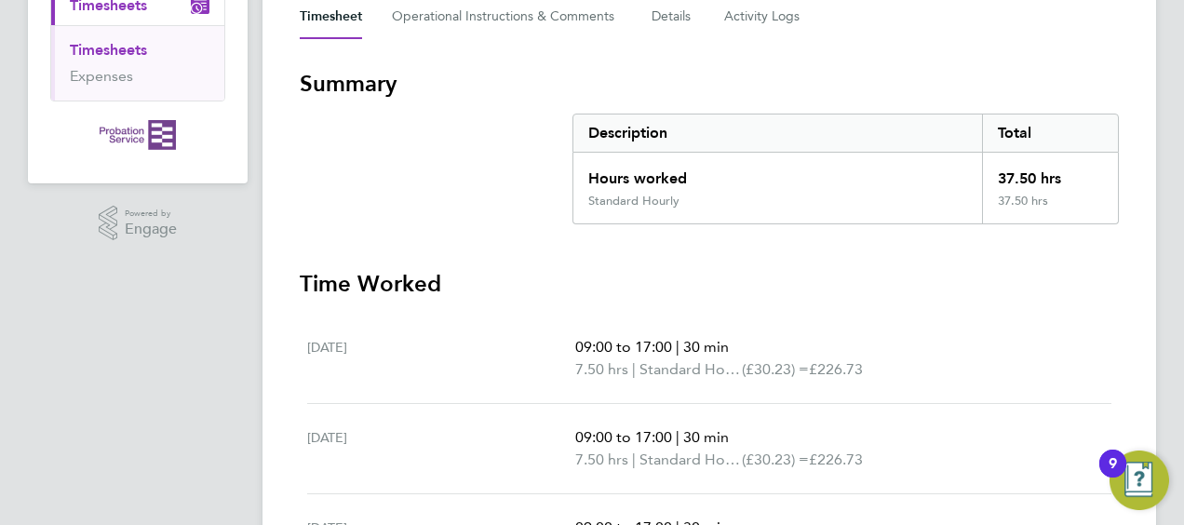
scroll to position [263, 0]
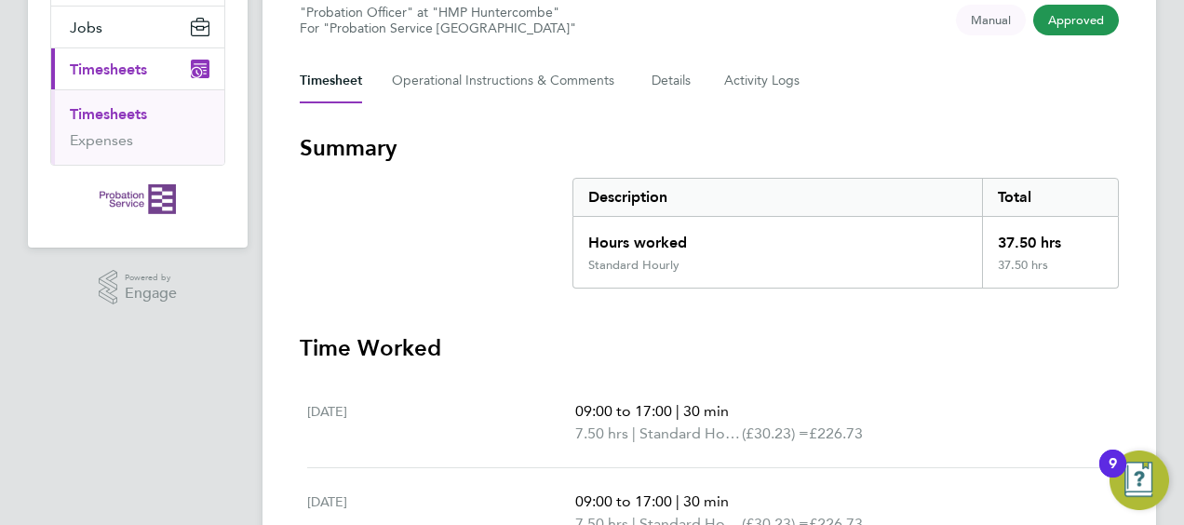
scroll to position [186, 0]
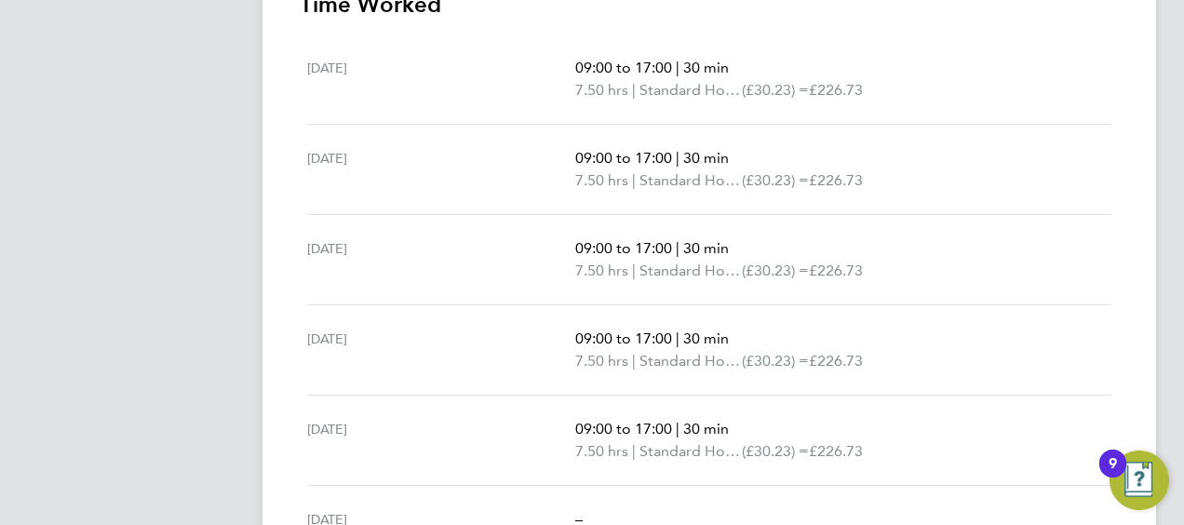
scroll to position [279, 0]
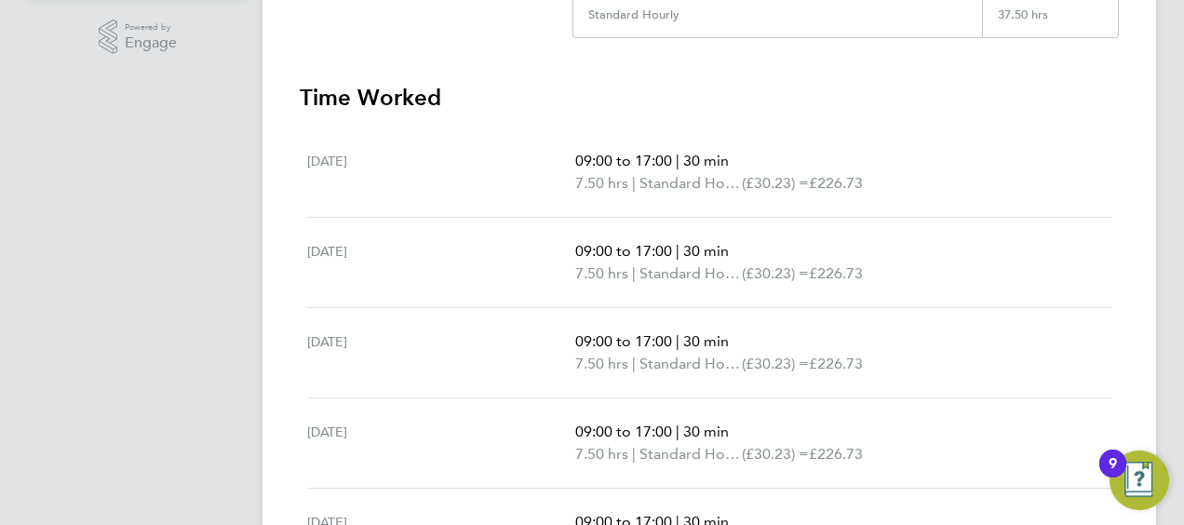
scroll to position [559, 0]
